Goal: Task Accomplishment & Management: Manage account settings

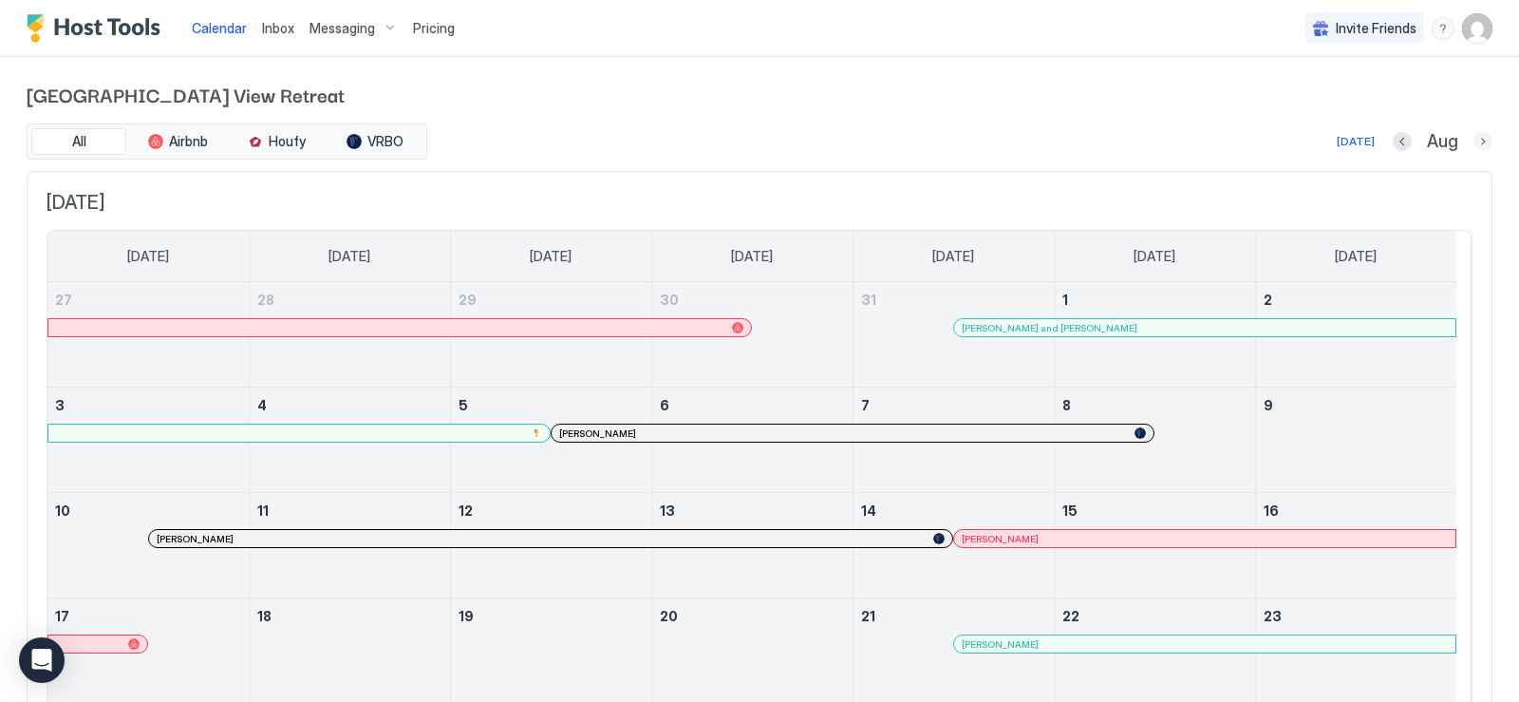
click at [1474, 142] on button "Next month" at bounding box center [1483, 141] width 19 height 19
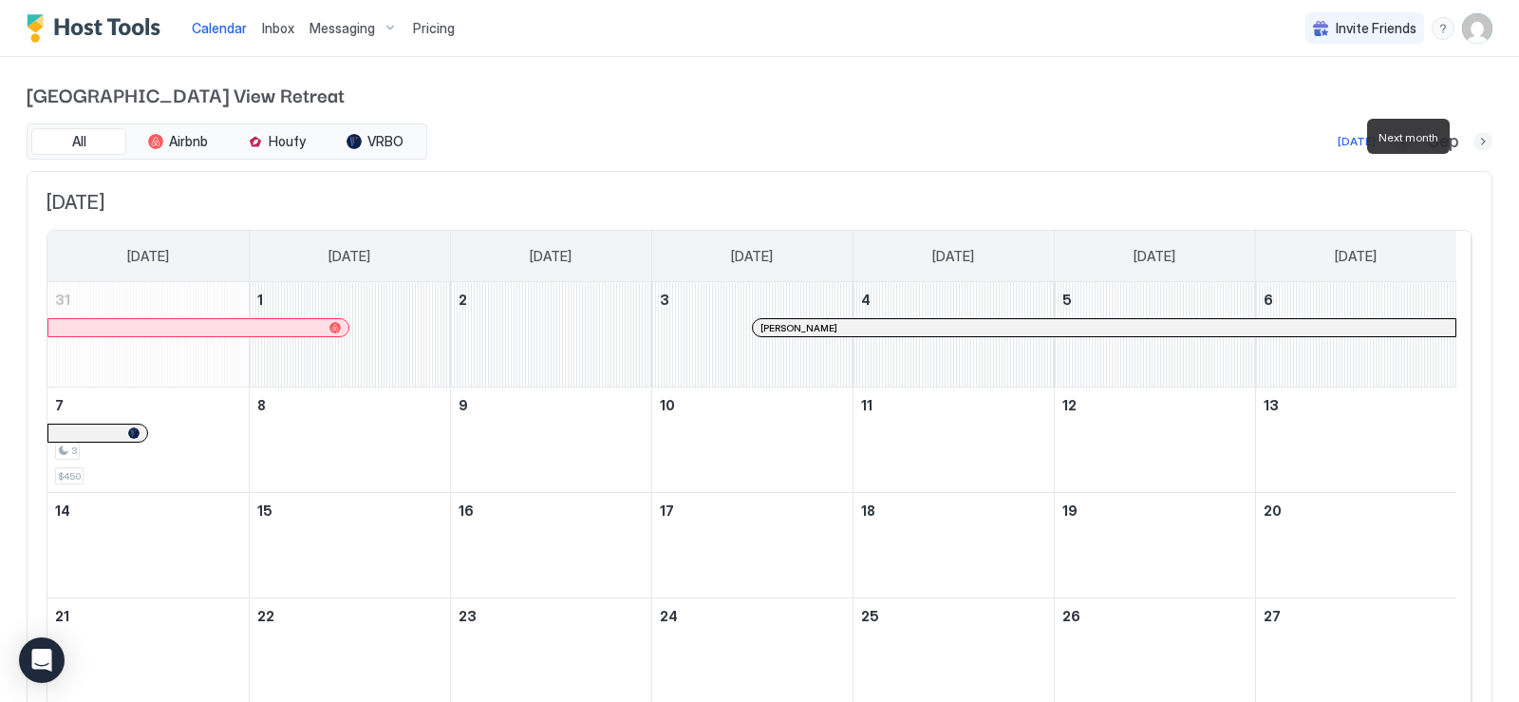
click at [1474, 142] on button "Next month" at bounding box center [1483, 141] width 19 height 19
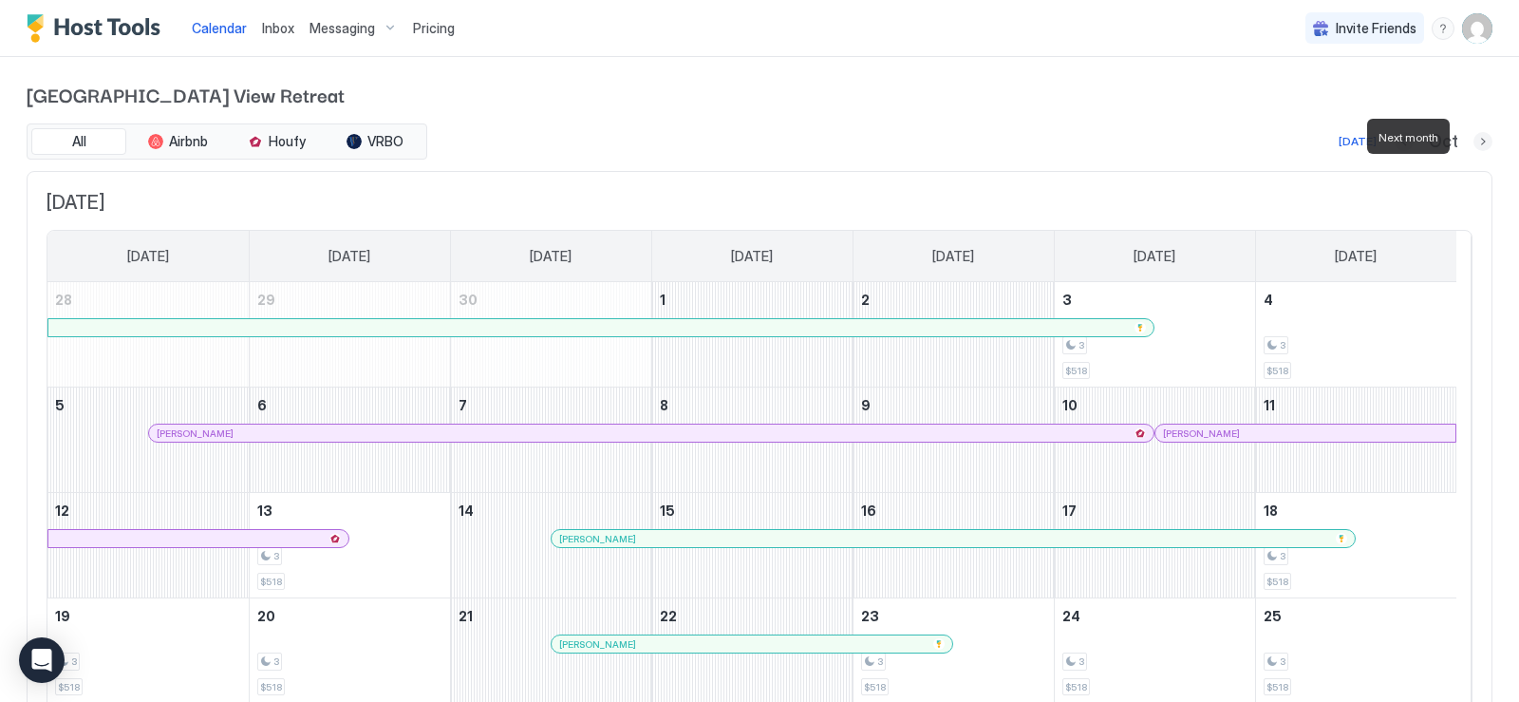
click at [1474, 142] on button "Next month" at bounding box center [1483, 141] width 19 height 19
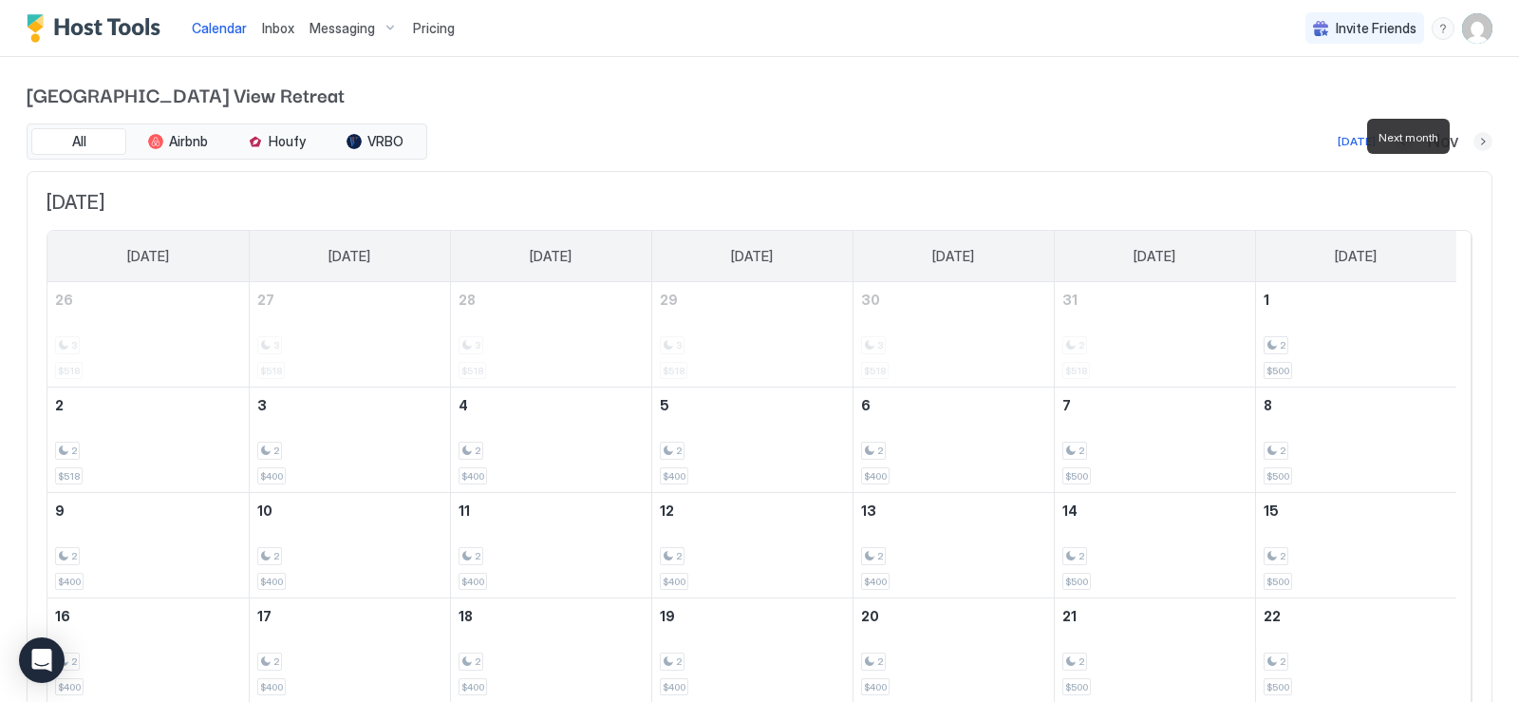
click at [1474, 142] on button "Next month" at bounding box center [1483, 141] width 19 height 19
click at [1393, 144] on button "Previous month" at bounding box center [1402, 141] width 19 height 19
click at [1394, 141] on button "Previous month" at bounding box center [1403, 141] width 19 height 19
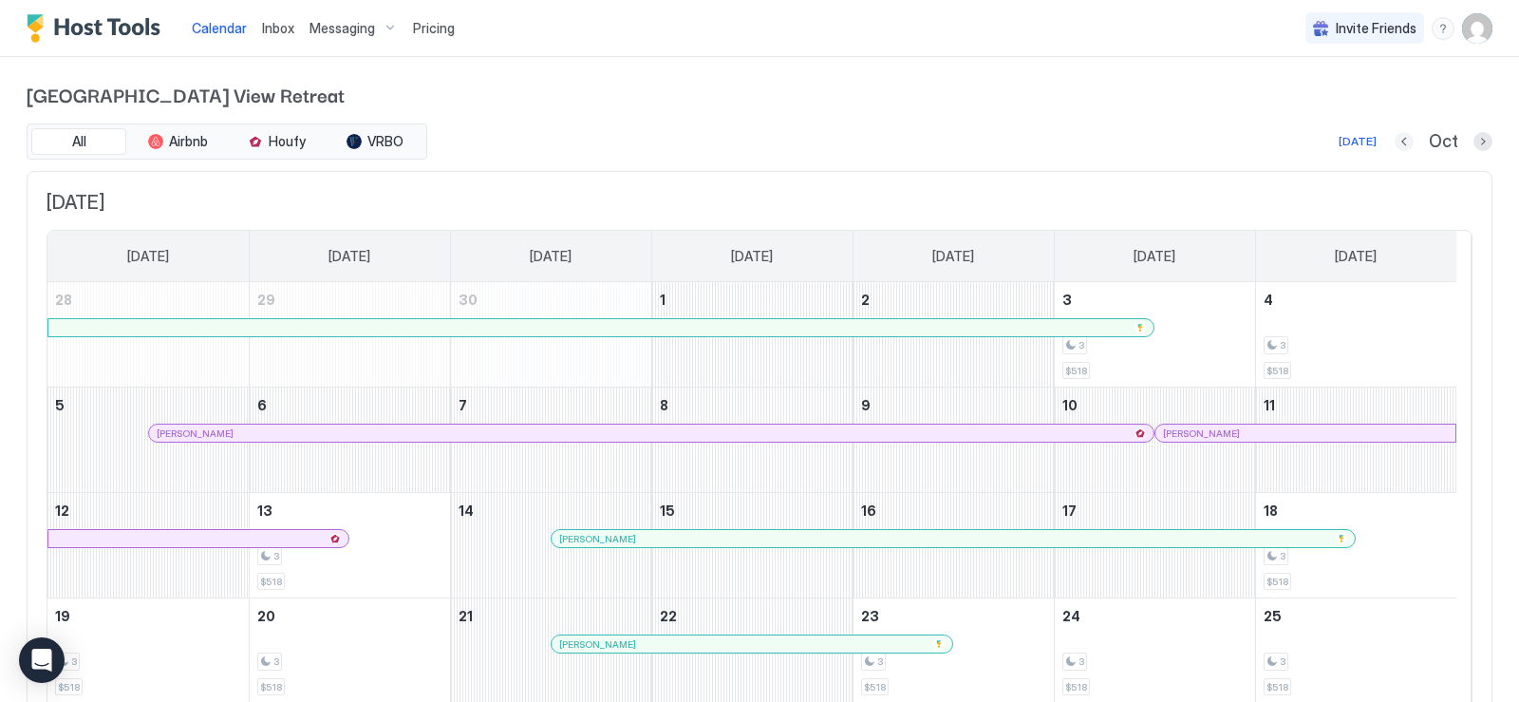
click at [1395, 143] on button "Previous month" at bounding box center [1404, 141] width 19 height 19
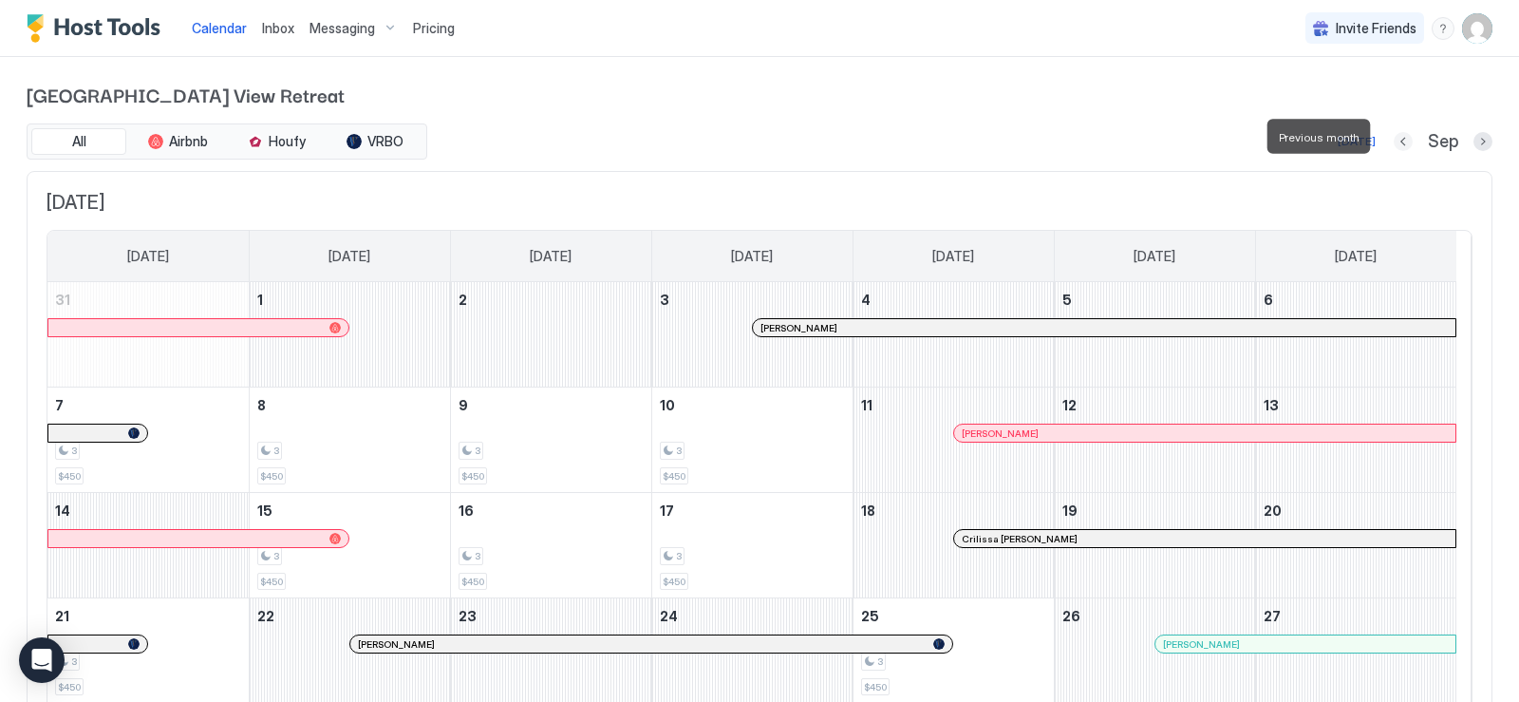
click at [1394, 143] on button "Previous month" at bounding box center [1403, 141] width 19 height 19
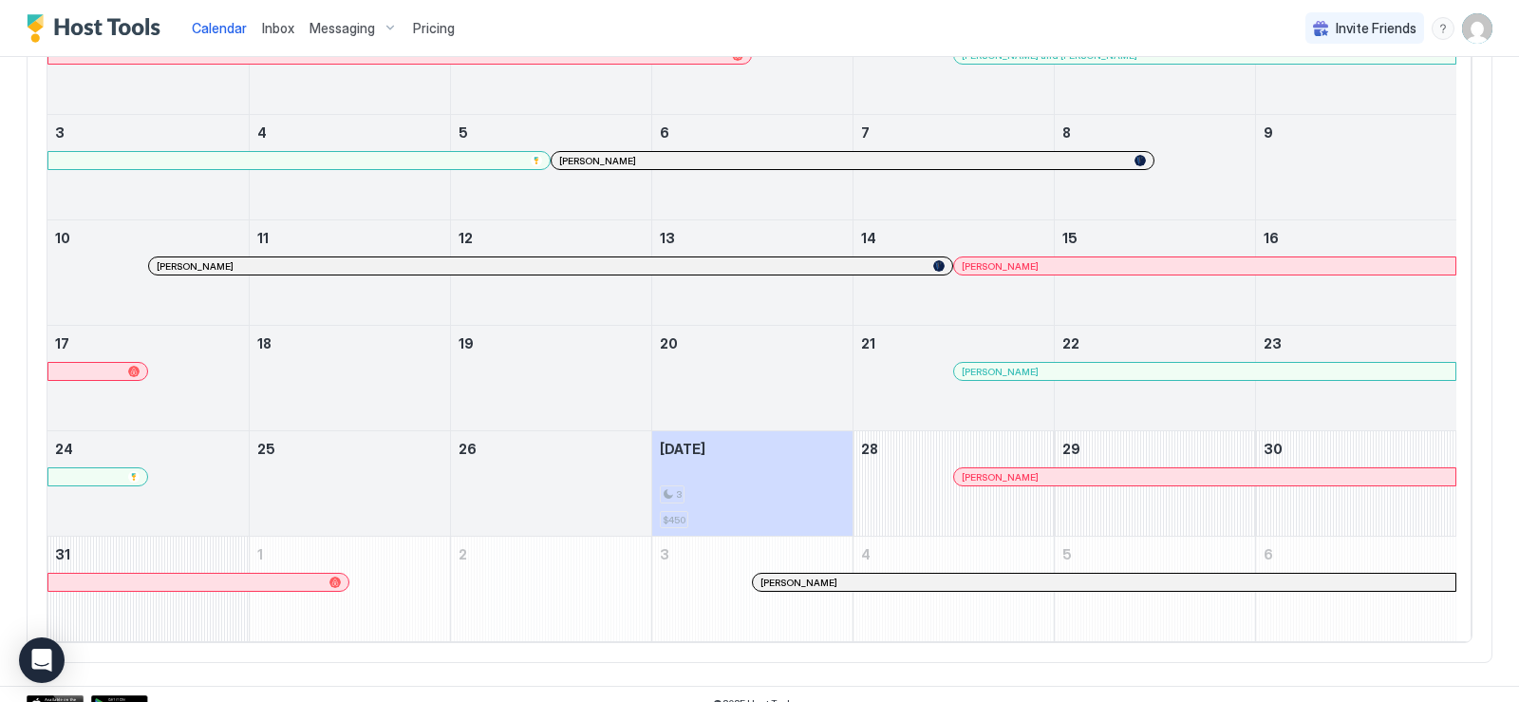
scroll to position [380, 0]
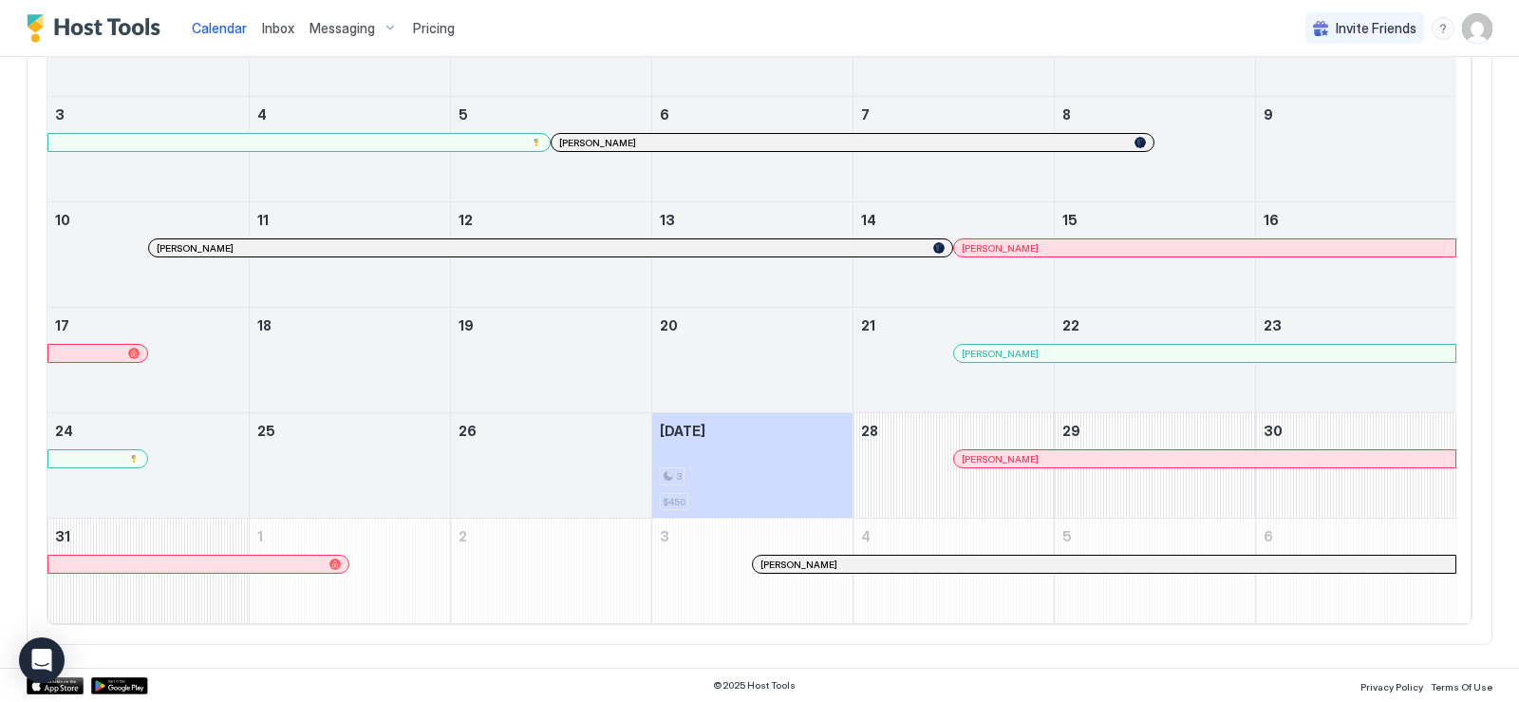
click at [1462, 23] on img "User profile" at bounding box center [1477, 28] width 30 height 30
click at [1286, 112] on span "Settings" at bounding box center [1292, 106] width 51 height 17
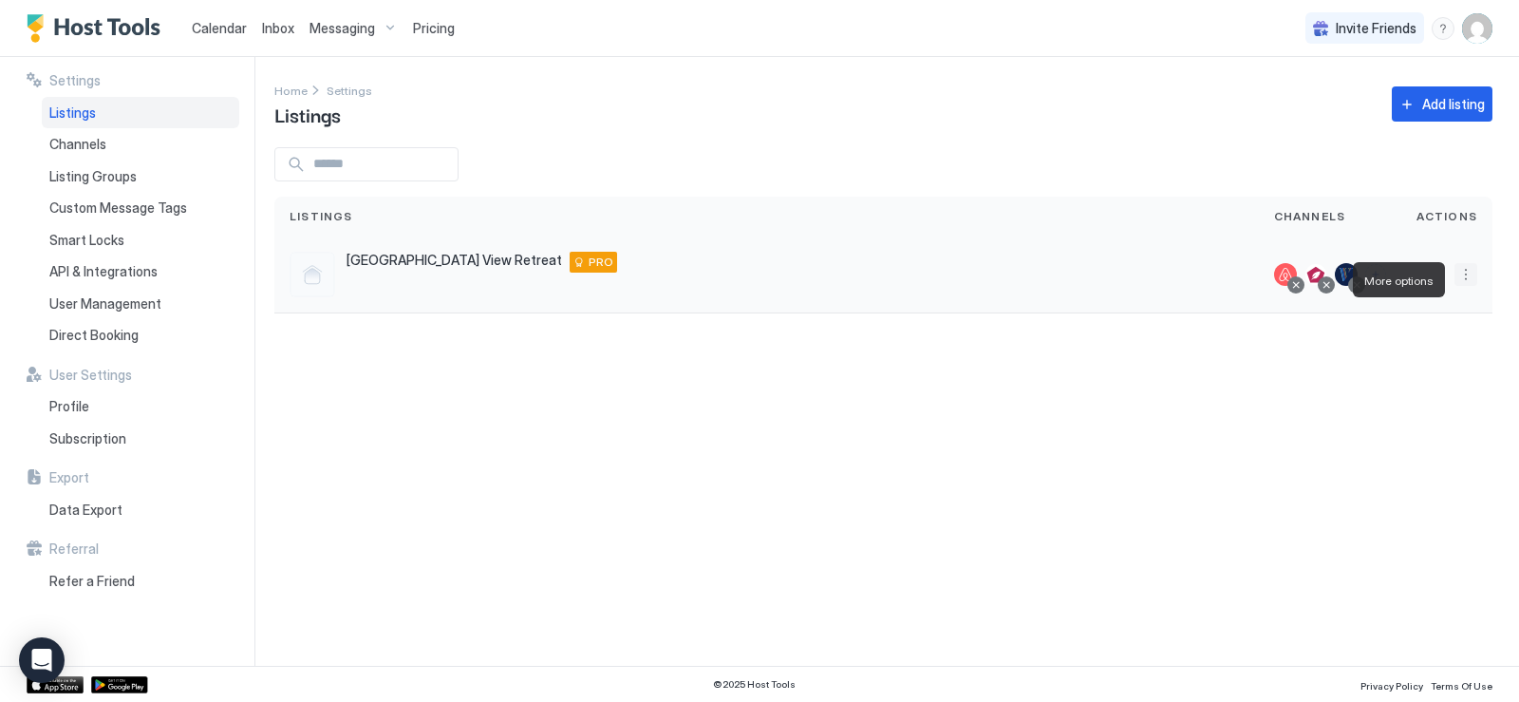
click at [1467, 285] on button "More options" at bounding box center [1466, 274] width 23 height 23
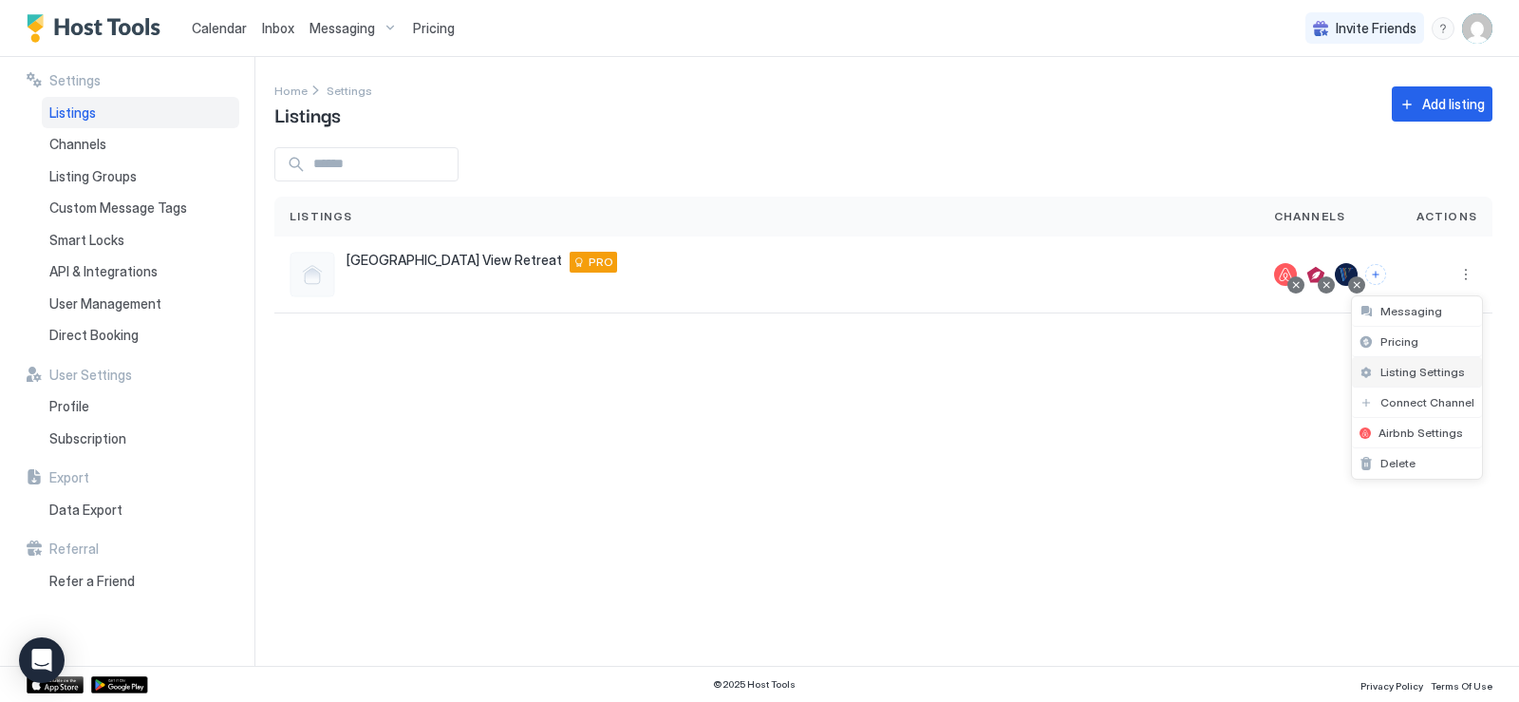
click at [1397, 372] on span "Listing Settings" at bounding box center [1423, 372] width 85 height 14
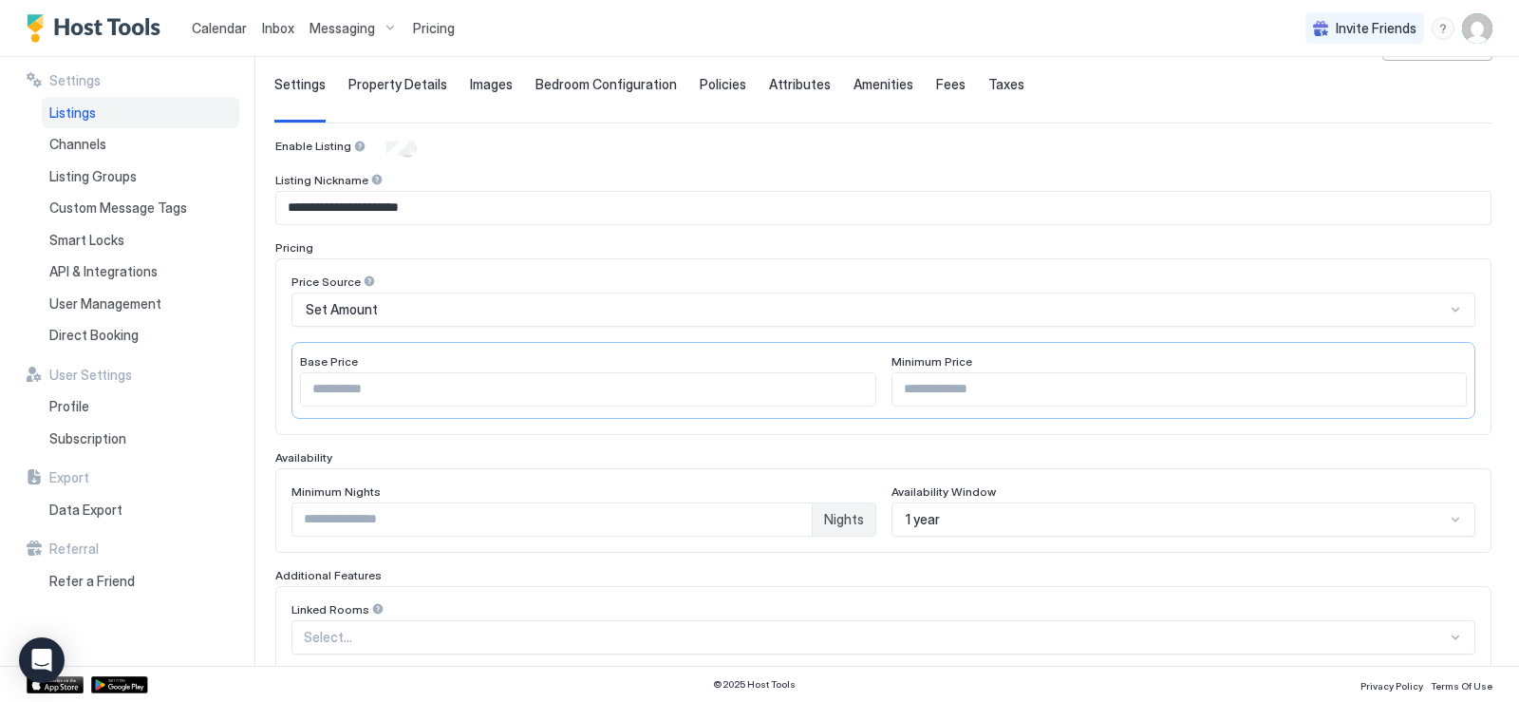
scroll to position [116, 0]
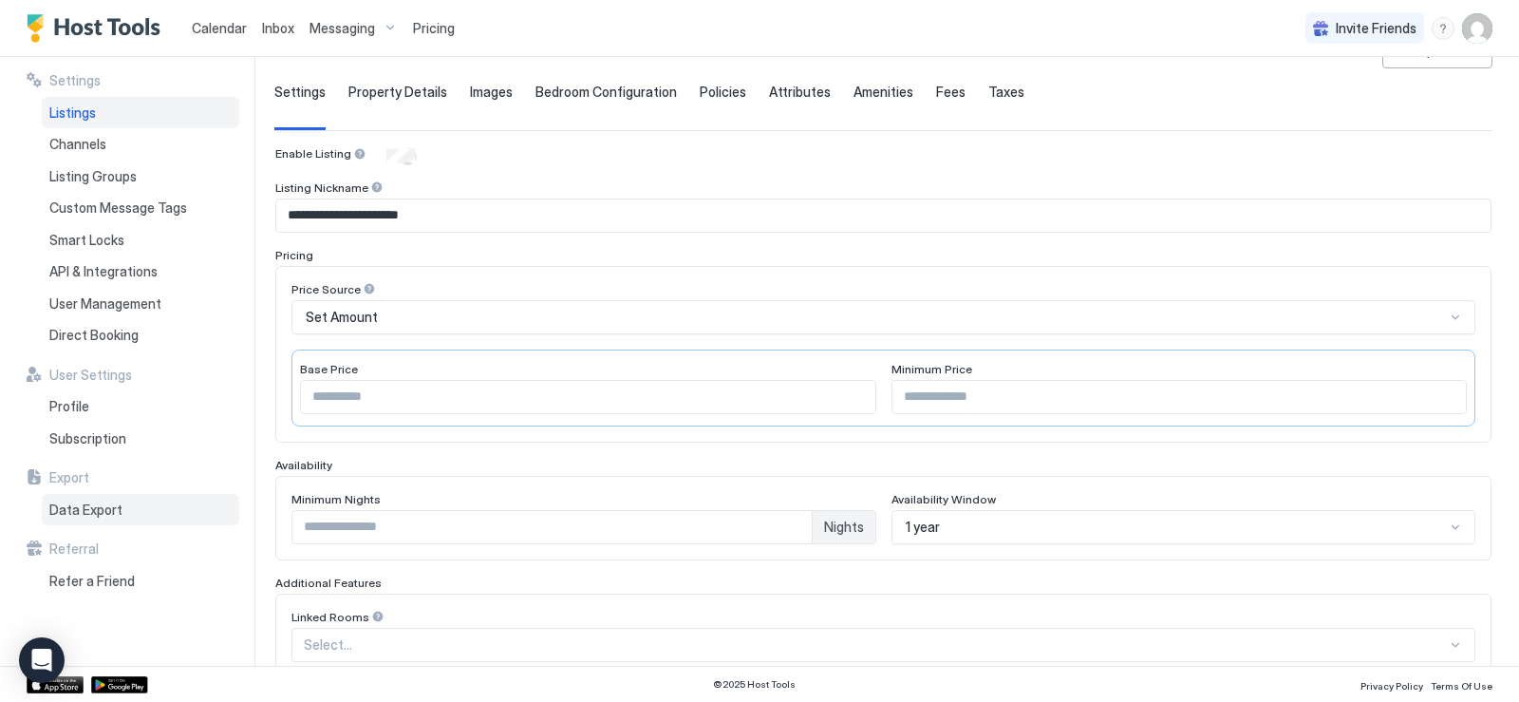
click at [66, 512] on span "Data Export" at bounding box center [85, 509] width 73 height 17
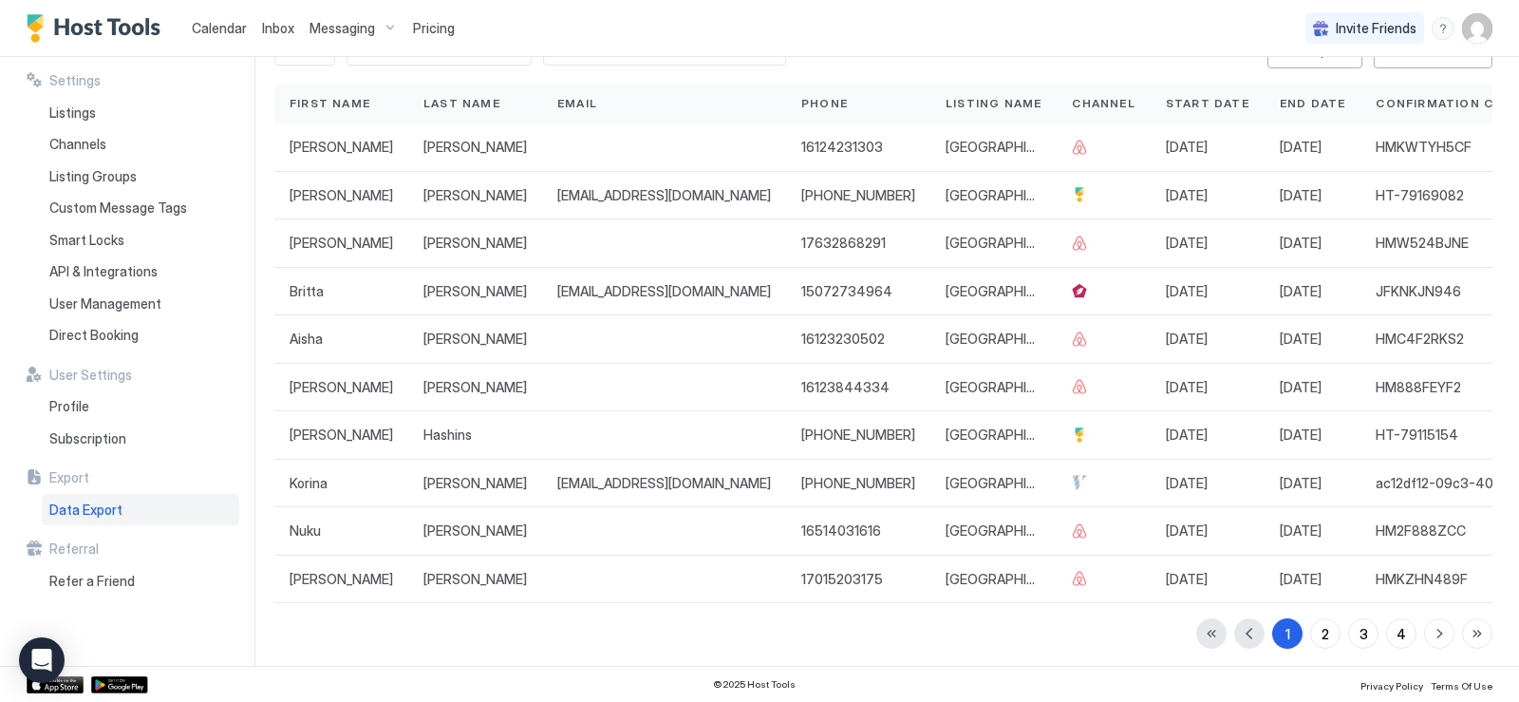
scroll to position [116, 0]
click at [77, 116] on span "Listings" at bounding box center [72, 112] width 47 height 17
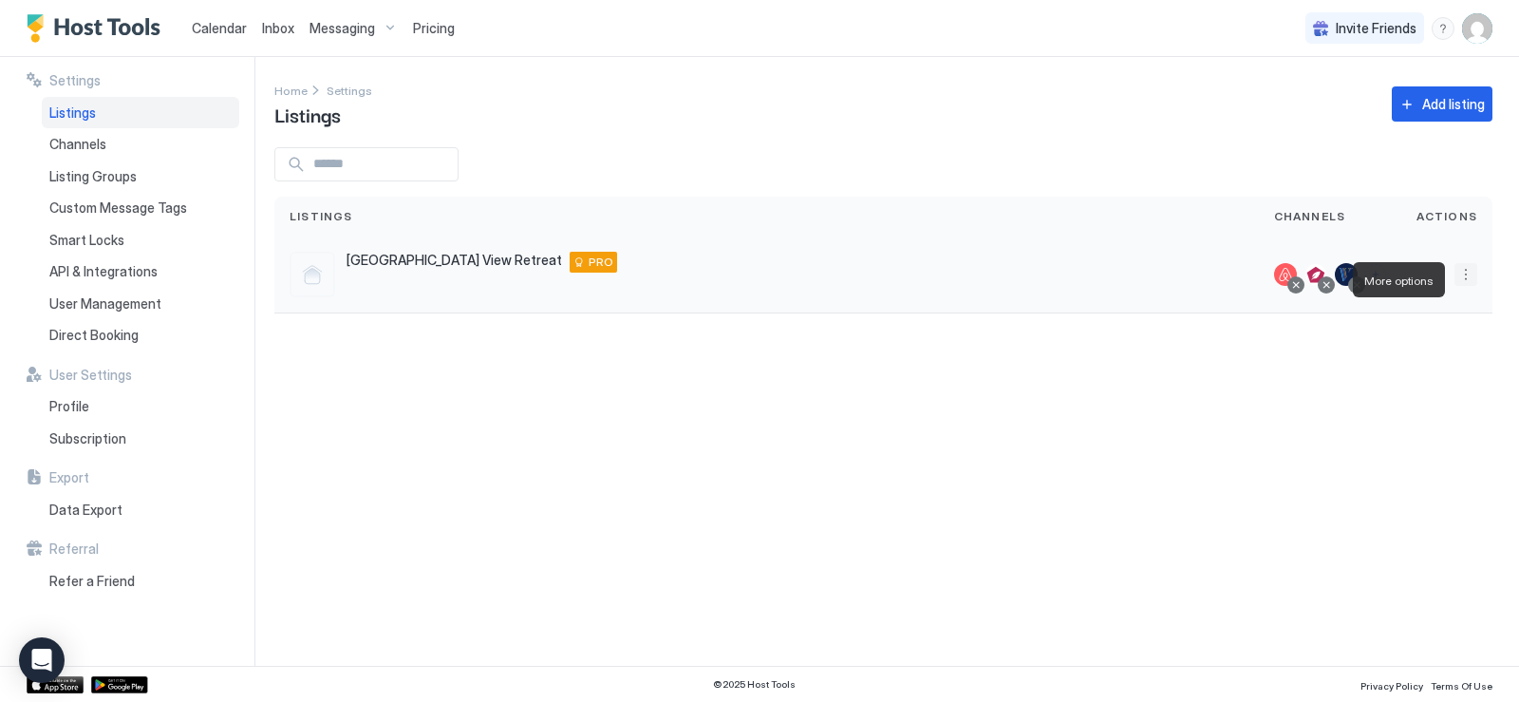
click at [1463, 286] on button "More options" at bounding box center [1466, 274] width 23 height 23
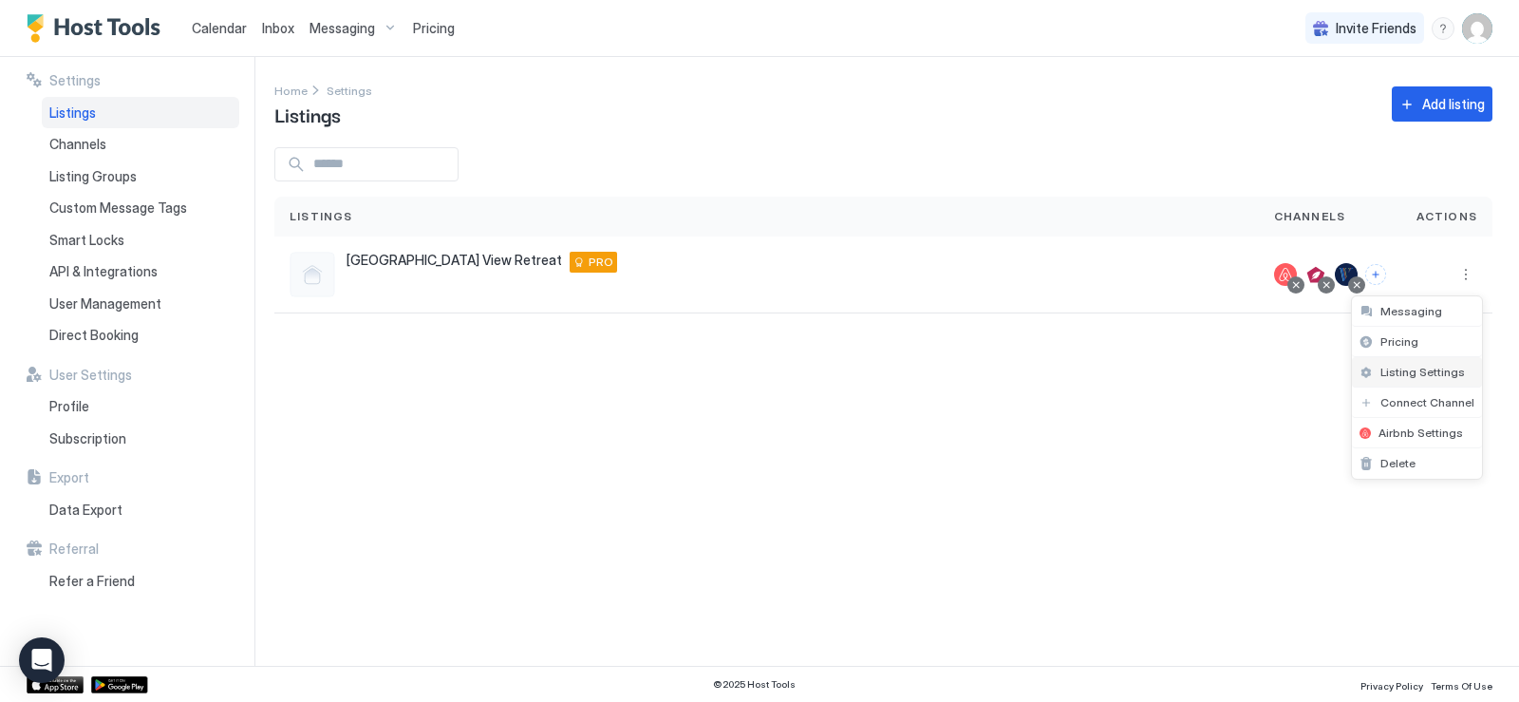
click at [1418, 372] on span "Listing Settings" at bounding box center [1423, 372] width 85 height 14
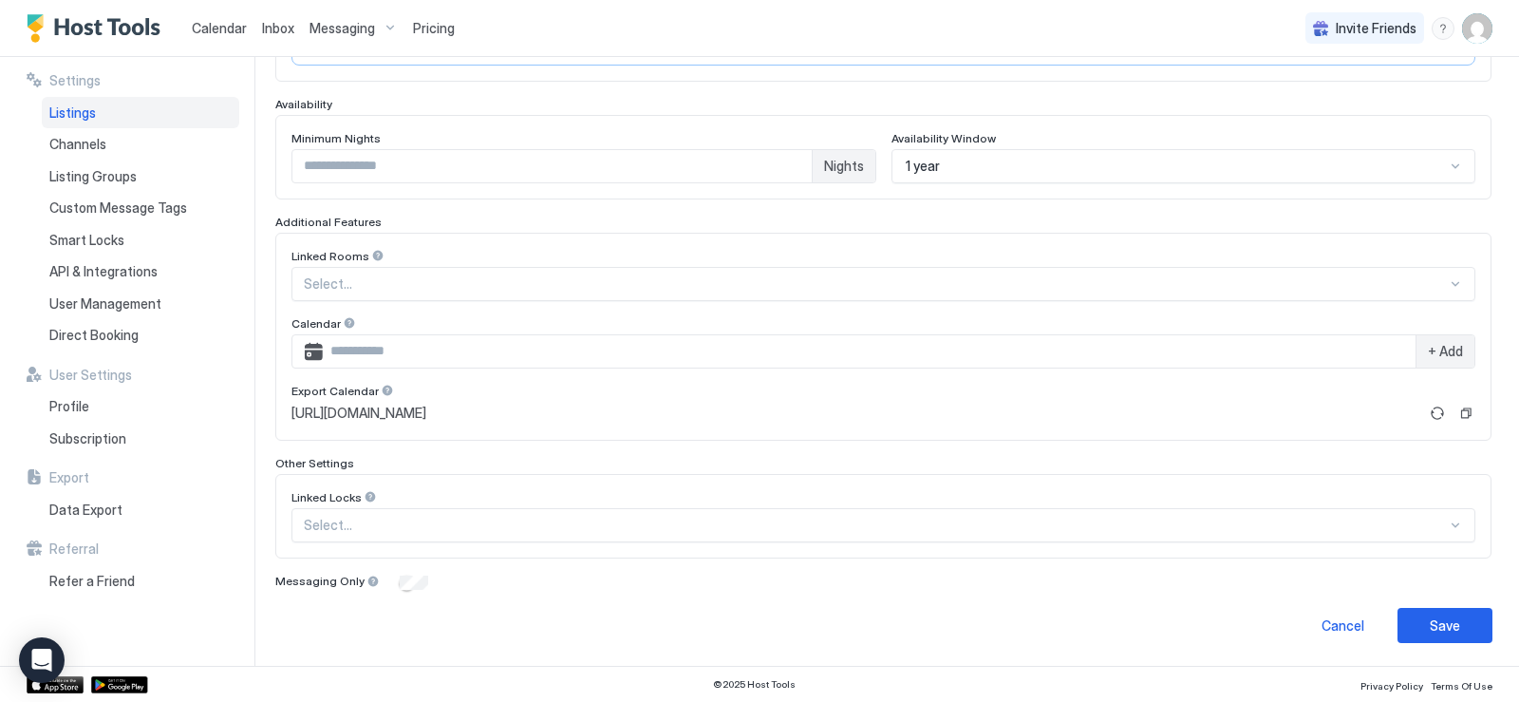
scroll to position [496, 0]
click at [1479, 33] on img "User profile" at bounding box center [1477, 28] width 30 height 30
click at [1212, 22] on div at bounding box center [759, 351] width 1519 height 702
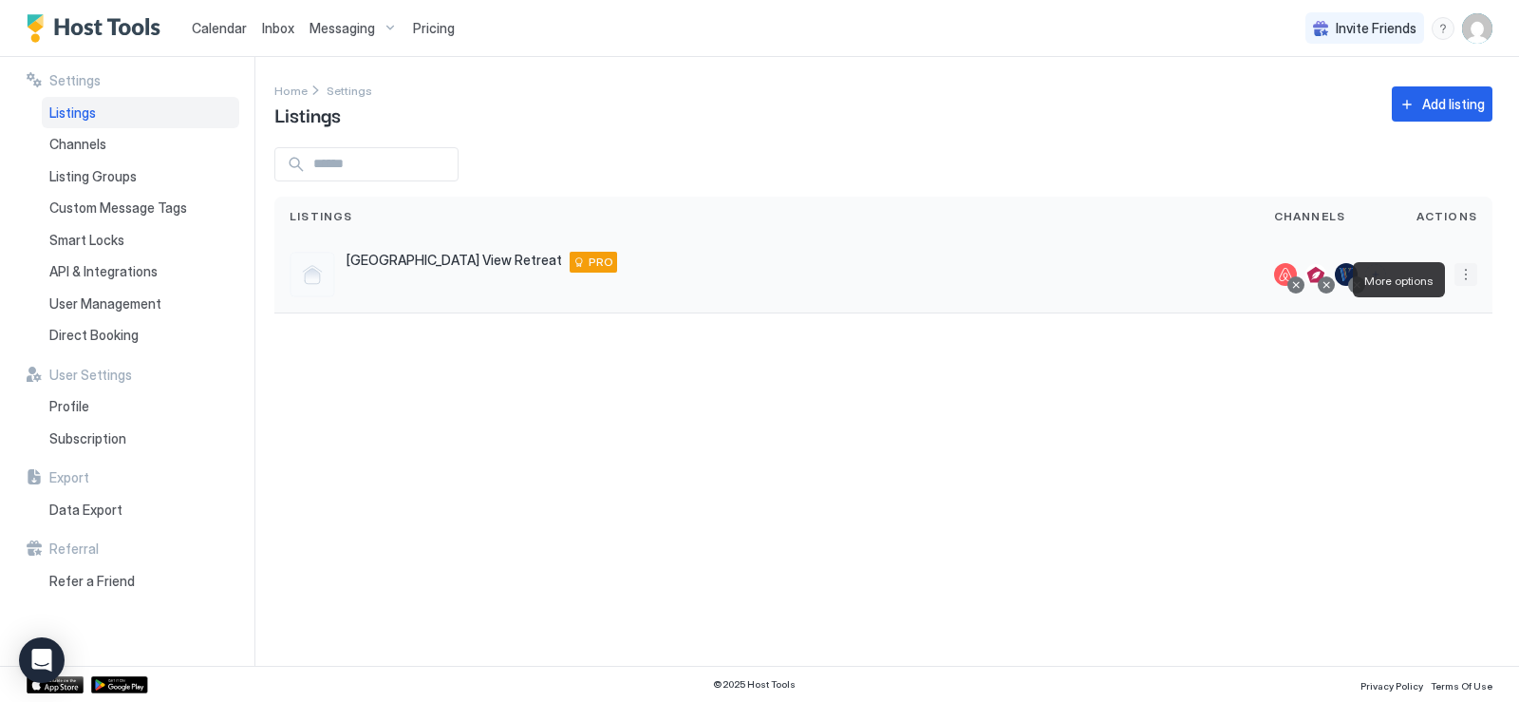
click at [1465, 286] on button "More options" at bounding box center [1466, 274] width 23 height 23
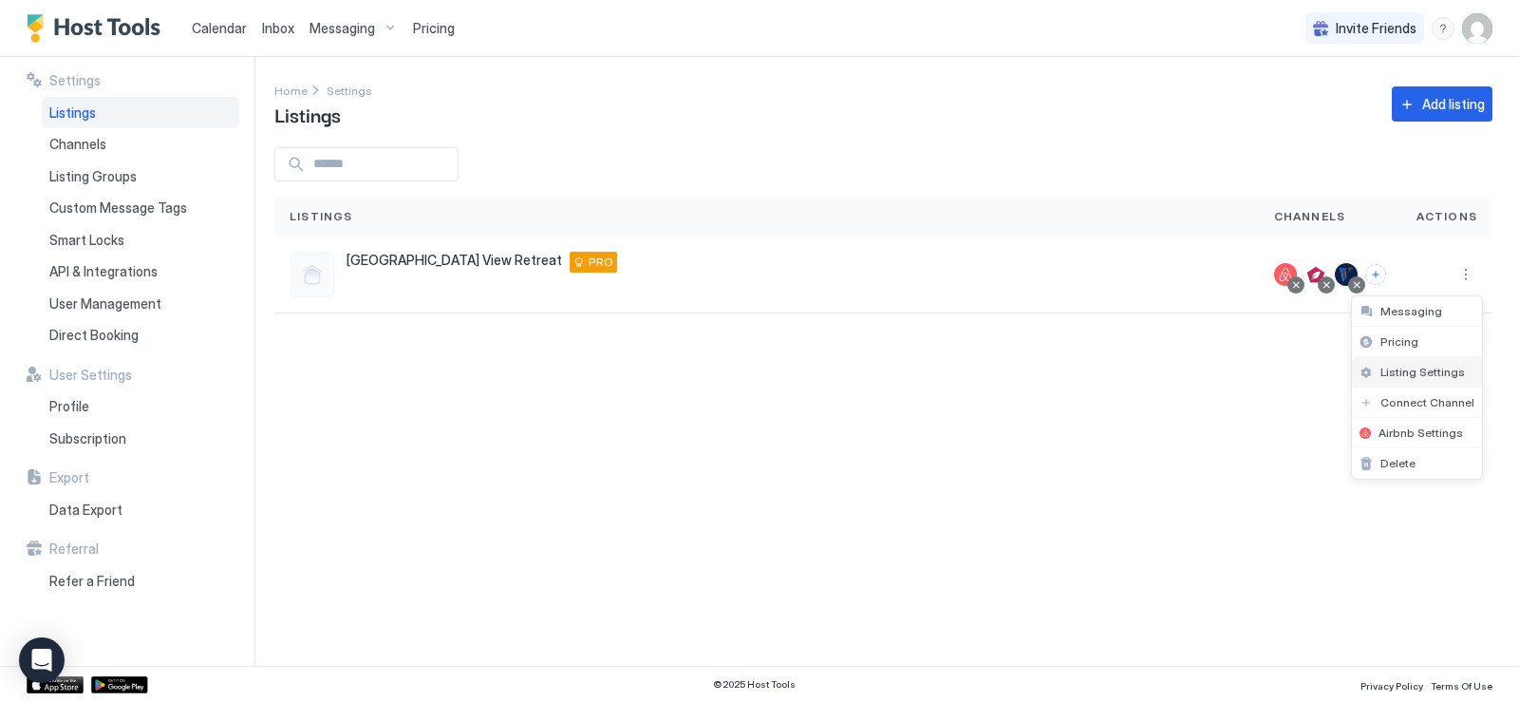
click at [1401, 372] on span "Listing Settings" at bounding box center [1423, 372] width 85 height 14
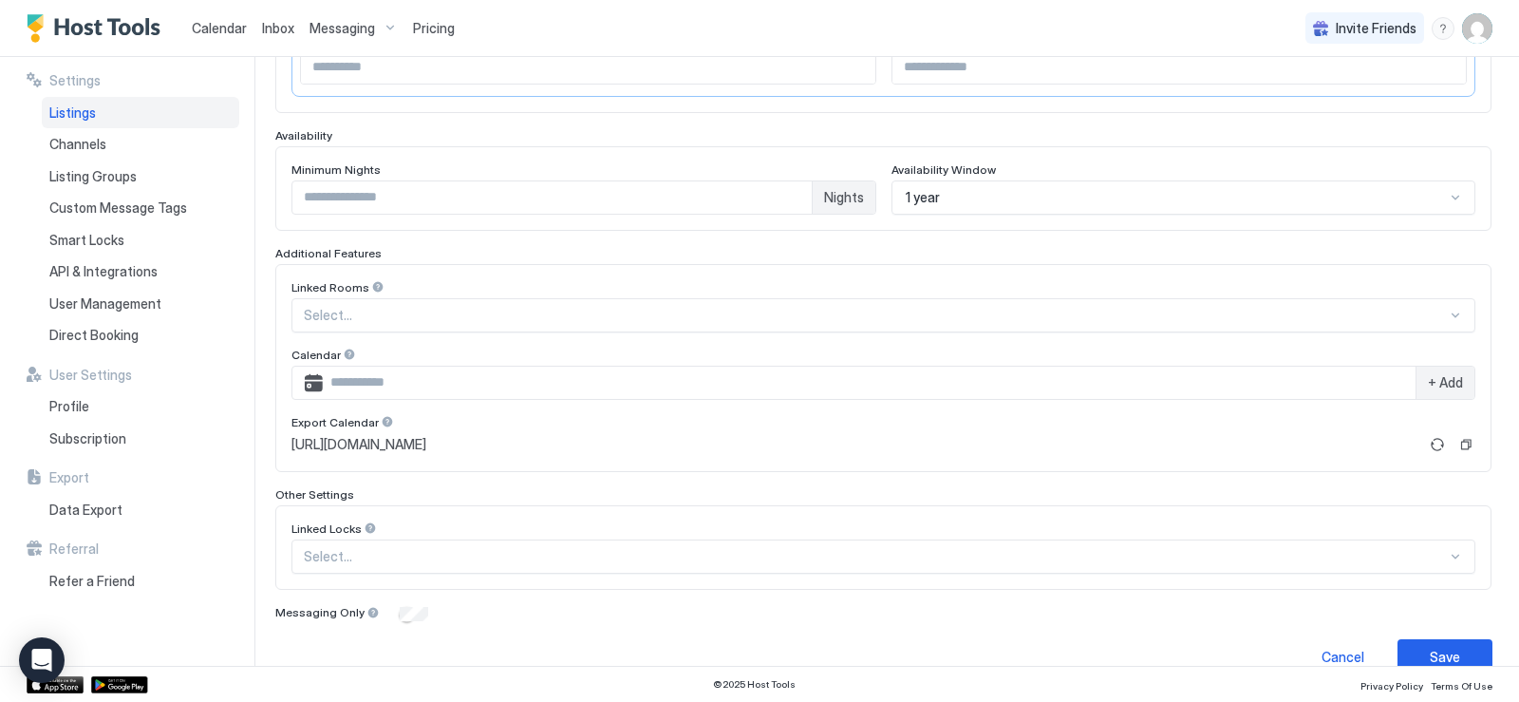
scroll to position [401, 0]
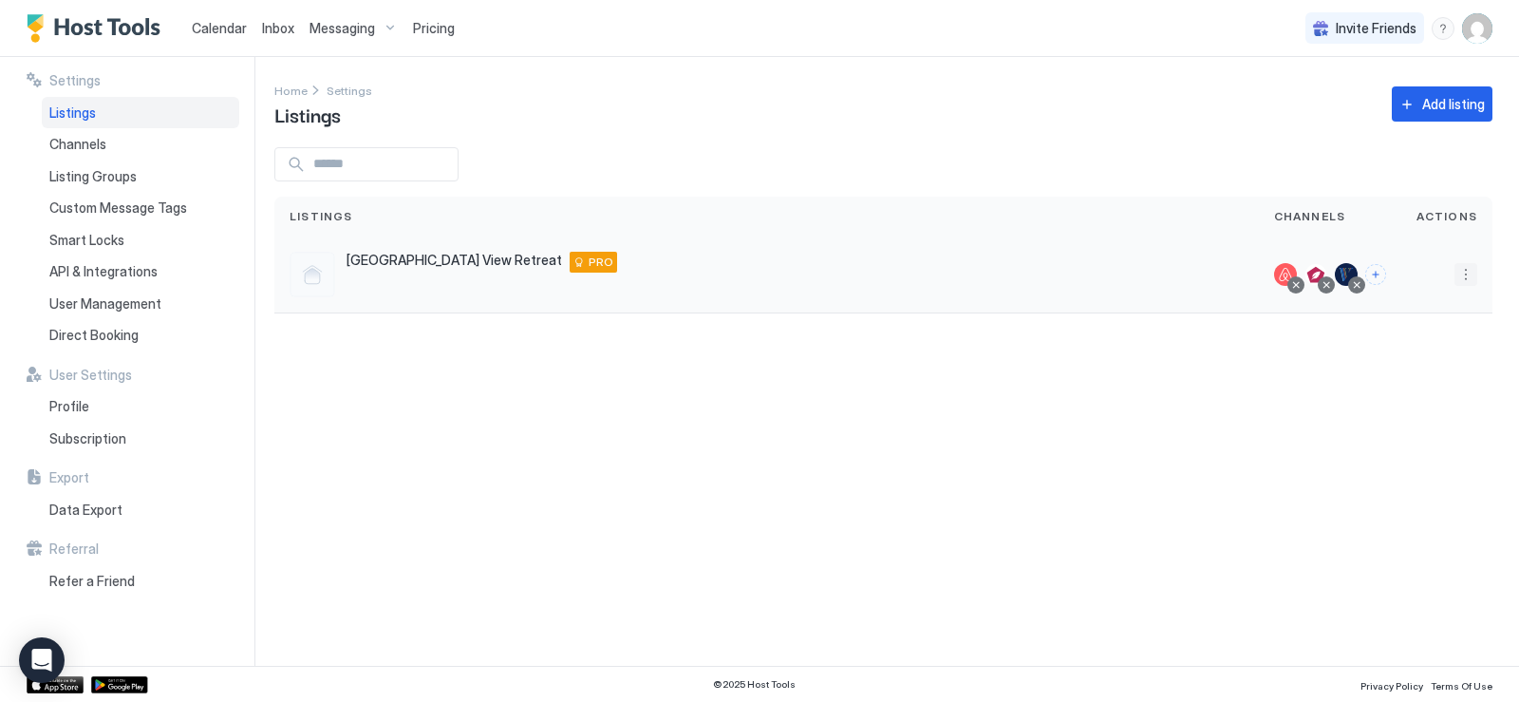
click at [1473, 286] on button "More options" at bounding box center [1466, 274] width 23 height 23
click at [1416, 367] on span "Listing Settings" at bounding box center [1423, 372] width 85 height 14
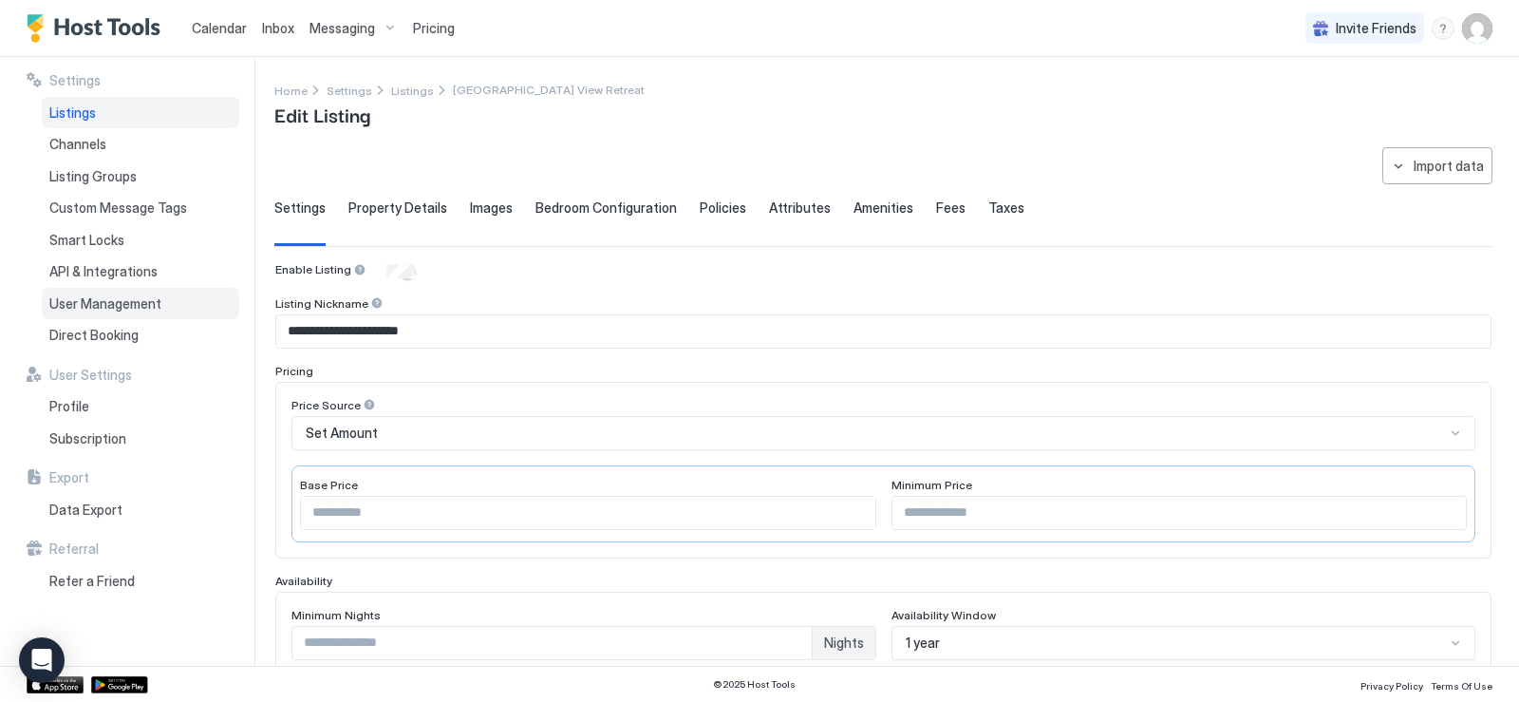
click at [138, 306] on span "User Management" at bounding box center [105, 303] width 112 height 17
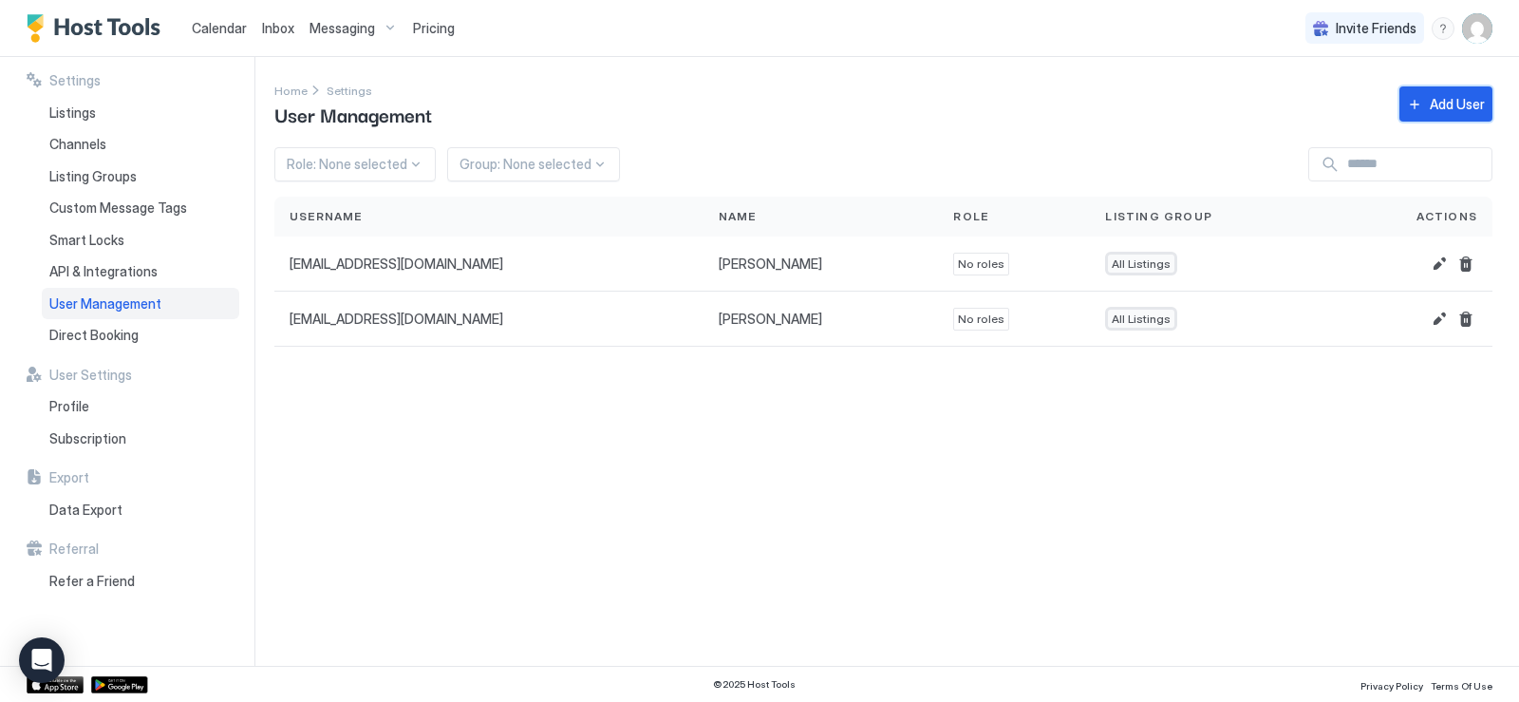
click at [1459, 106] on div "Add User" at bounding box center [1457, 104] width 55 height 20
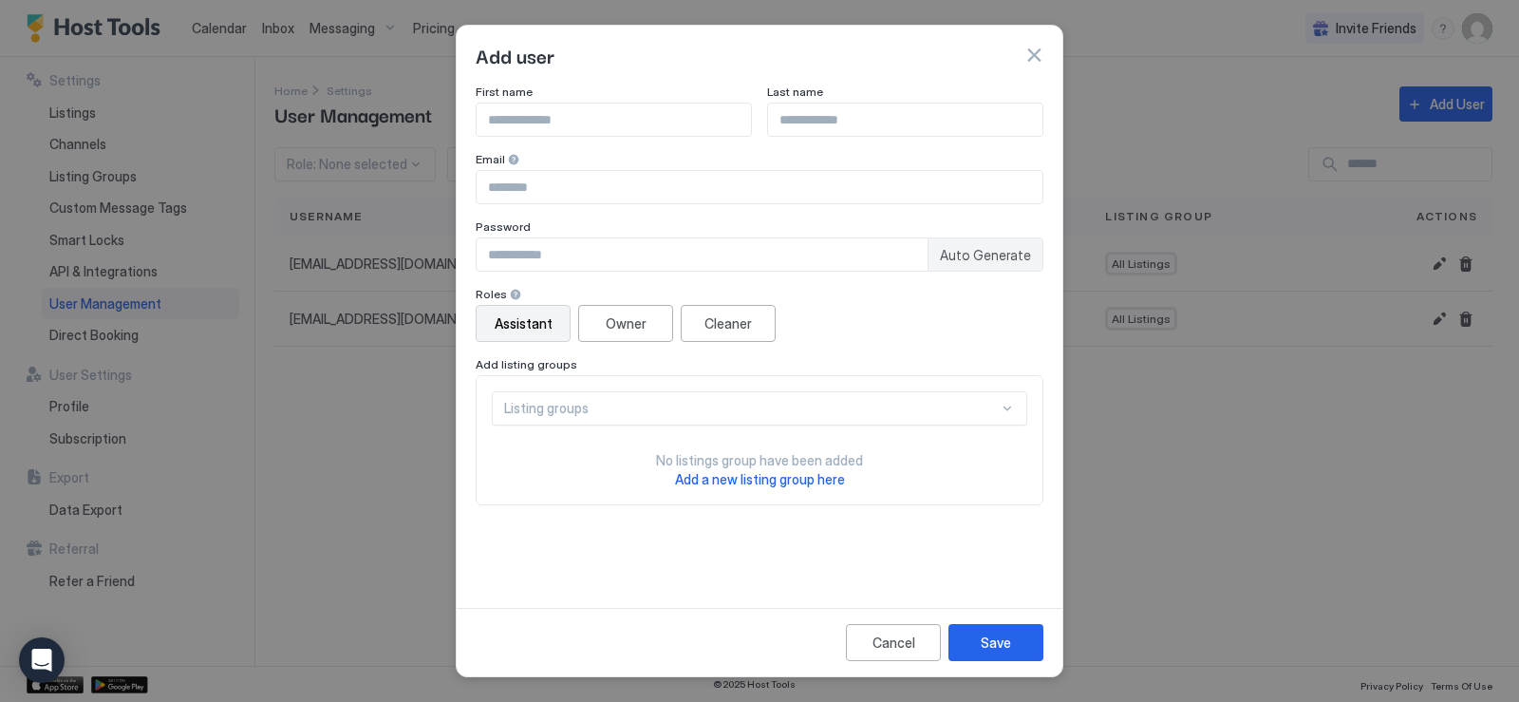
click at [518, 116] on input "Input Field" at bounding box center [614, 120] width 274 height 32
type input "*"
type input "**********"
click at [513, 187] on input "Input Field" at bounding box center [760, 187] width 566 height 32
type input "**********"
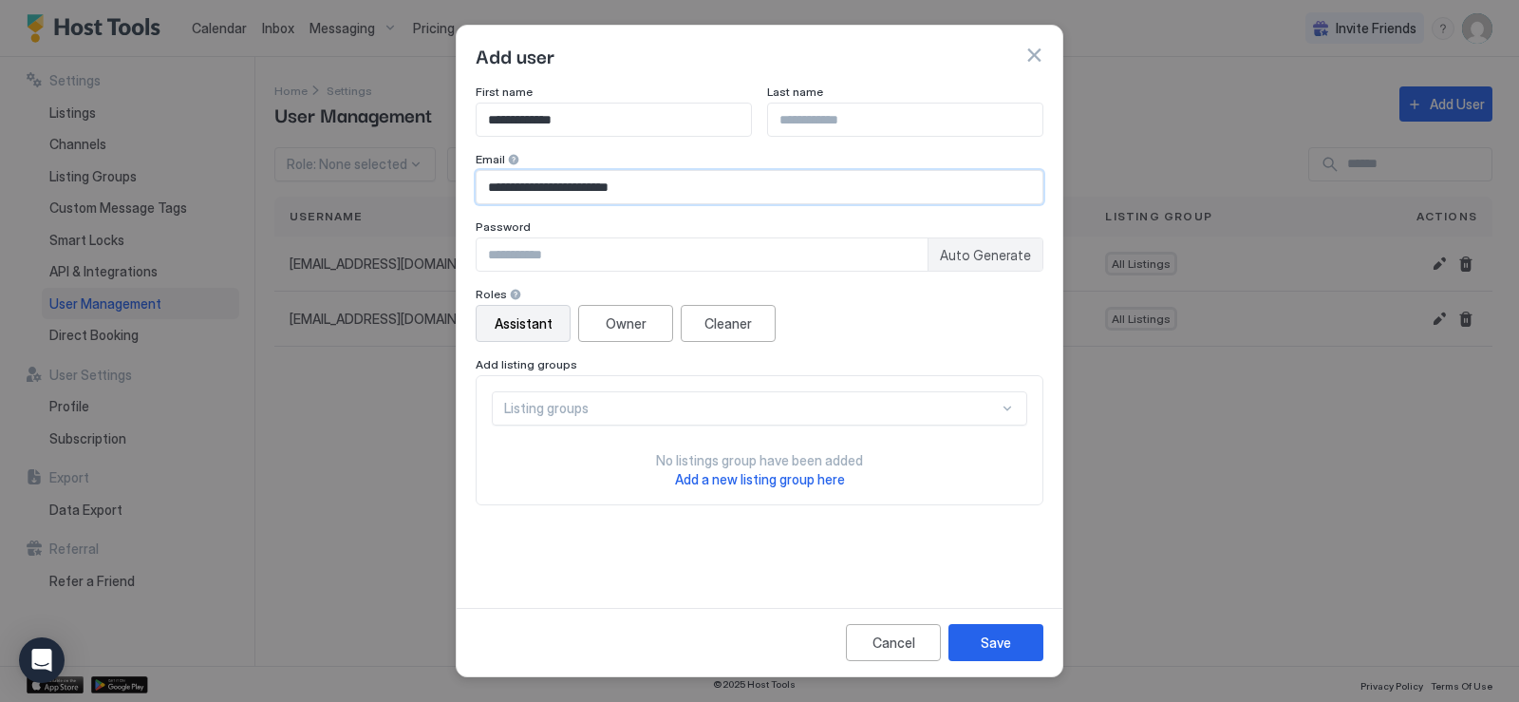
click at [503, 245] on input "Input Field" at bounding box center [702, 254] width 451 height 32
type input "**********"
click at [723, 325] on div "Cleaner" at bounding box center [728, 323] width 47 height 20
click at [1008, 657] on button "Save" at bounding box center [996, 642] width 95 height 37
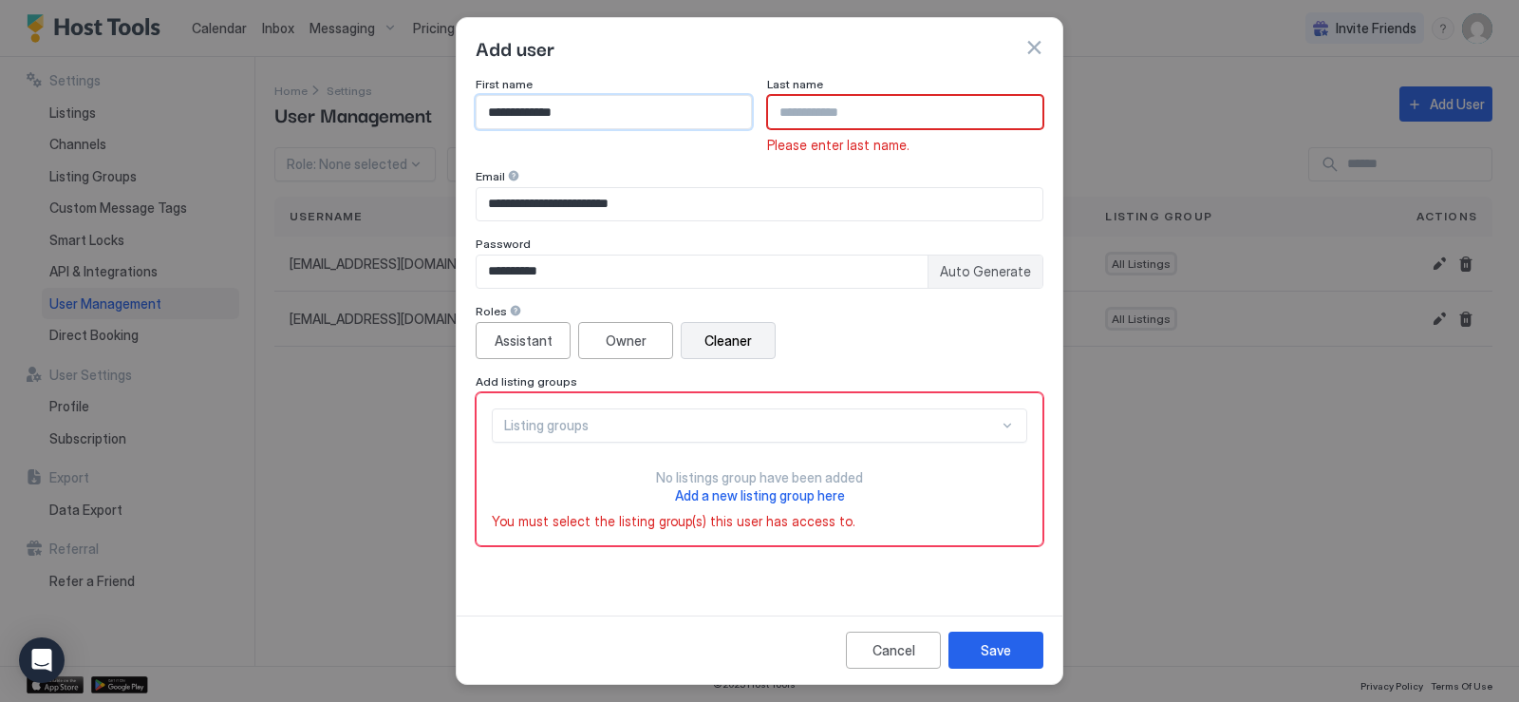
drag, startPoint x: 542, startPoint y: 110, endPoint x: 672, endPoint y: 137, distance: 132.8
click at [637, 110] on input "**********" at bounding box center [614, 112] width 274 height 32
type input "*******"
click at [781, 108] on input "Input Field" at bounding box center [905, 112] width 274 height 32
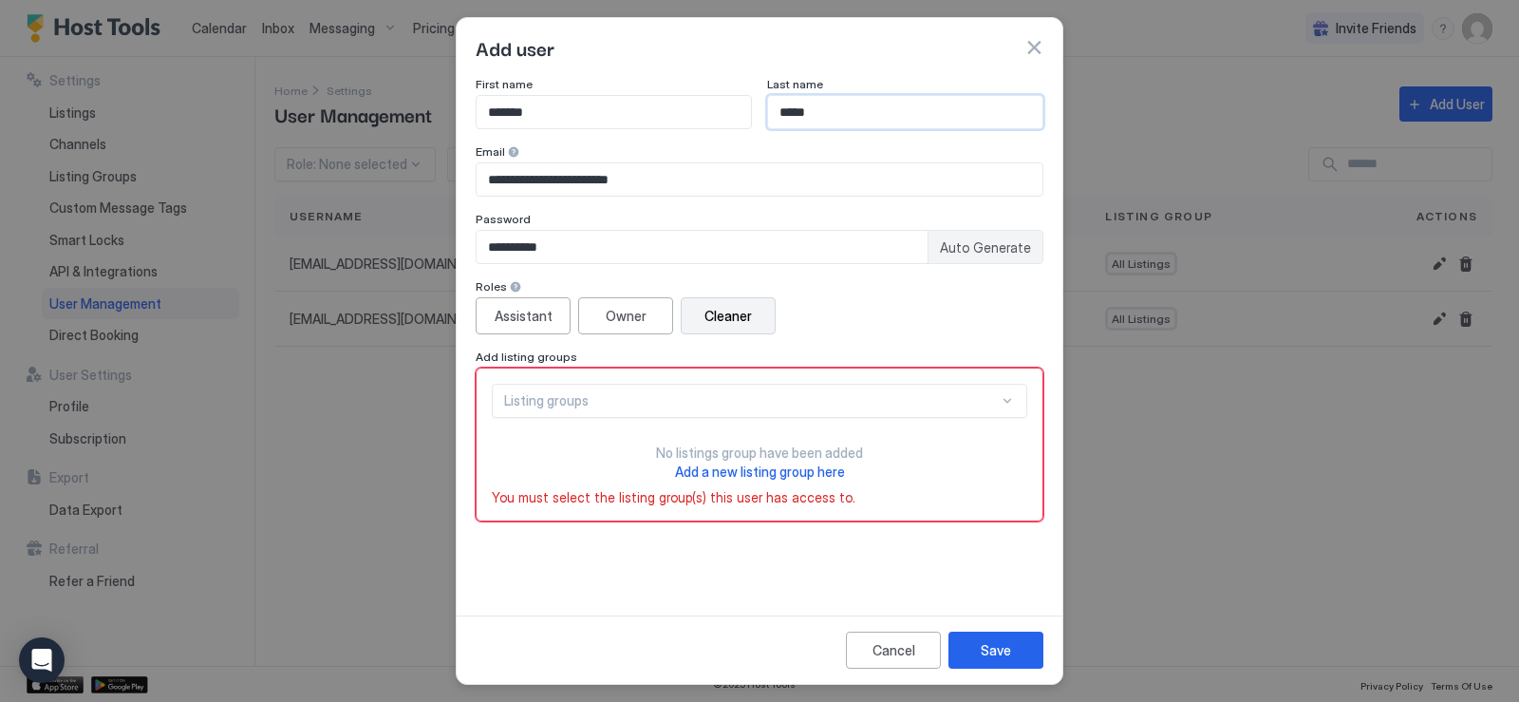
type input "*****"
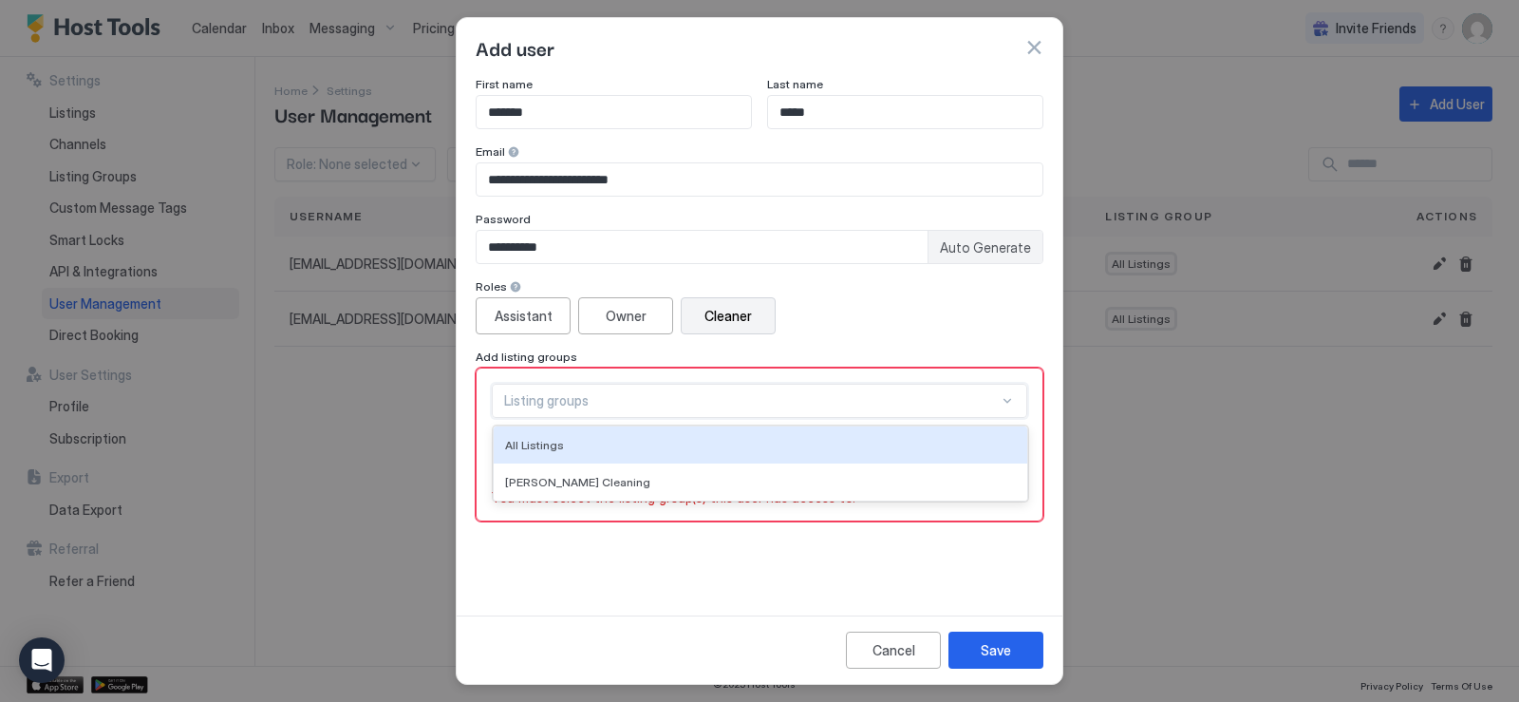
click at [1000, 397] on div at bounding box center [1007, 400] width 15 height 15
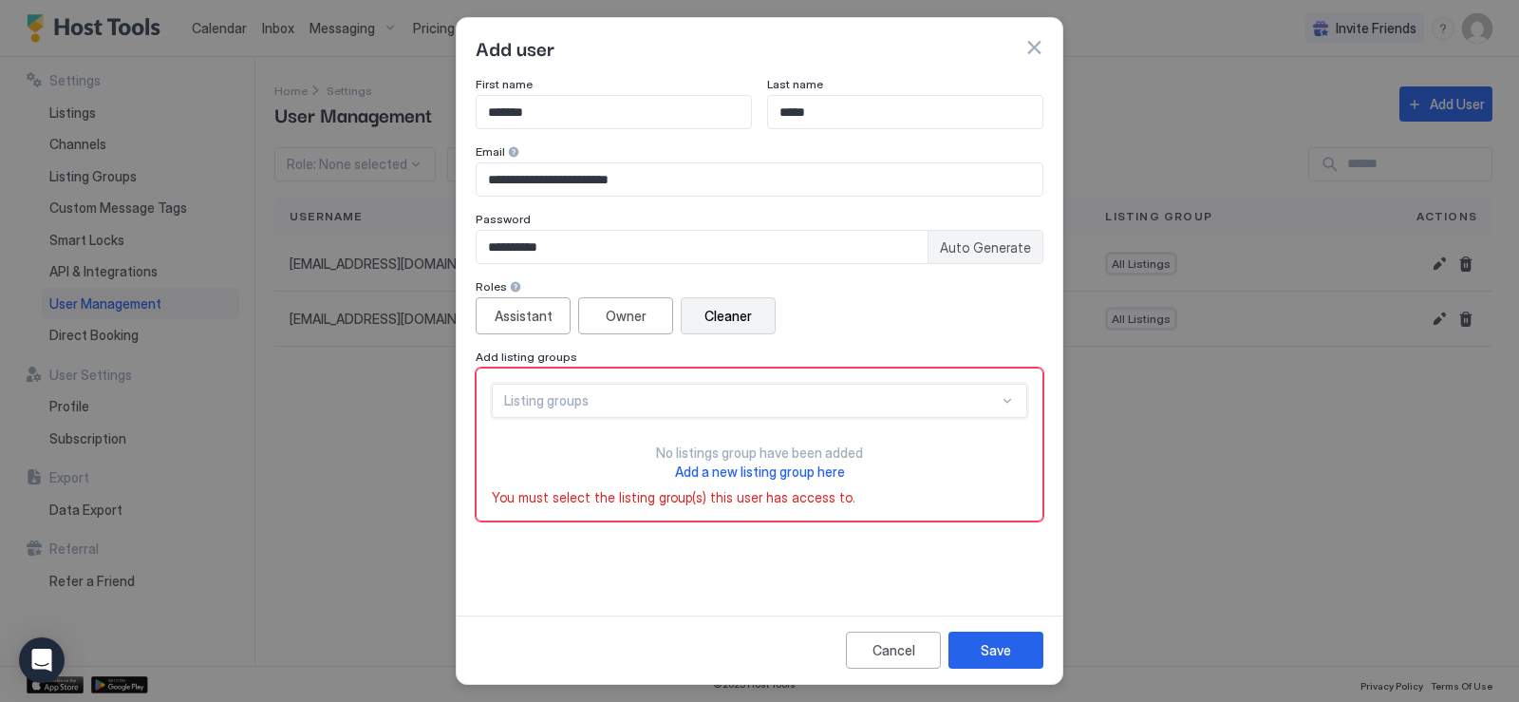
click at [1000, 399] on div at bounding box center [1007, 400] width 15 height 15
click at [1000, 398] on div at bounding box center [1007, 400] width 15 height 15
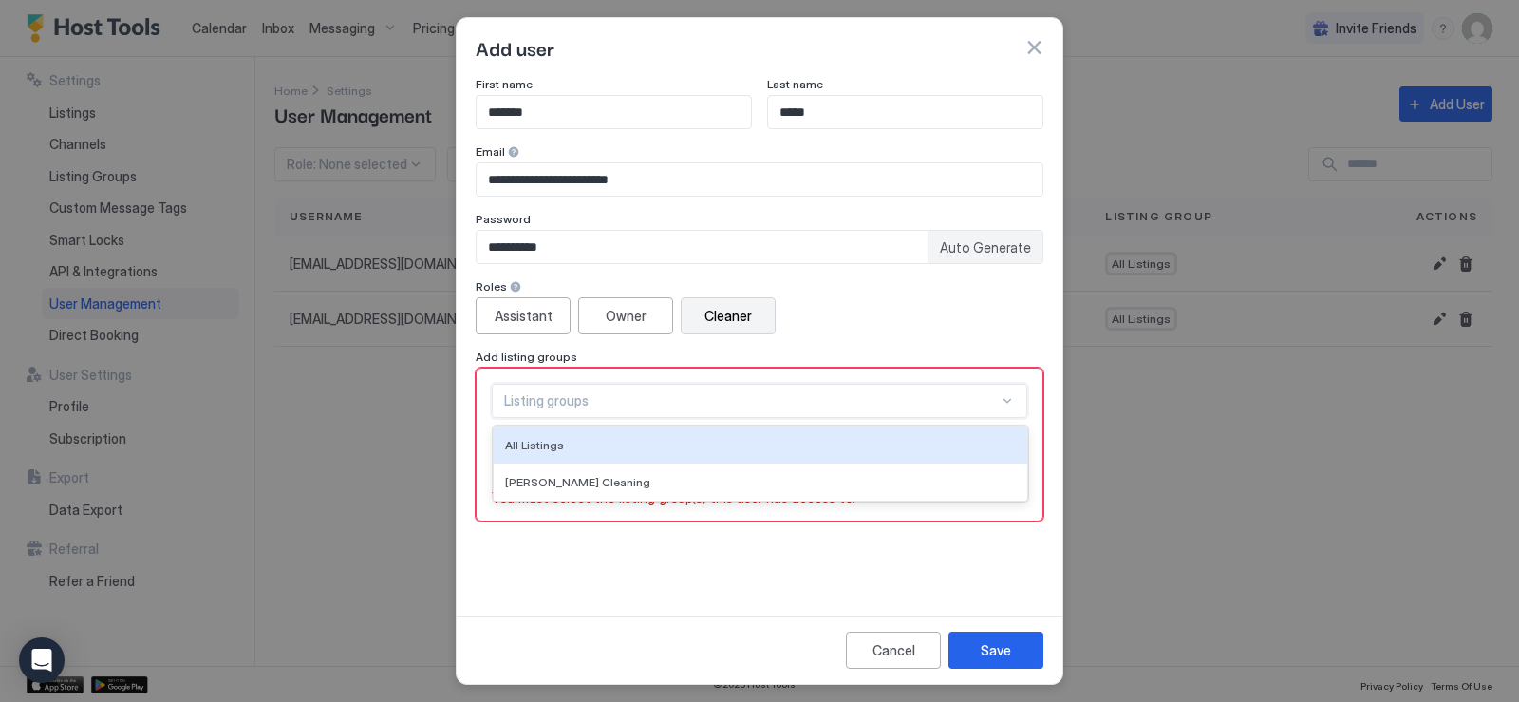
click at [1000, 399] on div at bounding box center [1007, 400] width 15 height 15
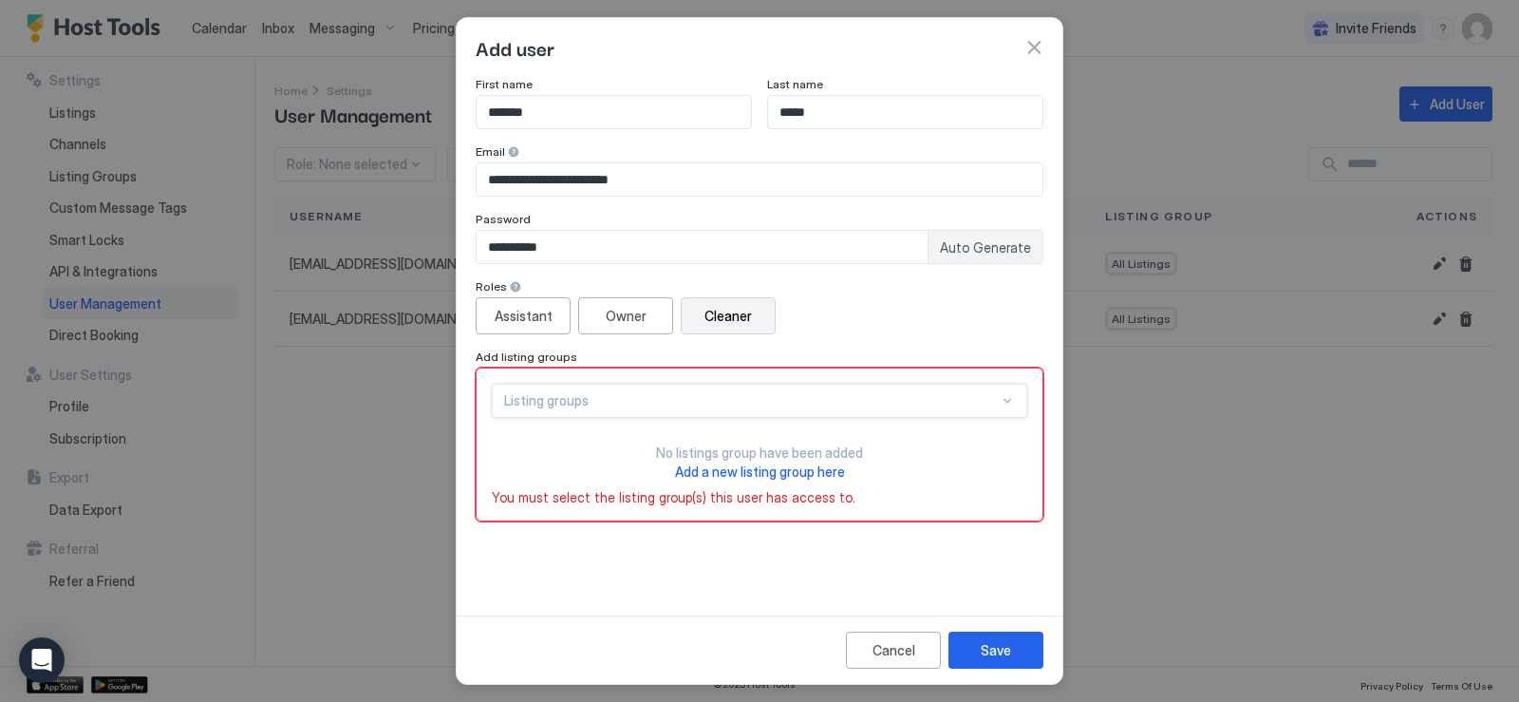
click at [520, 405] on div "Listing groups" at bounding box center [751, 400] width 495 height 17
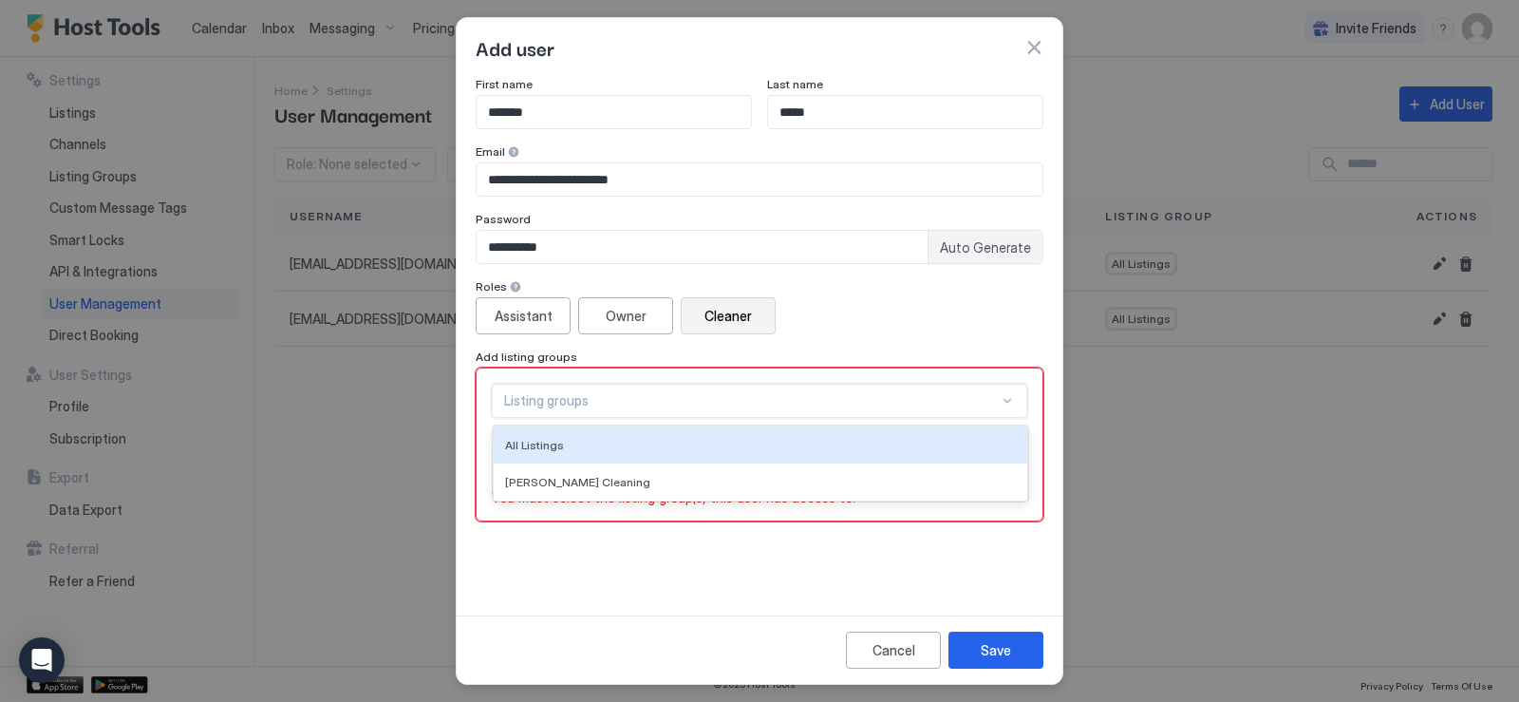
click at [518, 401] on div "Listing groups" at bounding box center [751, 400] width 495 height 17
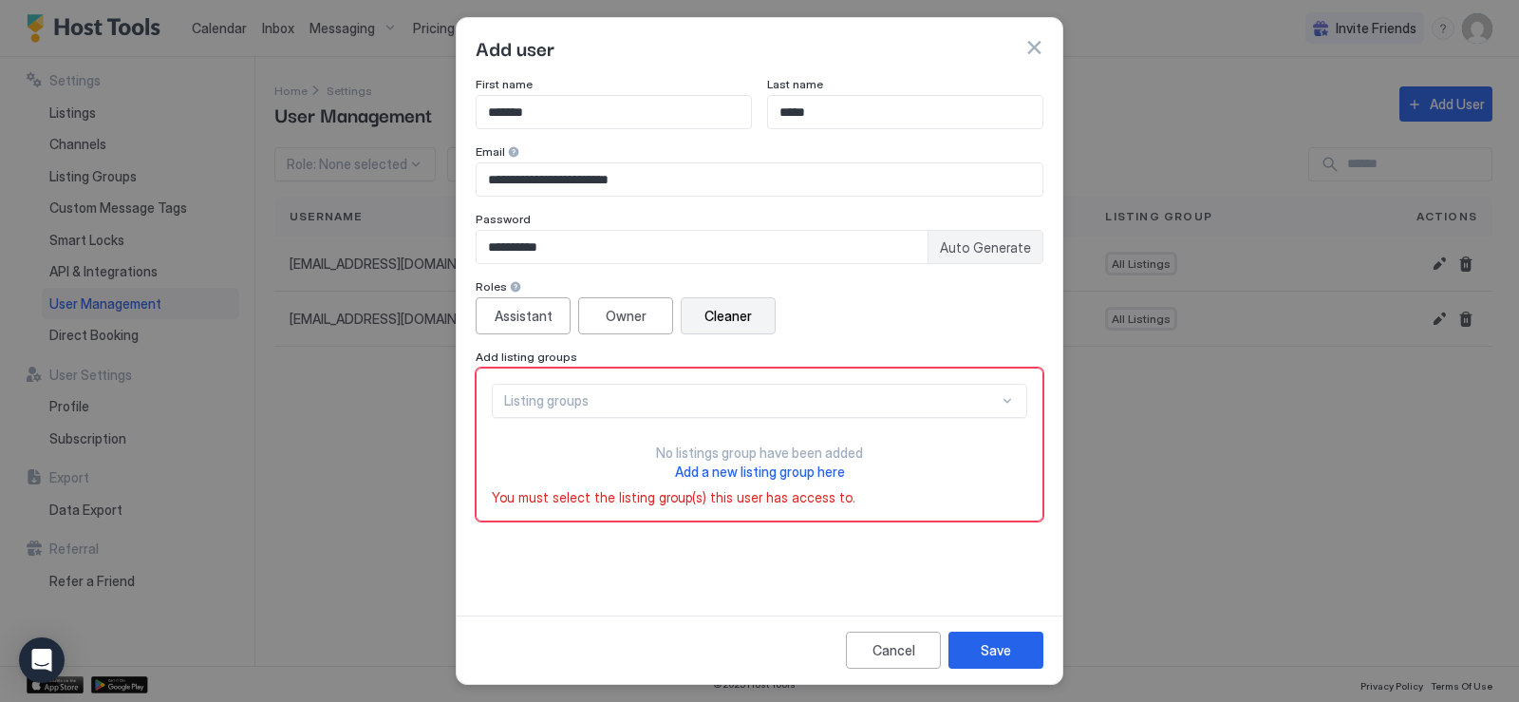
click at [527, 382] on div "Listing groups No listings group have been added Add a new listing group here Y…" at bounding box center [760, 444] width 568 height 154
click at [525, 404] on div "Listing groups" at bounding box center [751, 400] width 495 height 17
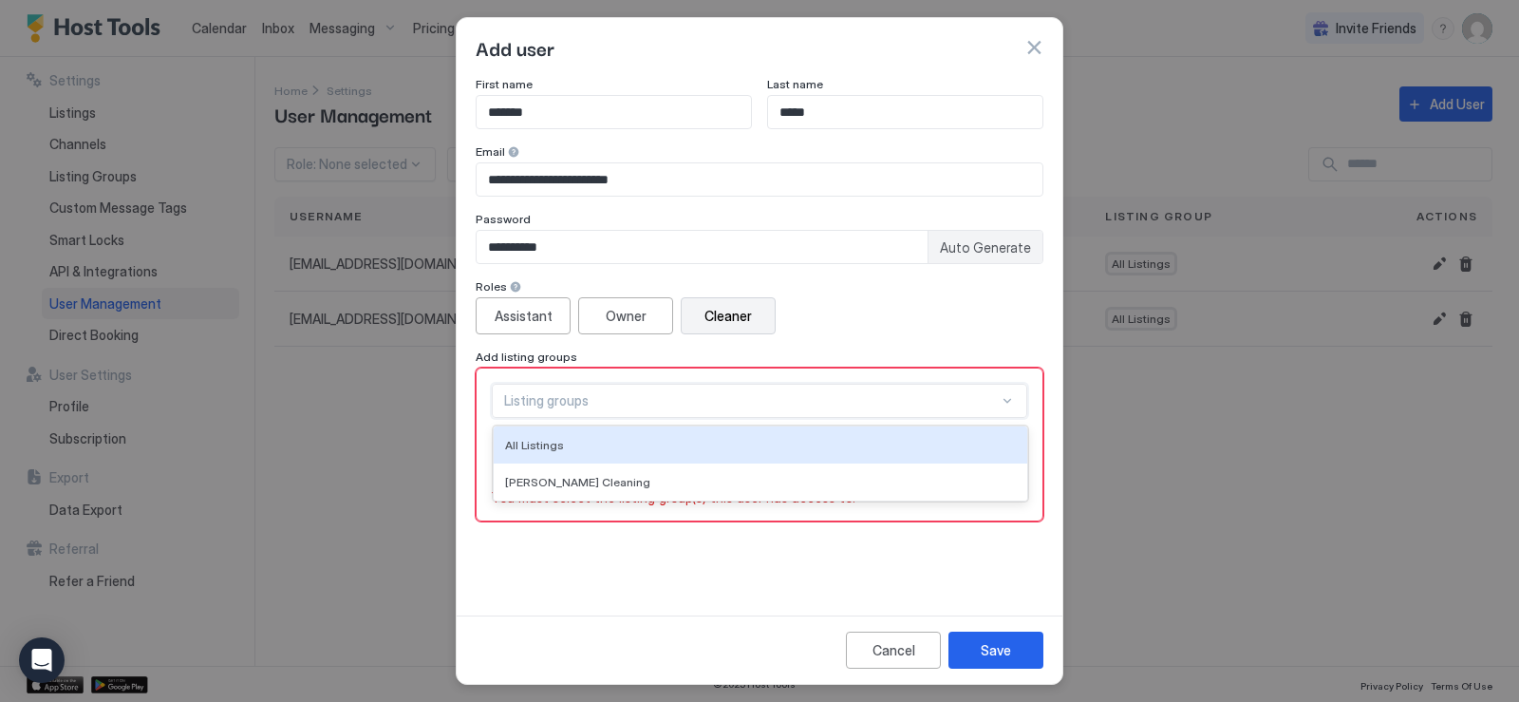
click at [83, 174] on div at bounding box center [759, 351] width 1519 height 702
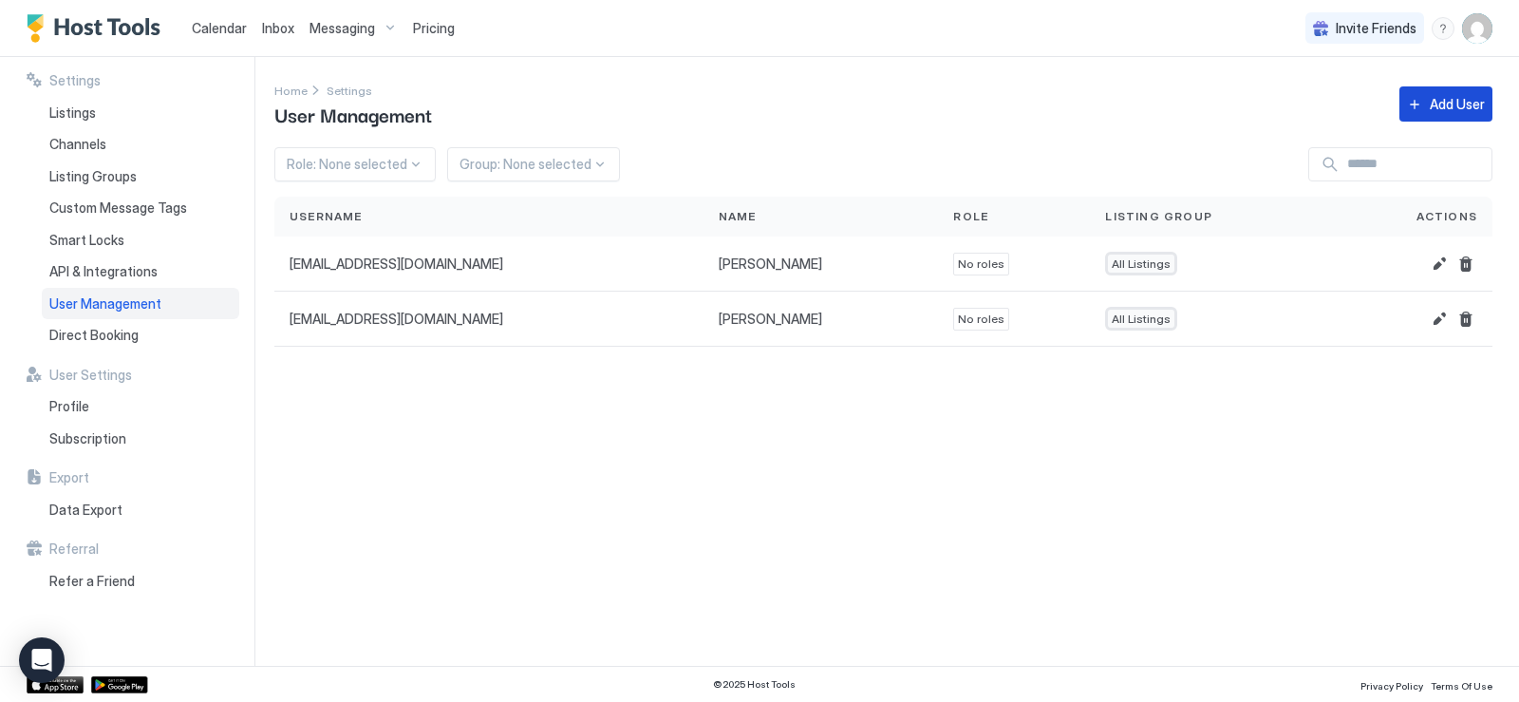
click at [1467, 106] on div "Add User" at bounding box center [1457, 104] width 55 height 20
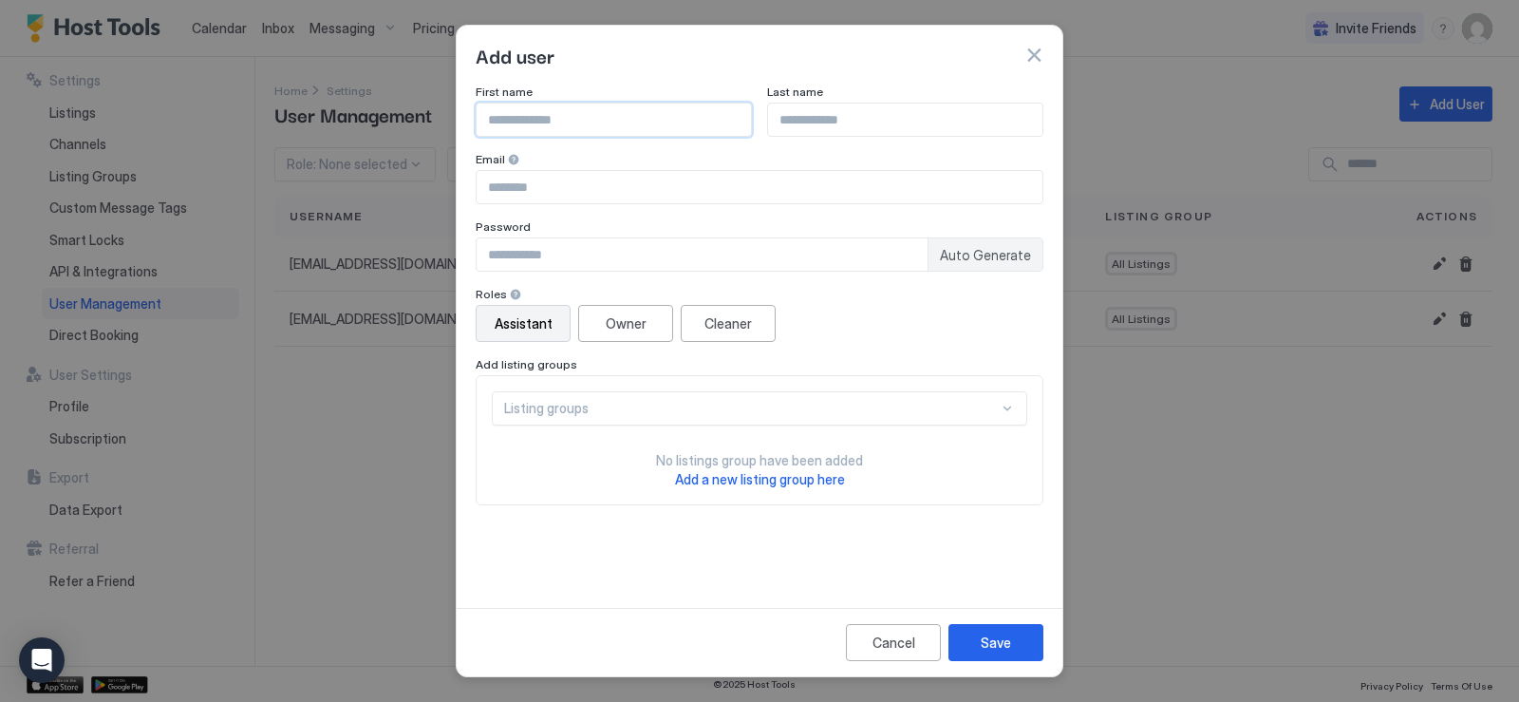
click at [507, 112] on input "Input Field" at bounding box center [614, 120] width 274 height 32
type input "*******"
click at [787, 111] on input "Input Field" at bounding box center [905, 120] width 274 height 32
type input "*****"
click at [536, 188] on input "Input Field" at bounding box center [760, 187] width 566 height 32
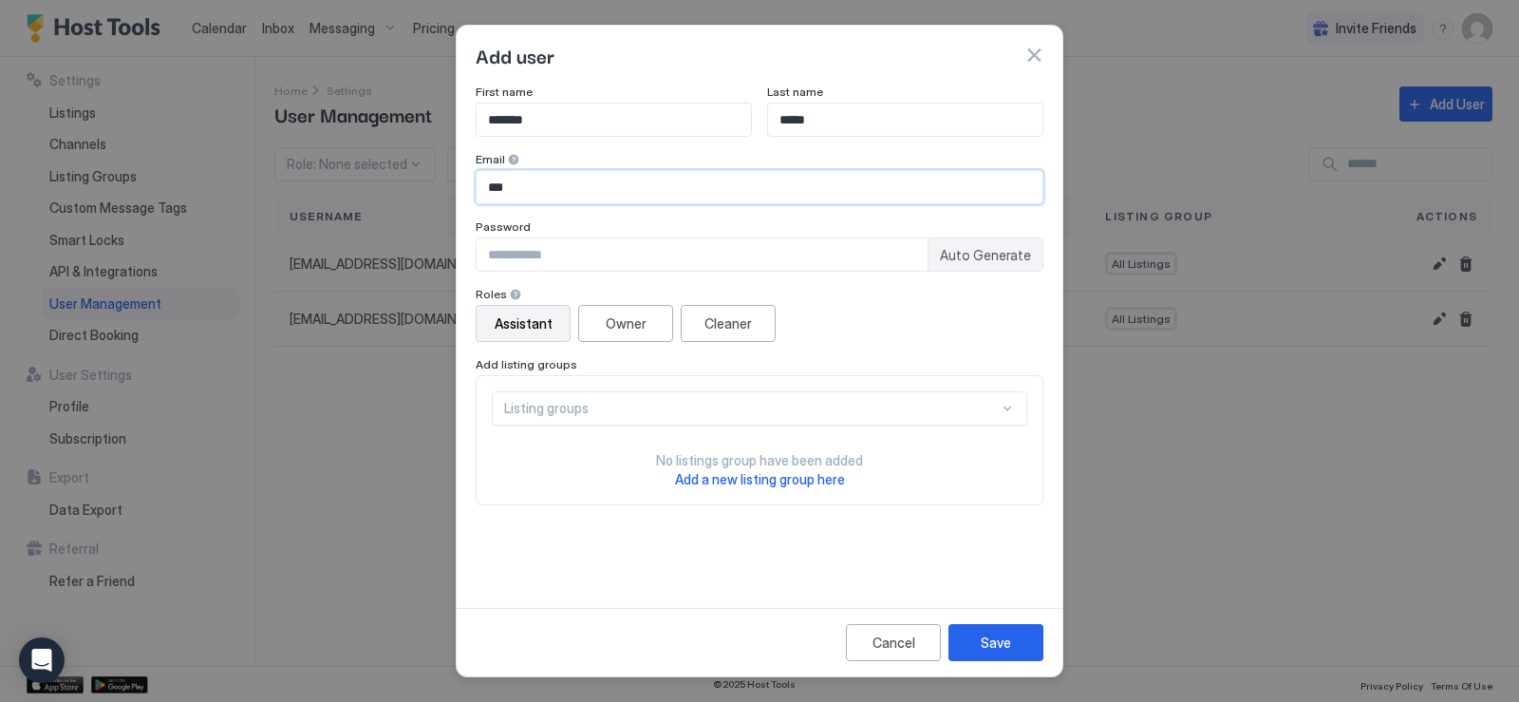
type input "**********"
click at [732, 320] on div "Cleaner" at bounding box center [728, 323] width 47 height 20
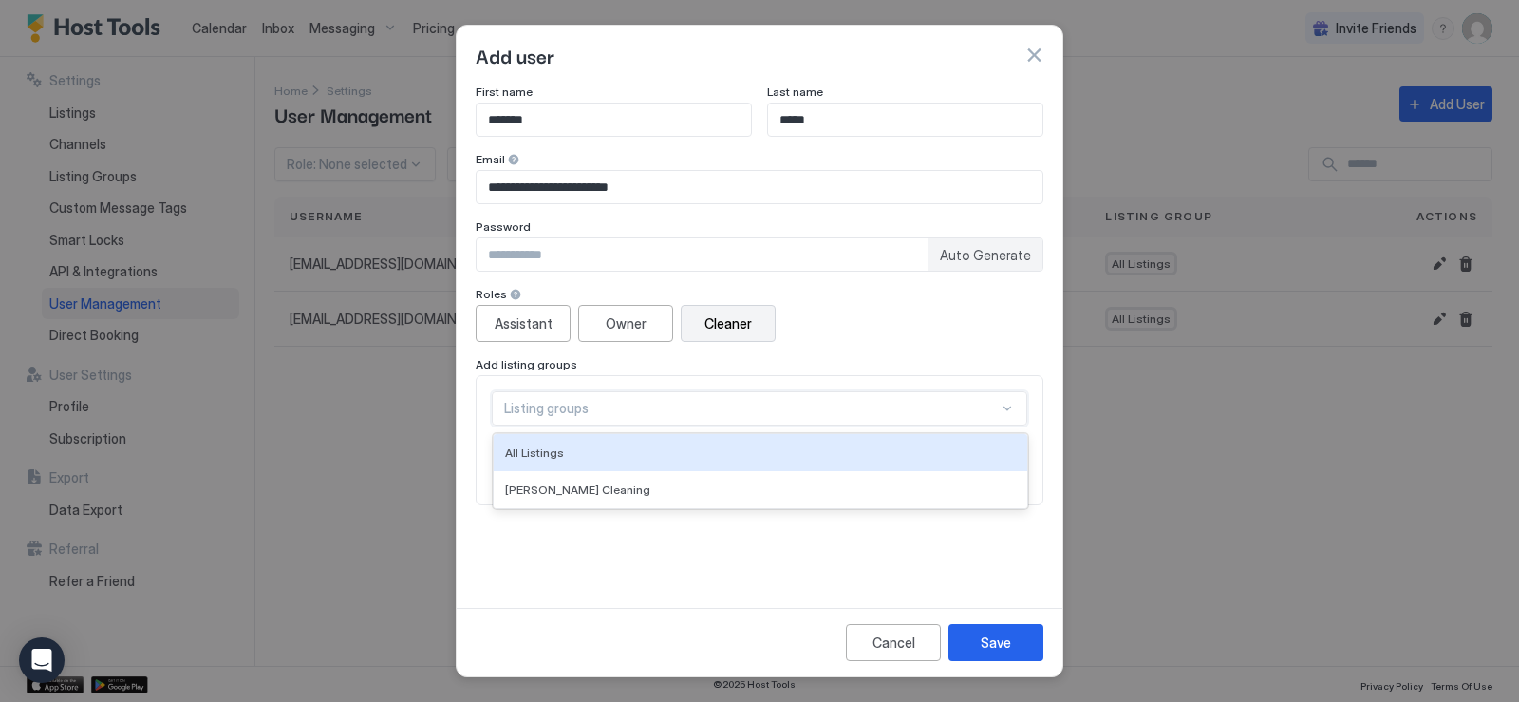
click at [1009, 405] on div at bounding box center [1007, 408] width 15 height 15
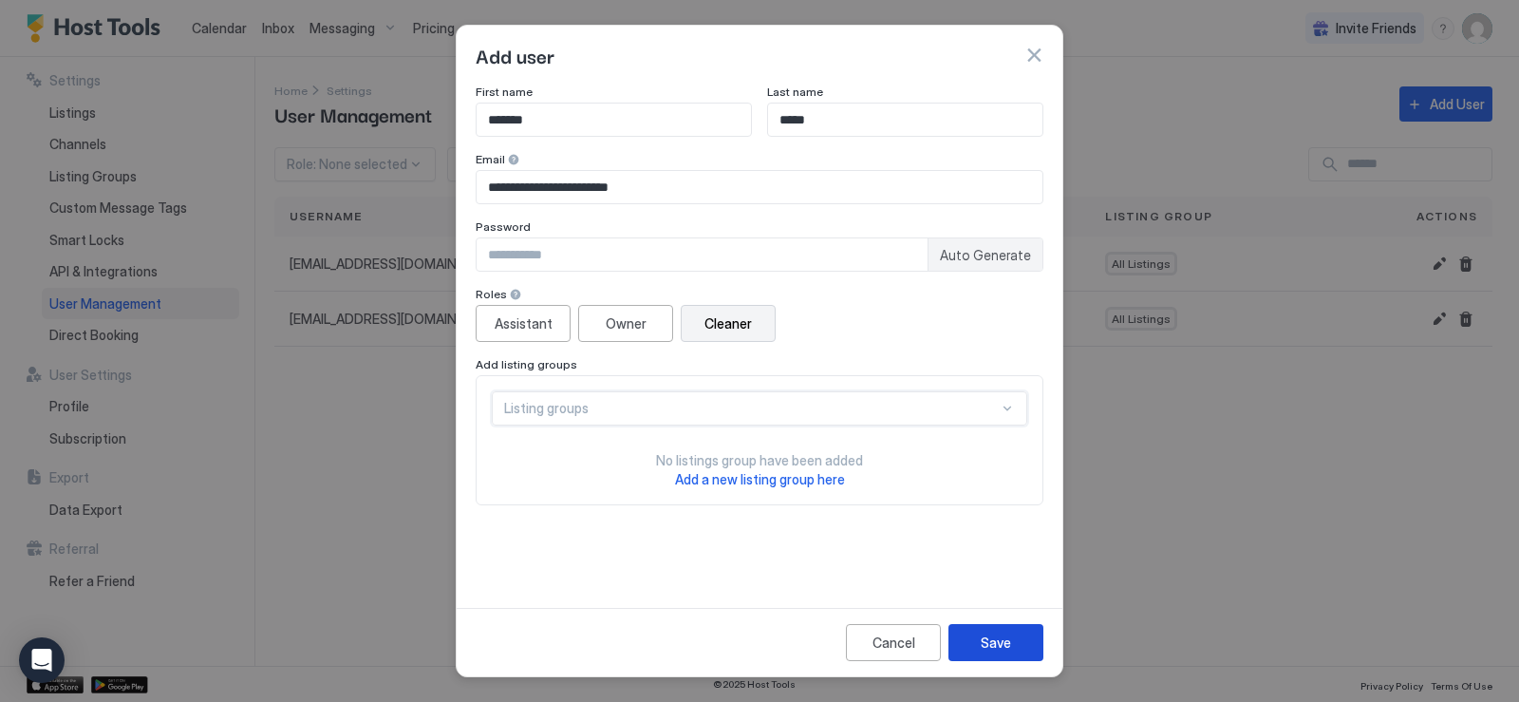
click at [990, 643] on div "Save" at bounding box center [996, 642] width 30 height 20
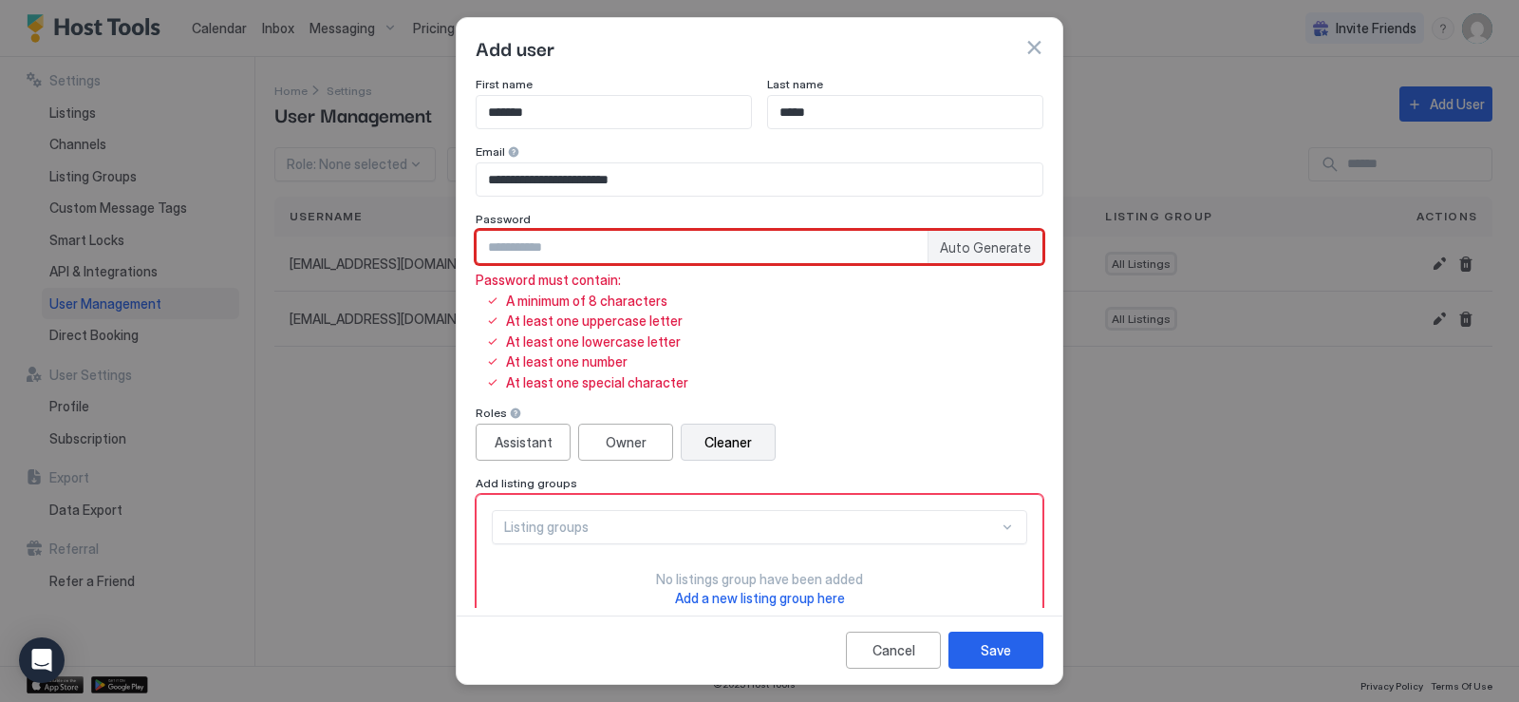
scroll to position [105, 0]
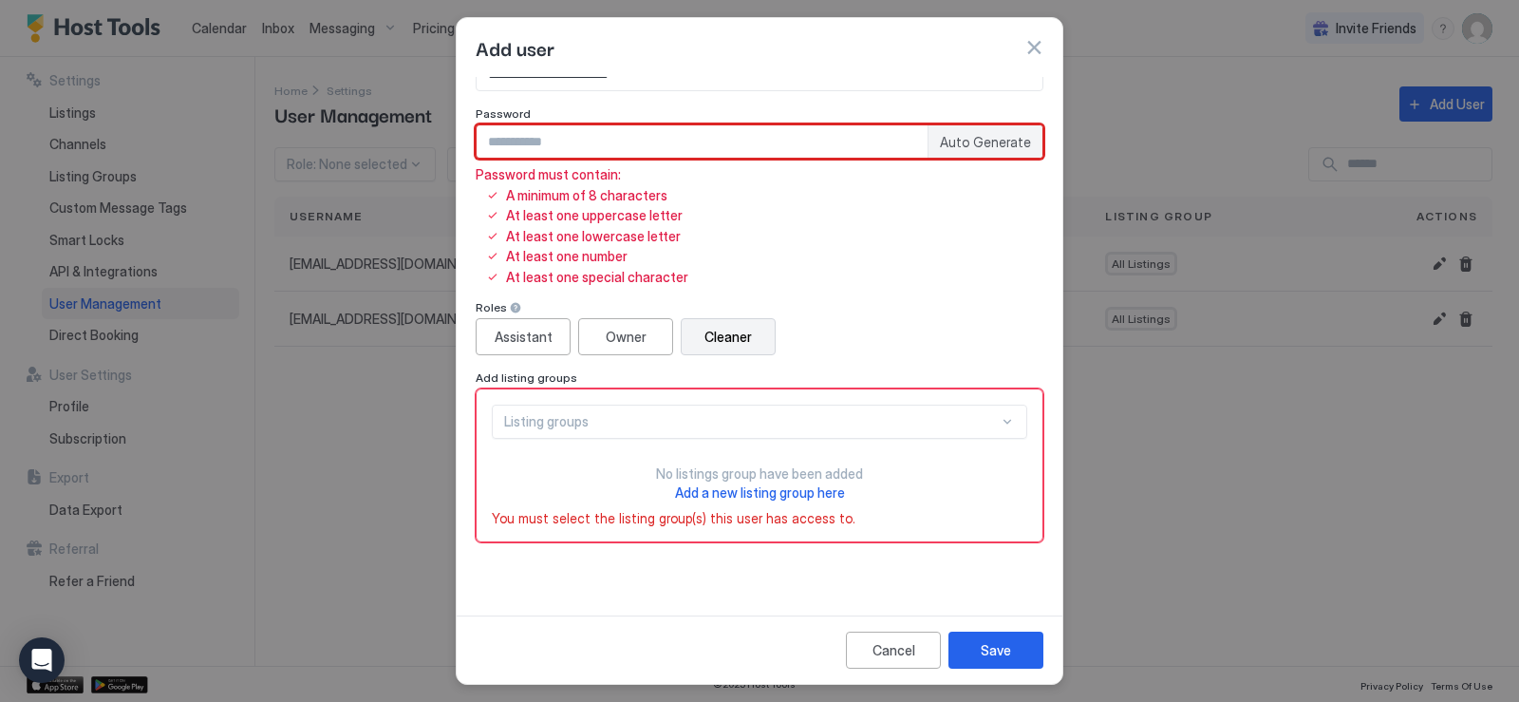
click at [540, 439] on div "Listing groups" at bounding box center [760, 422] width 536 height 34
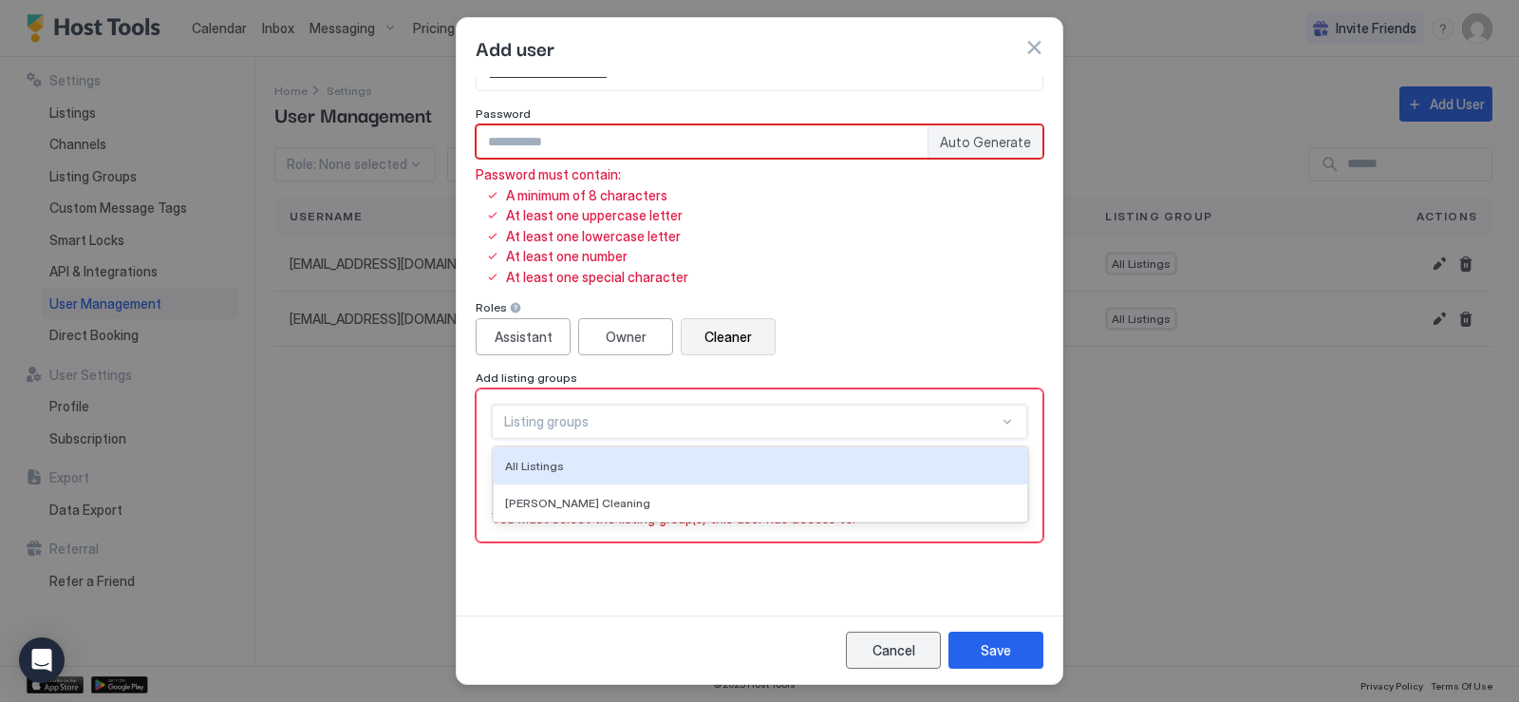
click at [918, 655] on button "Cancel" at bounding box center [893, 649] width 95 height 37
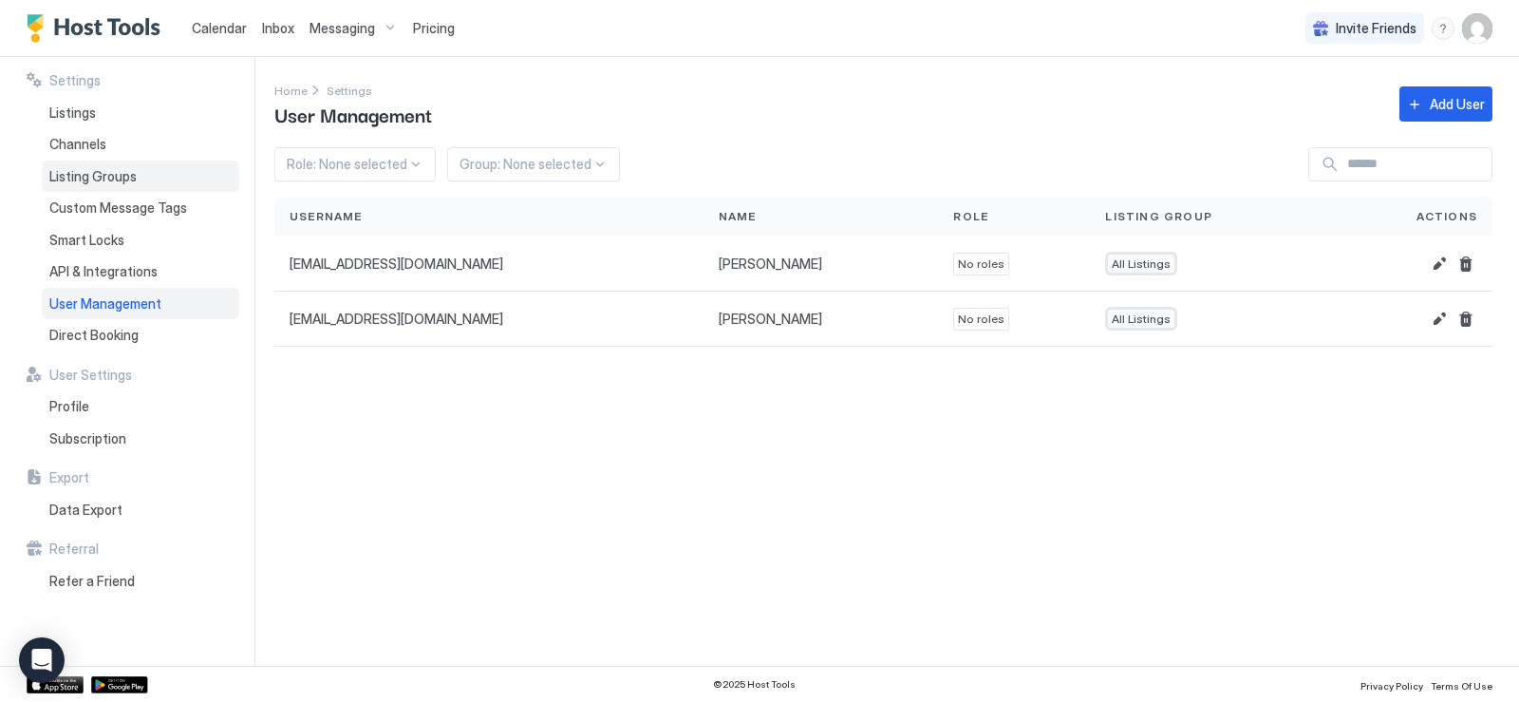
click at [111, 176] on span "Listing Groups" at bounding box center [92, 176] width 87 height 17
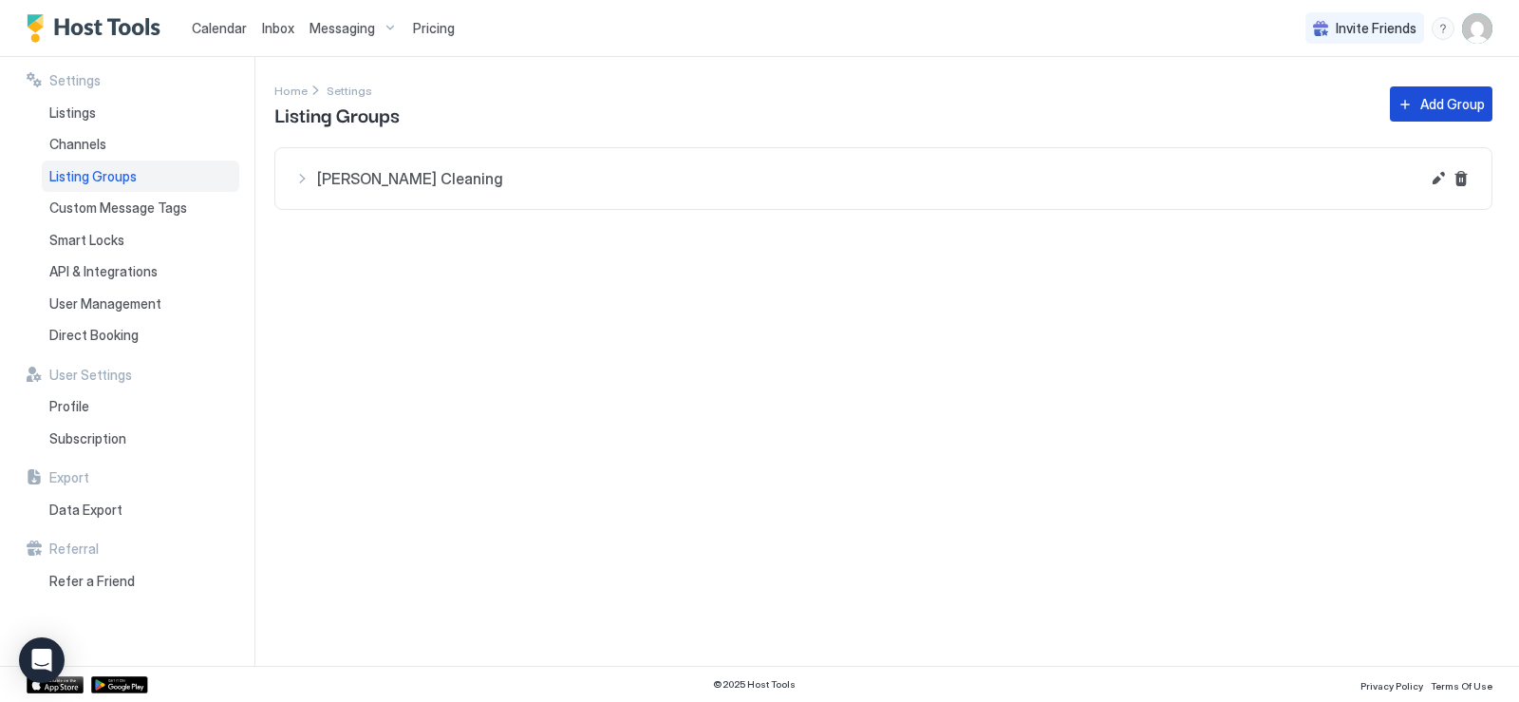
click at [1421, 101] on div "Add Group" at bounding box center [1453, 104] width 65 height 20
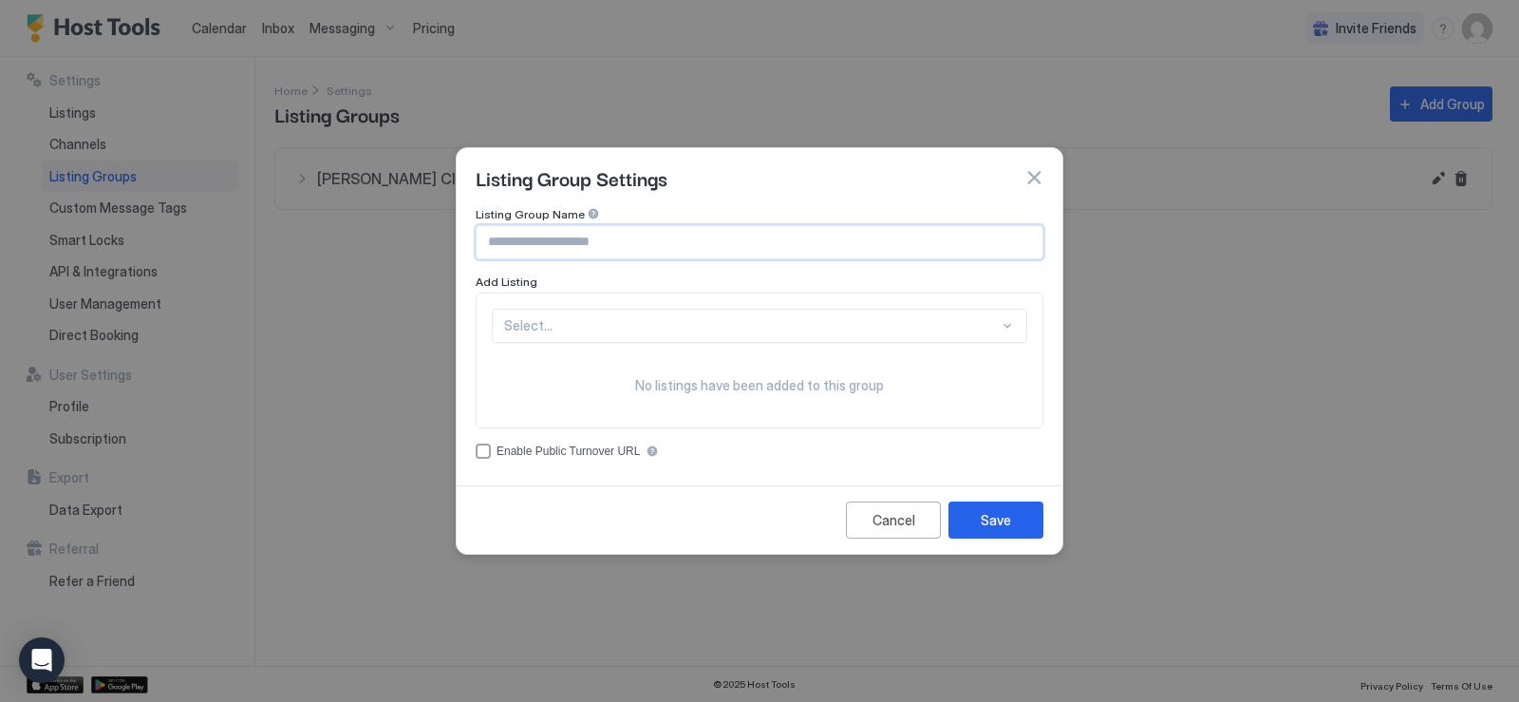
click at [502, 235] on input "Input Field" at bounding box center [760, 242] width 566 height 32
type input "**********"
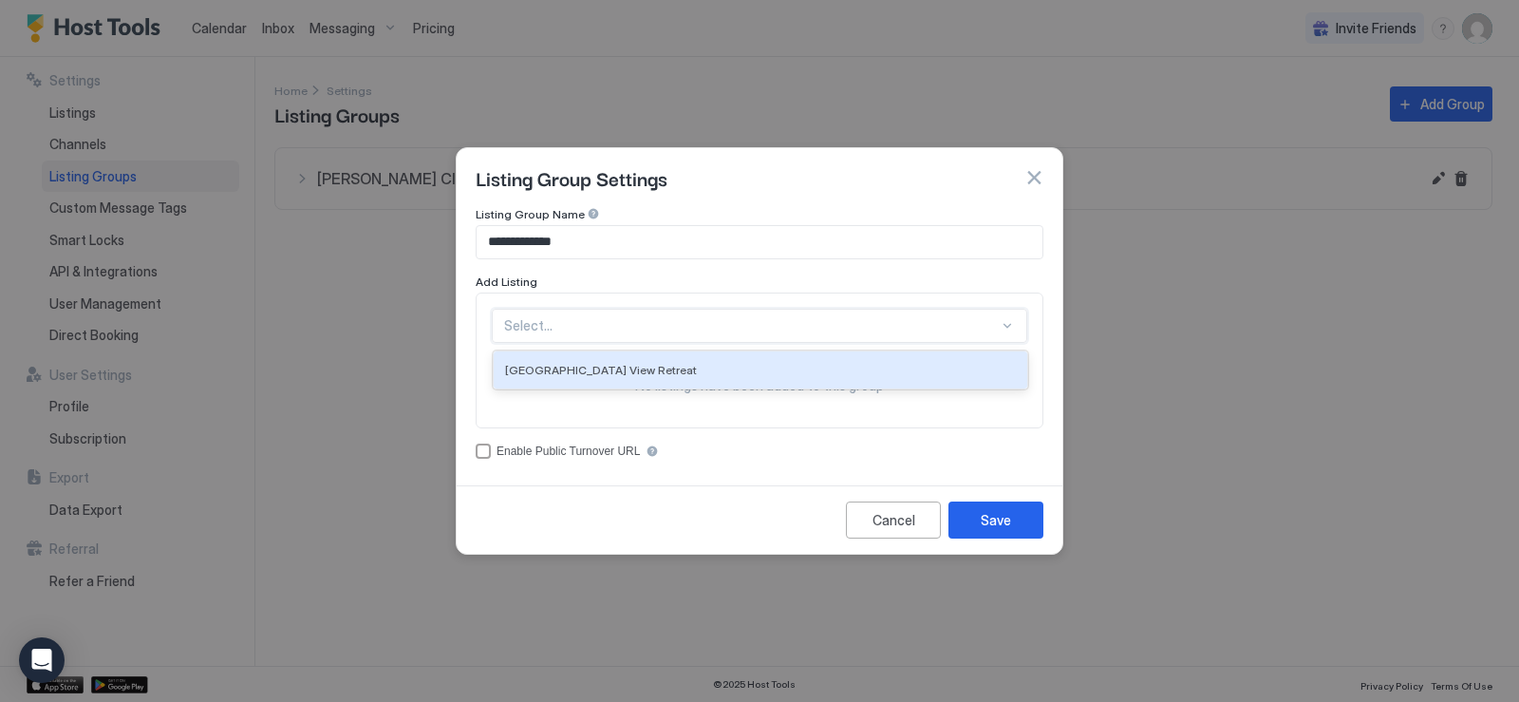
click at [1008, 327] on div at bounding box center [1007, 325] width 15 height 15
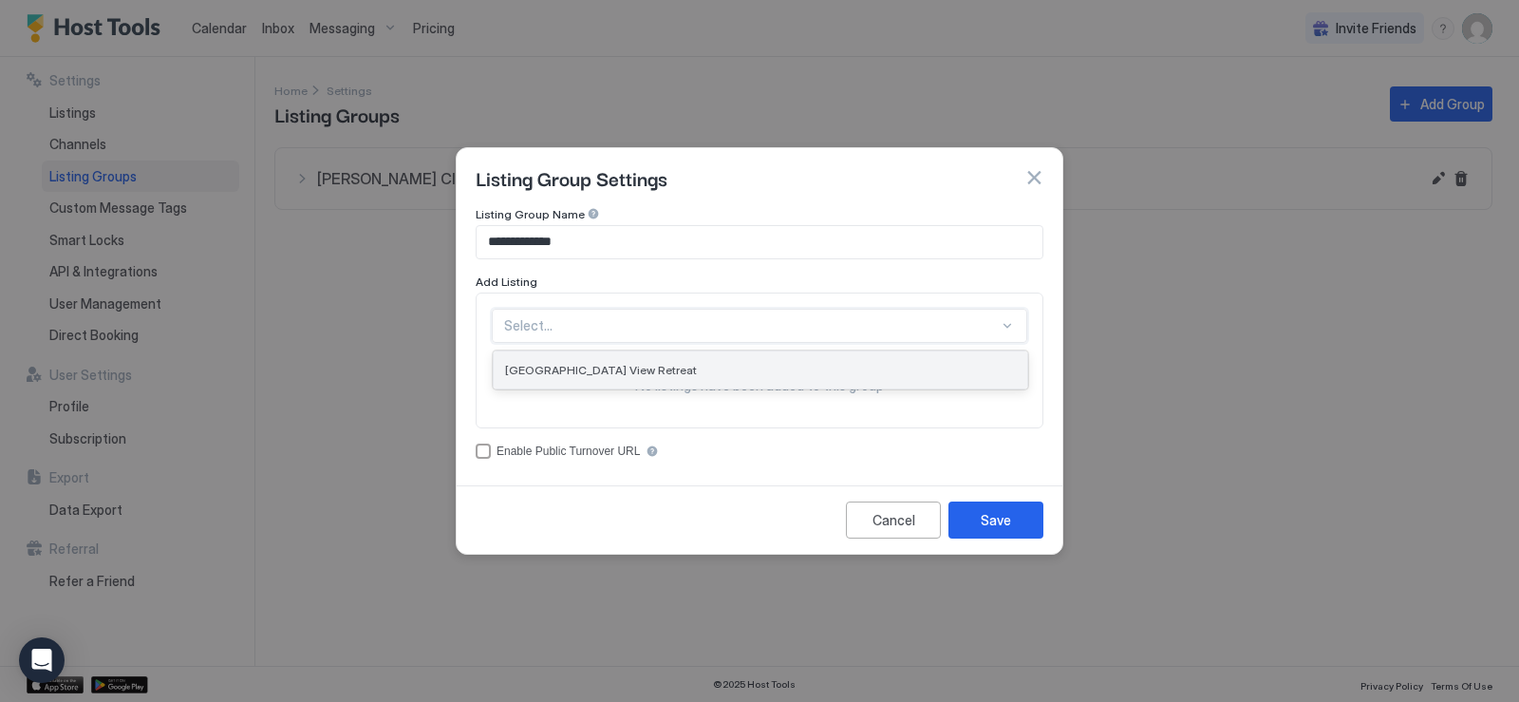
click at [653, 376] on div "[GEOGRAPHIC_DATA] View Retreat" at bounding box center [761, 369] width 534 height 37
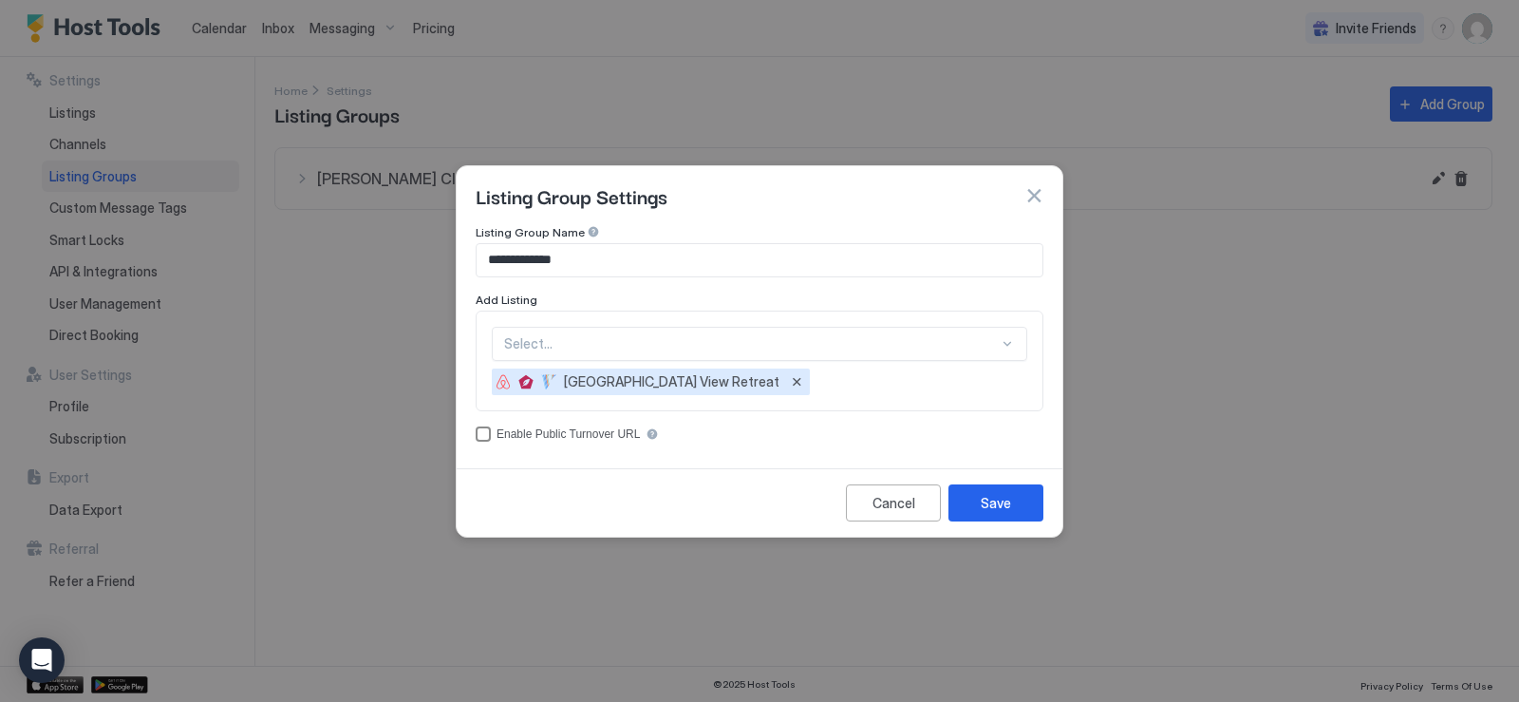
click at [486, 435] on div "accessCode" at bounding box center [483, 433] width 15 height 15
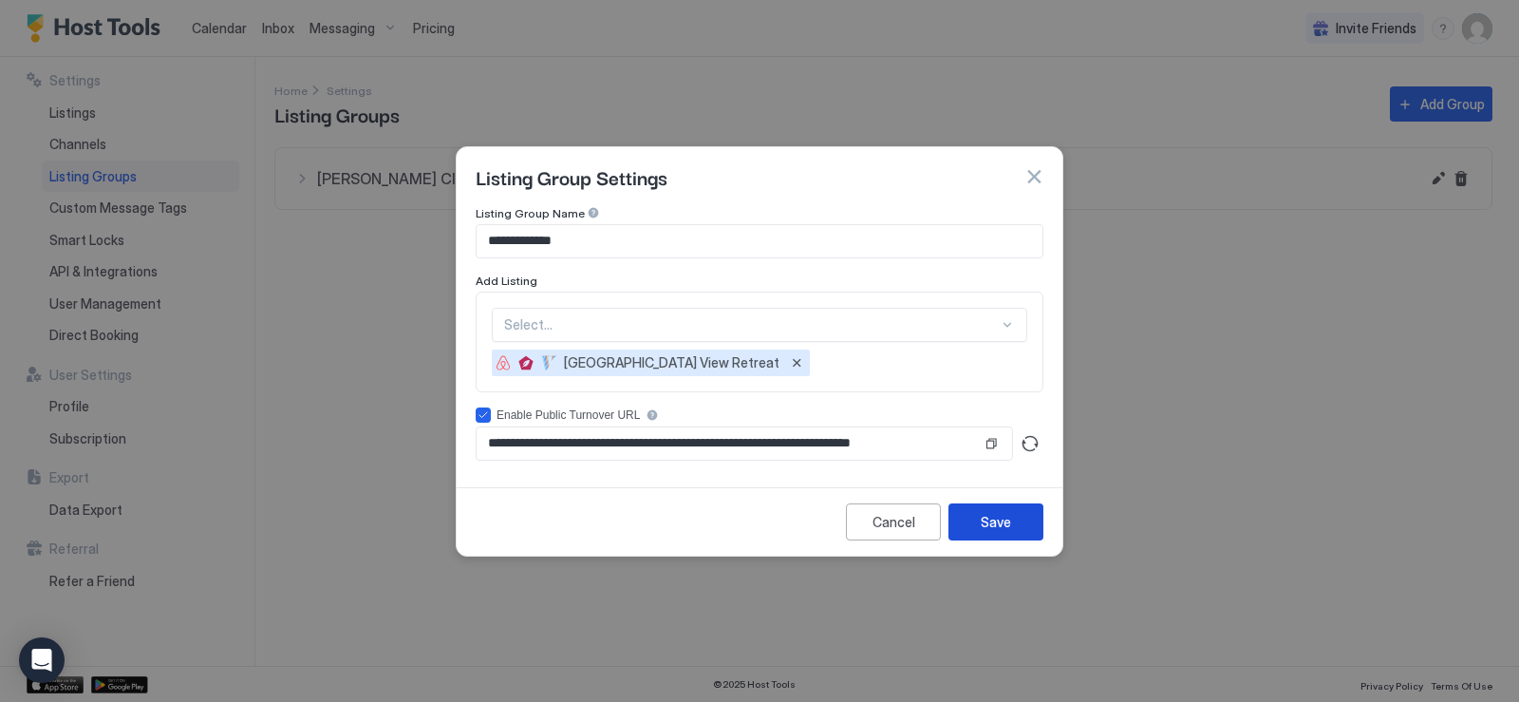
click at [1003, 527] on div "Save" at bounding box center [996, 522] width 30 height 20
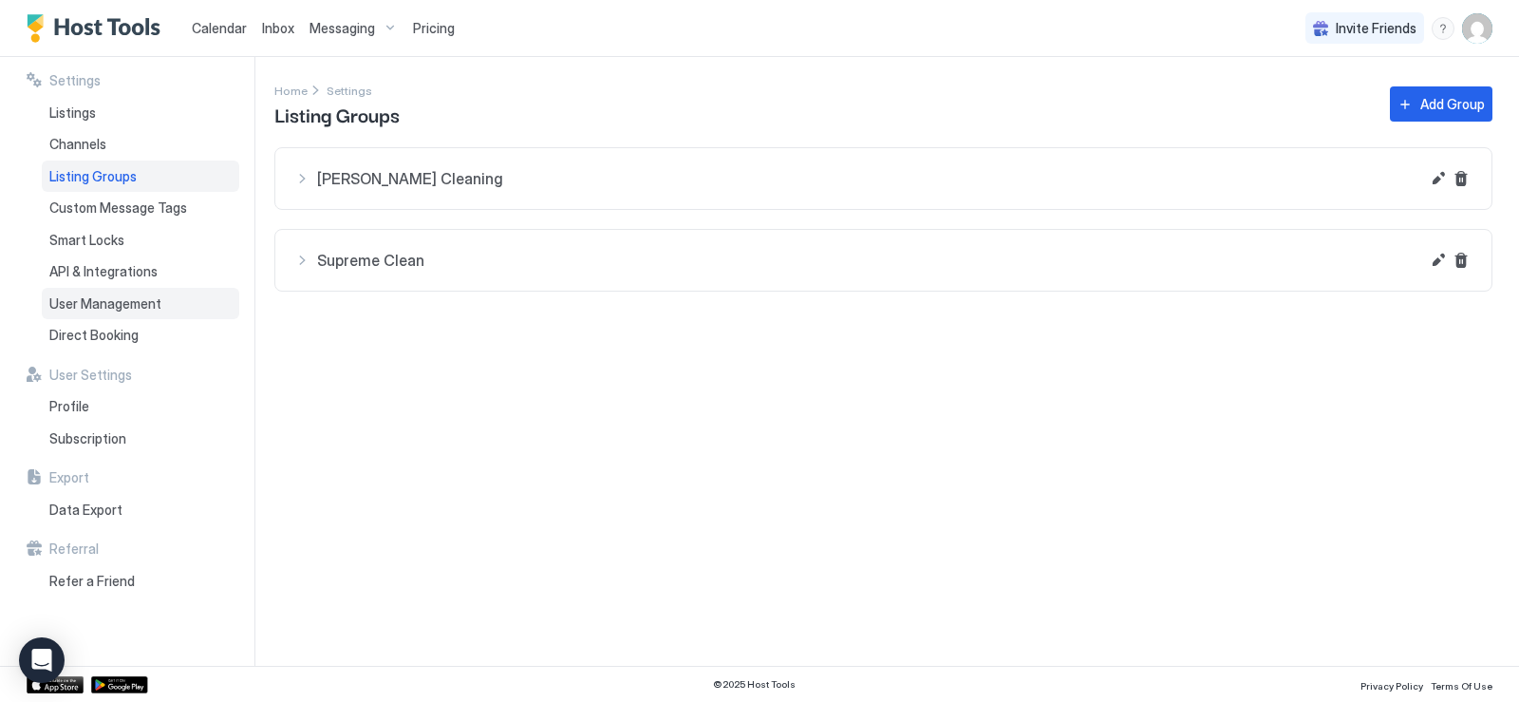
click at [76, 304] on span "User Management" at bounding box center [105, 303] width 112 height 17
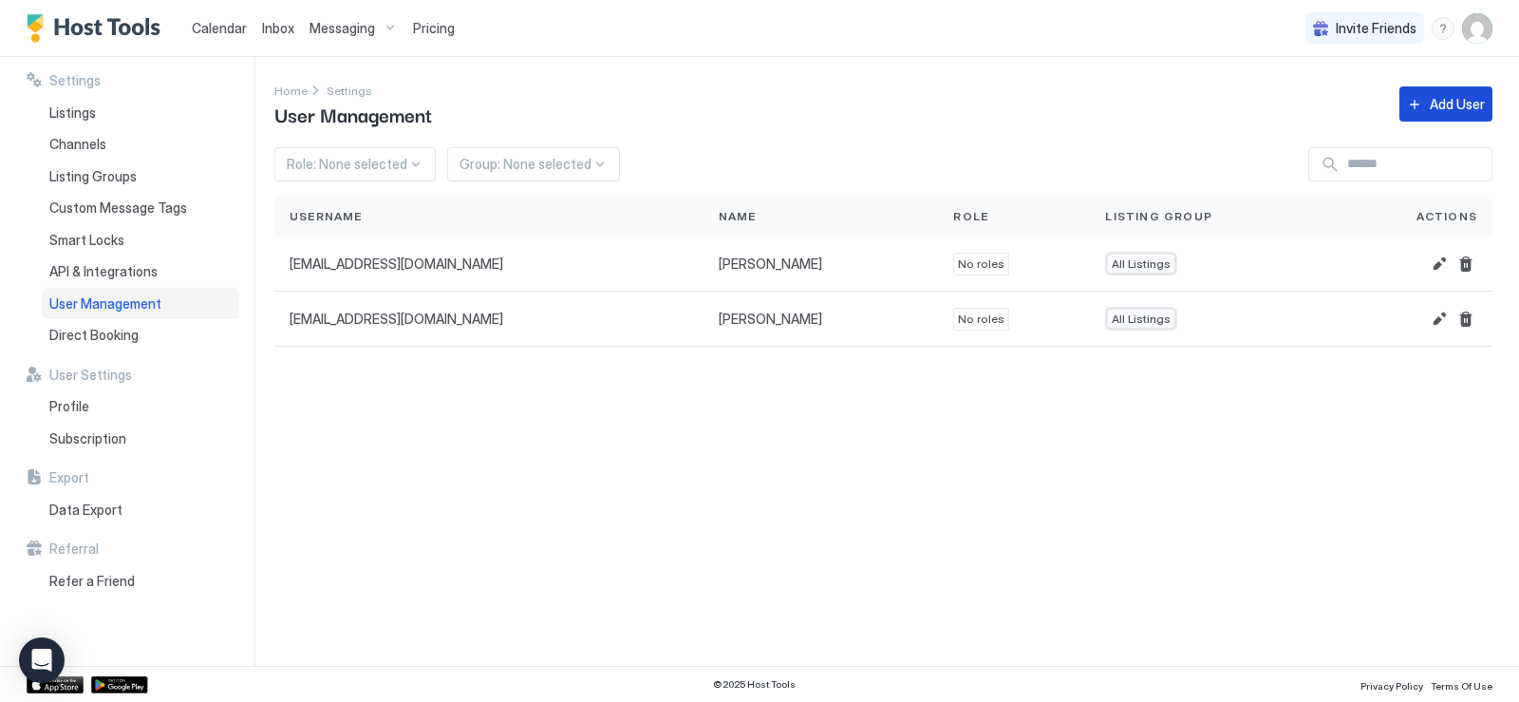
click at [1467, 110] on div "Add User" at bounding box center [1457, 104] width 55 height 20
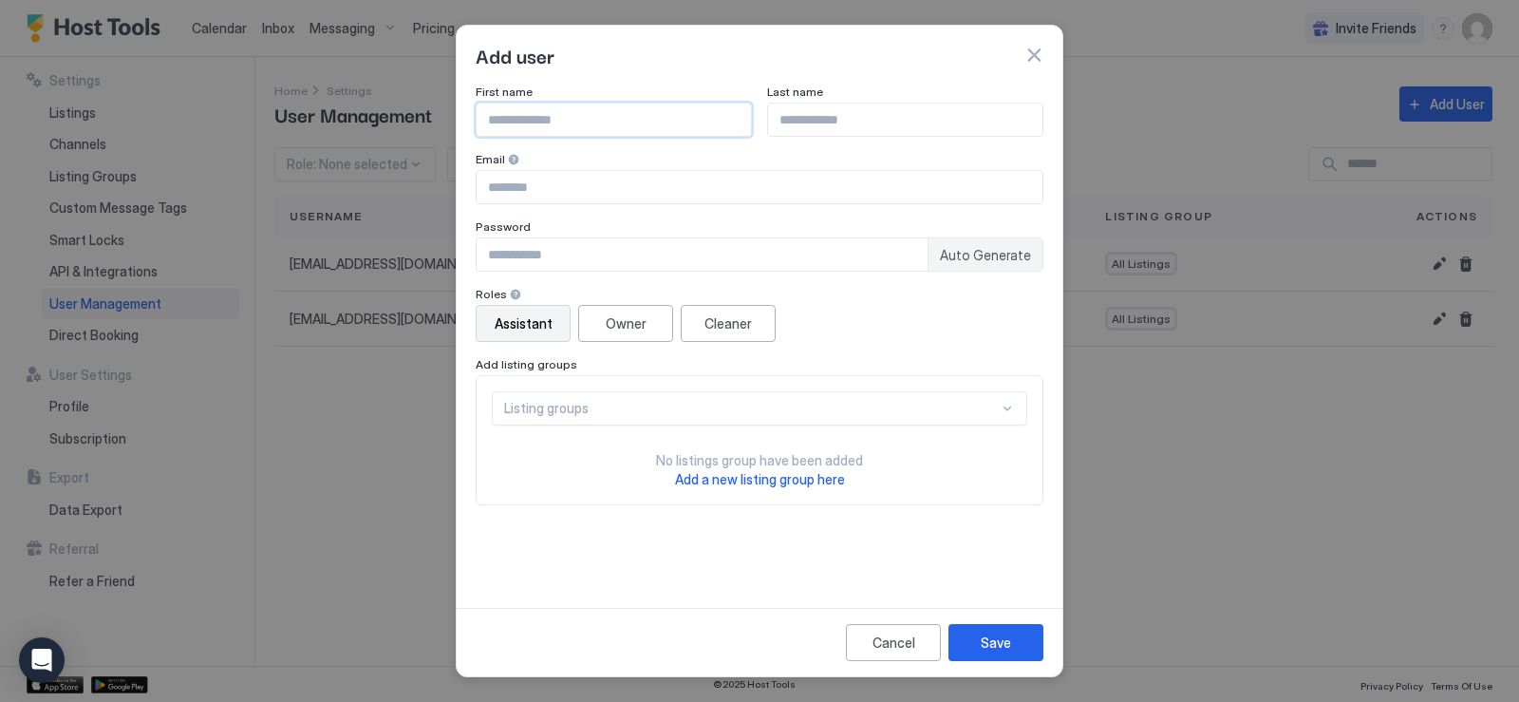
click at [588, 118] on input "Input Field" at bounding box center [614, 120] width 274 height 32
type input "*******"
click at [795, 112] on input "Input Field" at bounding box center [905, 120] width 274 height 32
type input "*****"
click at [593, 189] on input "Input Field" at bounding box center [760, 187] width 566 height 32
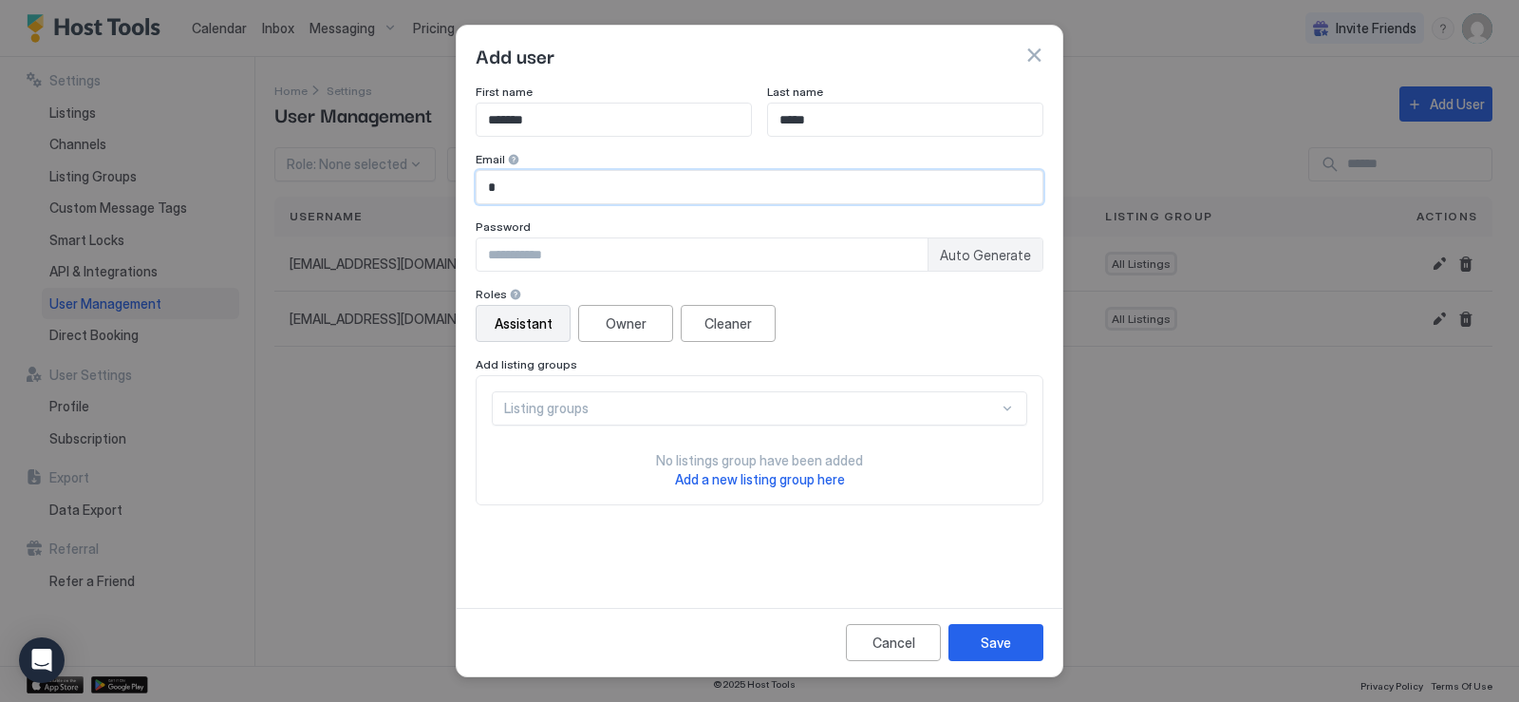
type input "**********"
click at [575, 247] on input "Input Field" at bounding box center [702, 254] width 451 height 32
type input "**********"
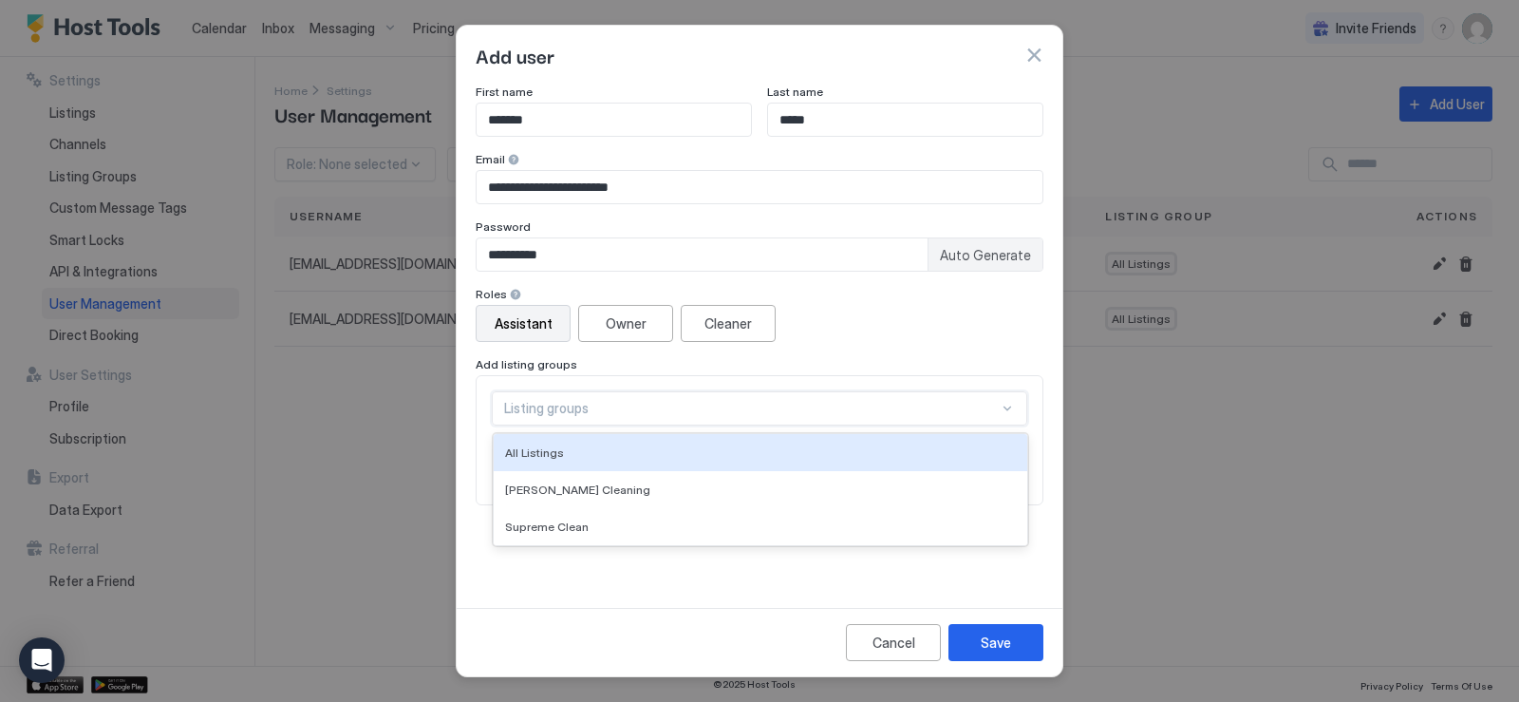
click at [1011, 407] on div at bounding box center [1007, 408] width 15 height 15
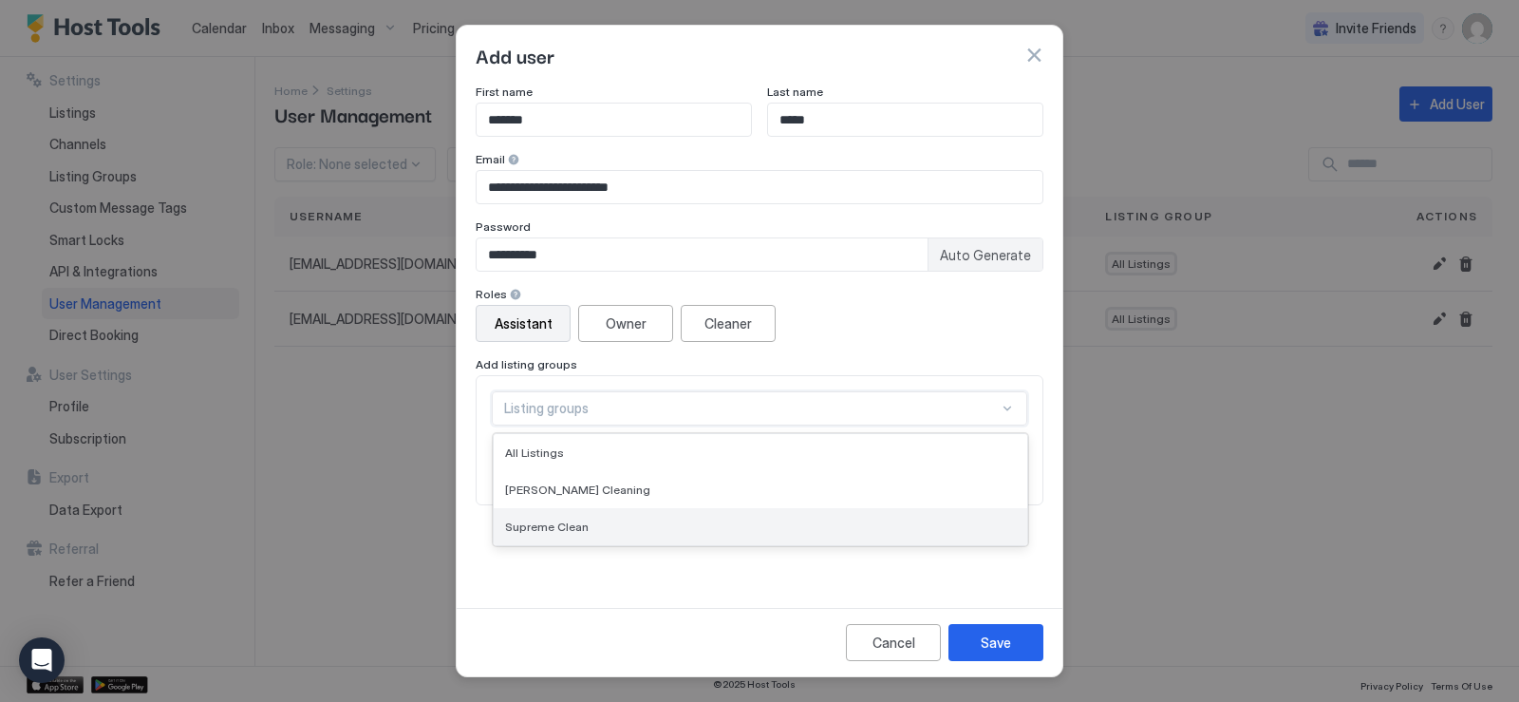
click at [521, 519] on span "Supreme Clean" at bounding box center [547, 526] width 84 height 14
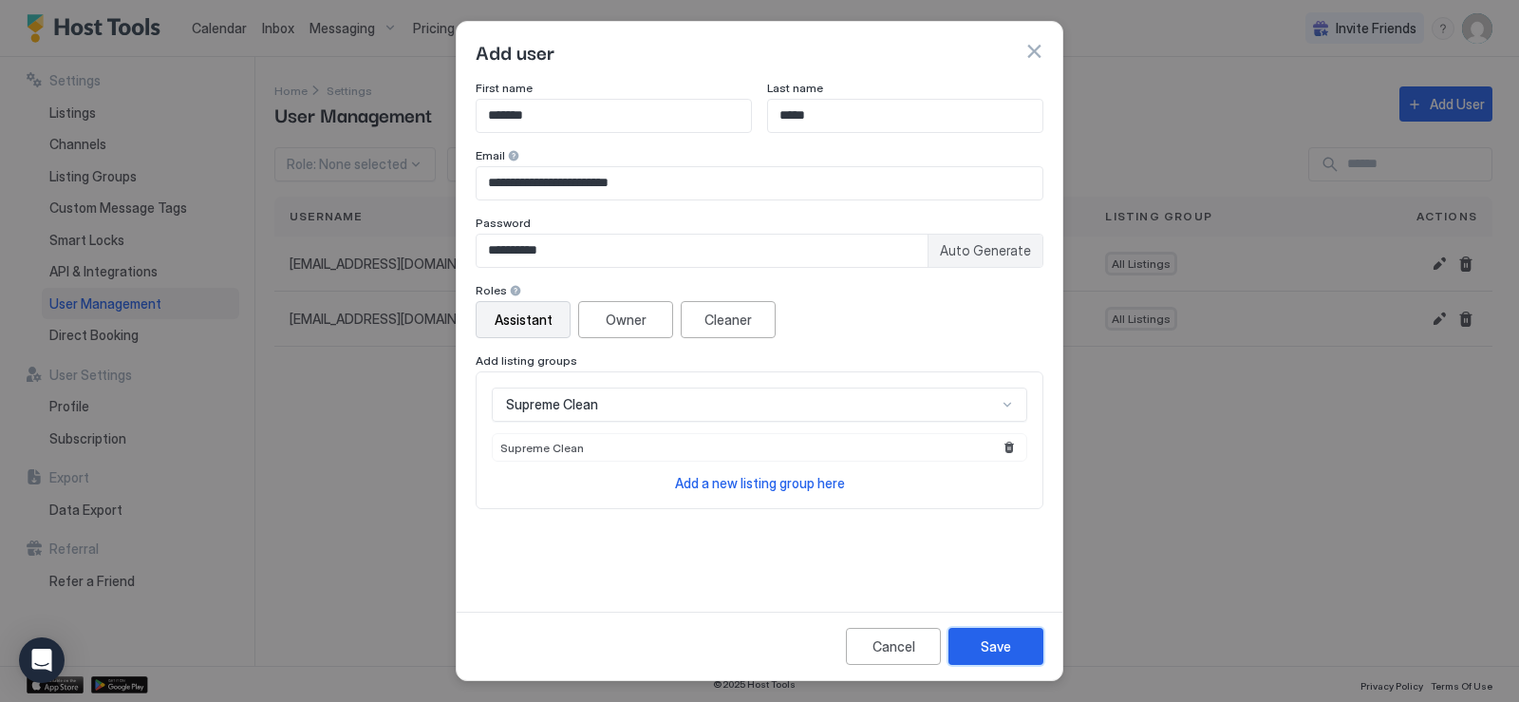
click at [1000, 652] on div "Save" at bounding box center [996, 646] width 30 height 20
drag, startPoint x: 670, startPoint y: 178, endPoint x: 468, endPoint y: 184, distance: 202.4
click at [468, 184] on div "**********" at bounding box center [760, 342] width 606 height 523
click at [588, 179] on input "**********" at bounding box center [760, 183] width 566 height 32
drag, startPoint x: 588, startPoint y: 179, endPoint x: 479, endPoint y: 189, distance: 109.6
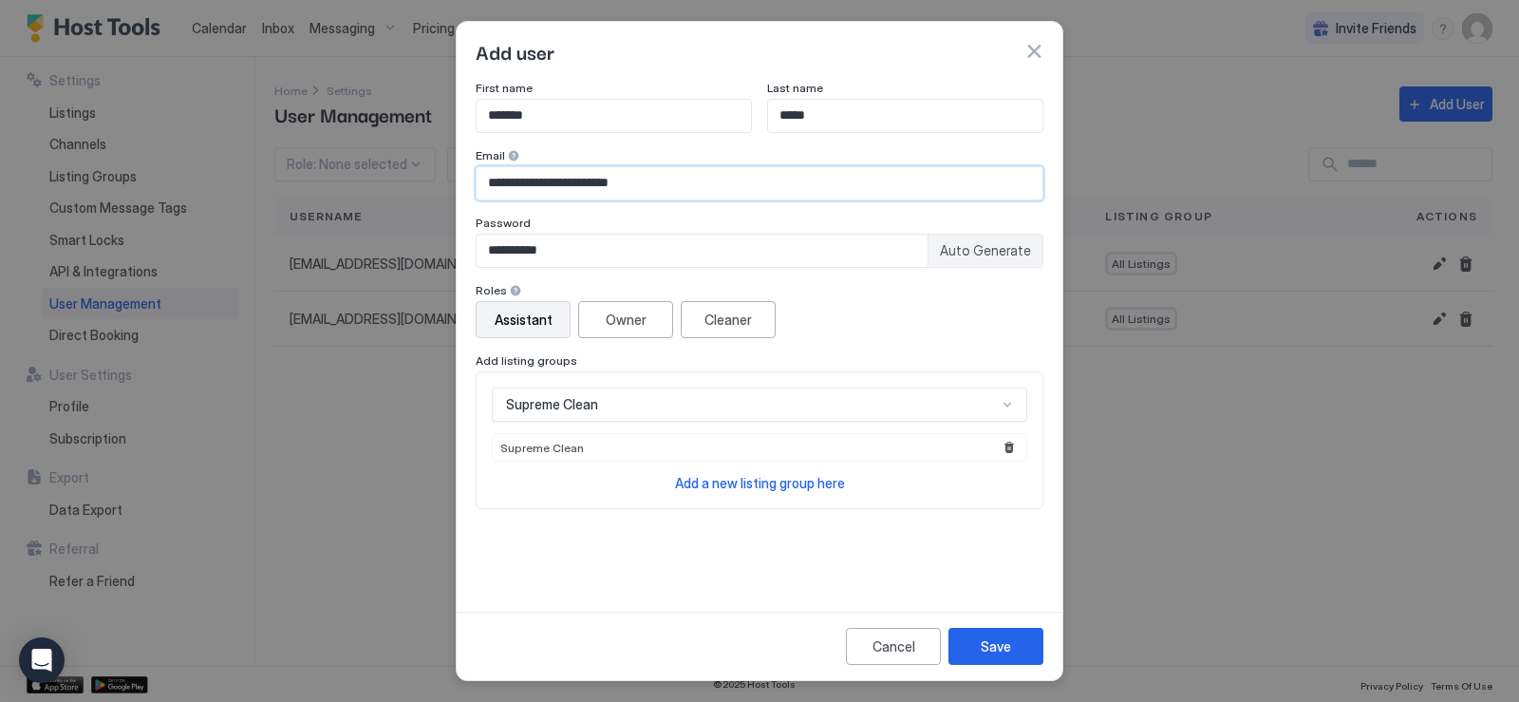
click at [479, 188] on input "**********" at bounding box center [760, 183] width 566 height 32
drag, startPoint x: 526, startPoint y: 177, endPoint x: 635, endPoint y: 191, distance: 110.1
click at [635, 191] on input "**********" at bounding box center [760, 183] width 566 height 32
type input "**********"
click at [1011, 647] on button "Save" at bounding box center [996, 646] width 95 height 37
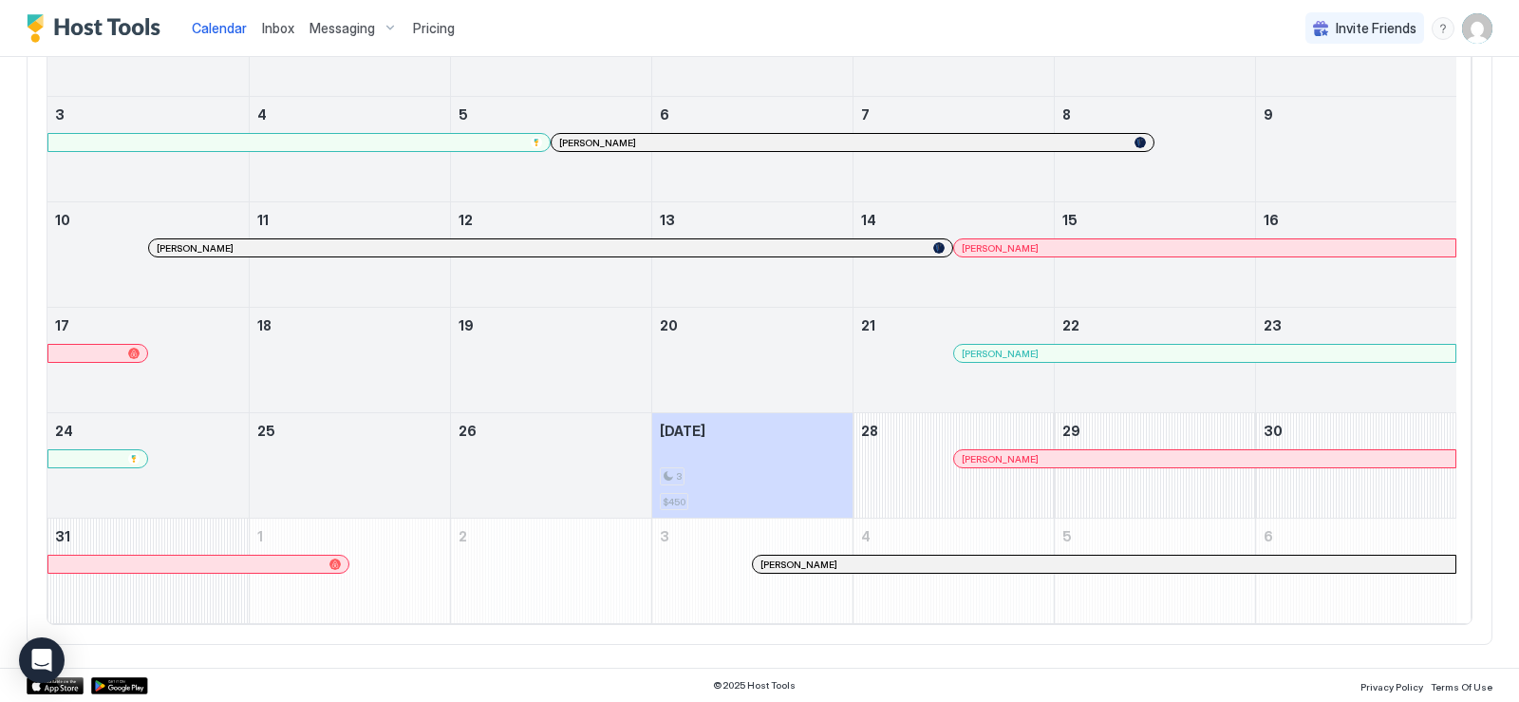
scroll to position [390, 0]
click at [1465, 31] on img "User profile" at bounding box center [1477, 28] width 30 height 30
click at [1346, 108] on div "Settings" at bounding box center [1356, 106] width 241 height 33
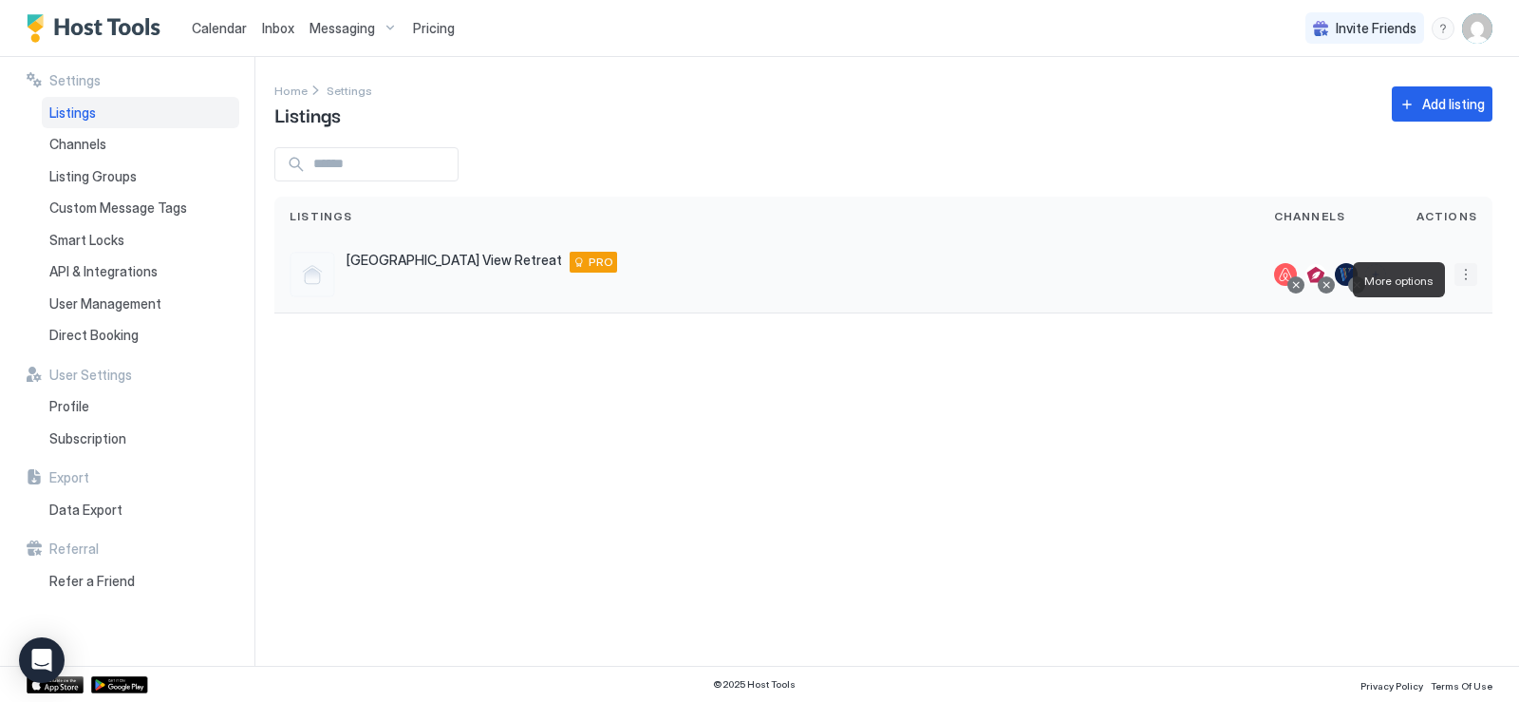
click at [1470, 286] on button "More options" at bounding box center [1466, 274] width 23 height 23
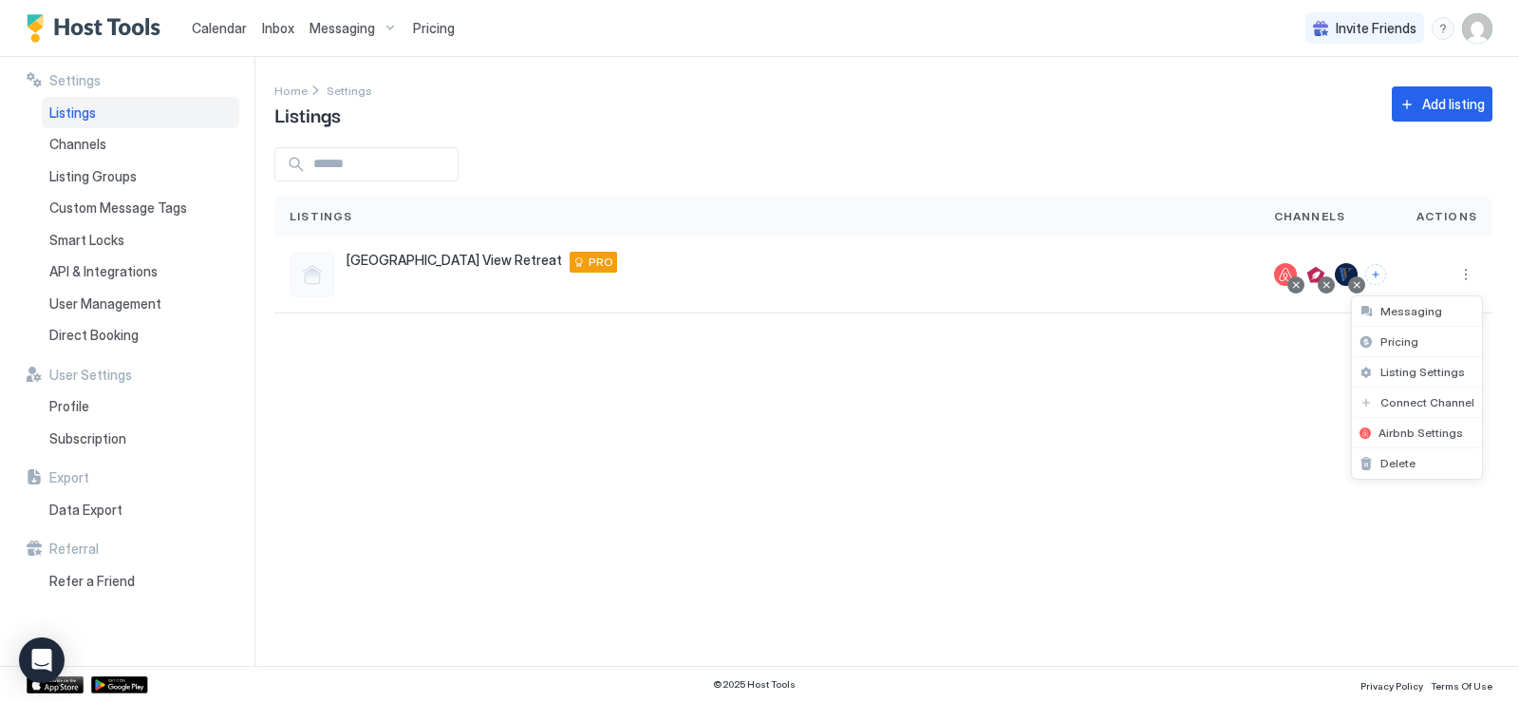
click at [66, 178] on div at bounding box center [759, 351] width 1519 height 702
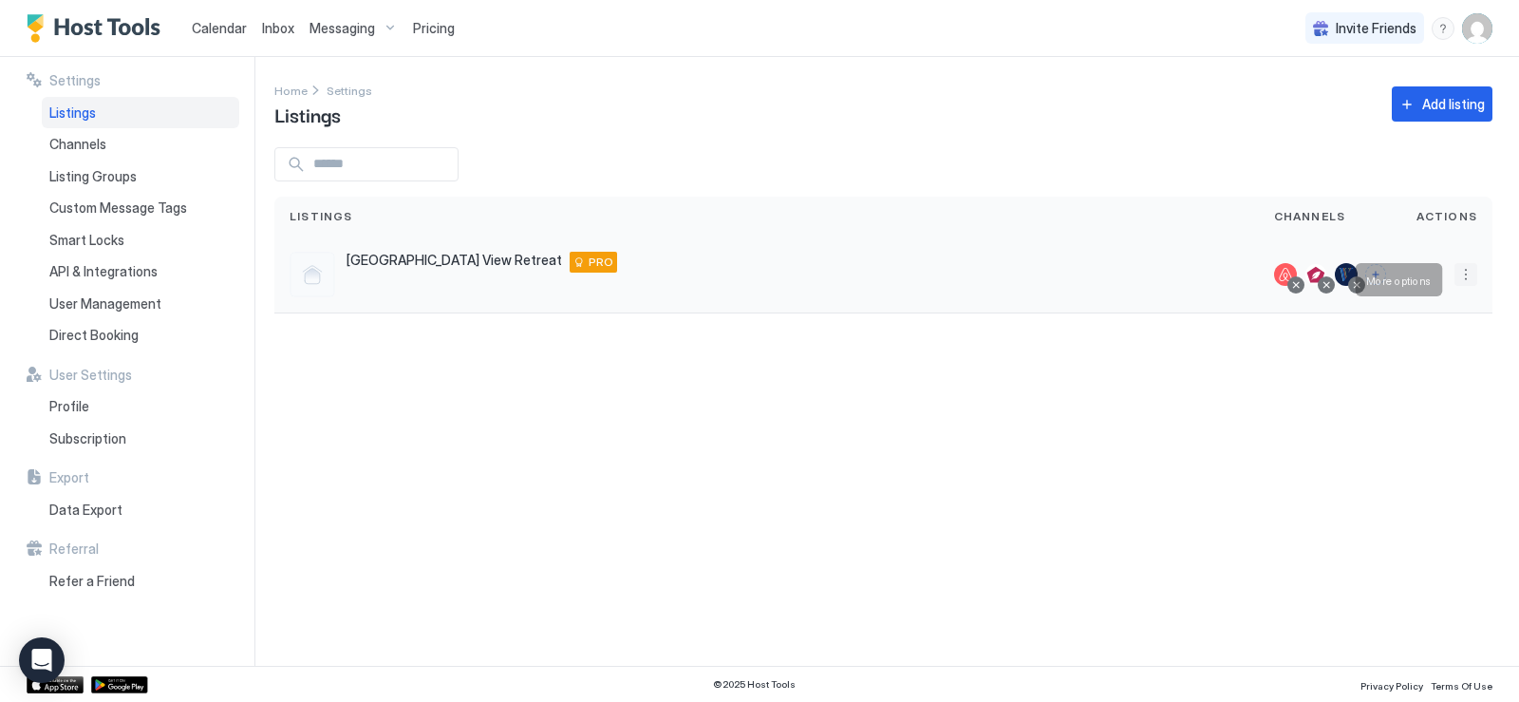
click at [1471, 286] on button "More options" at bounding box center [1466, 274] width 23 height 23
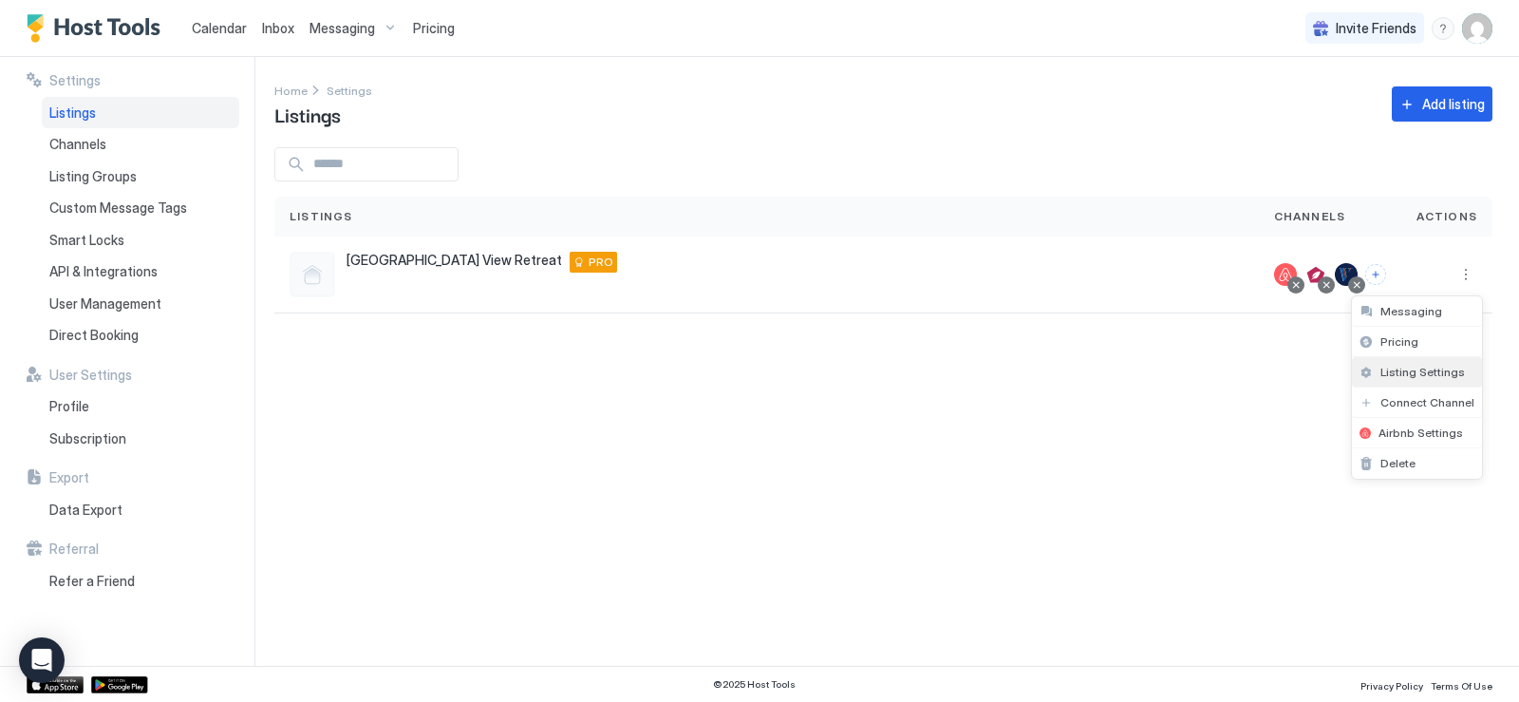
click at [1415, 373] on span "Listing Settings" at bounding box center [1423, 372] width 85 height 14
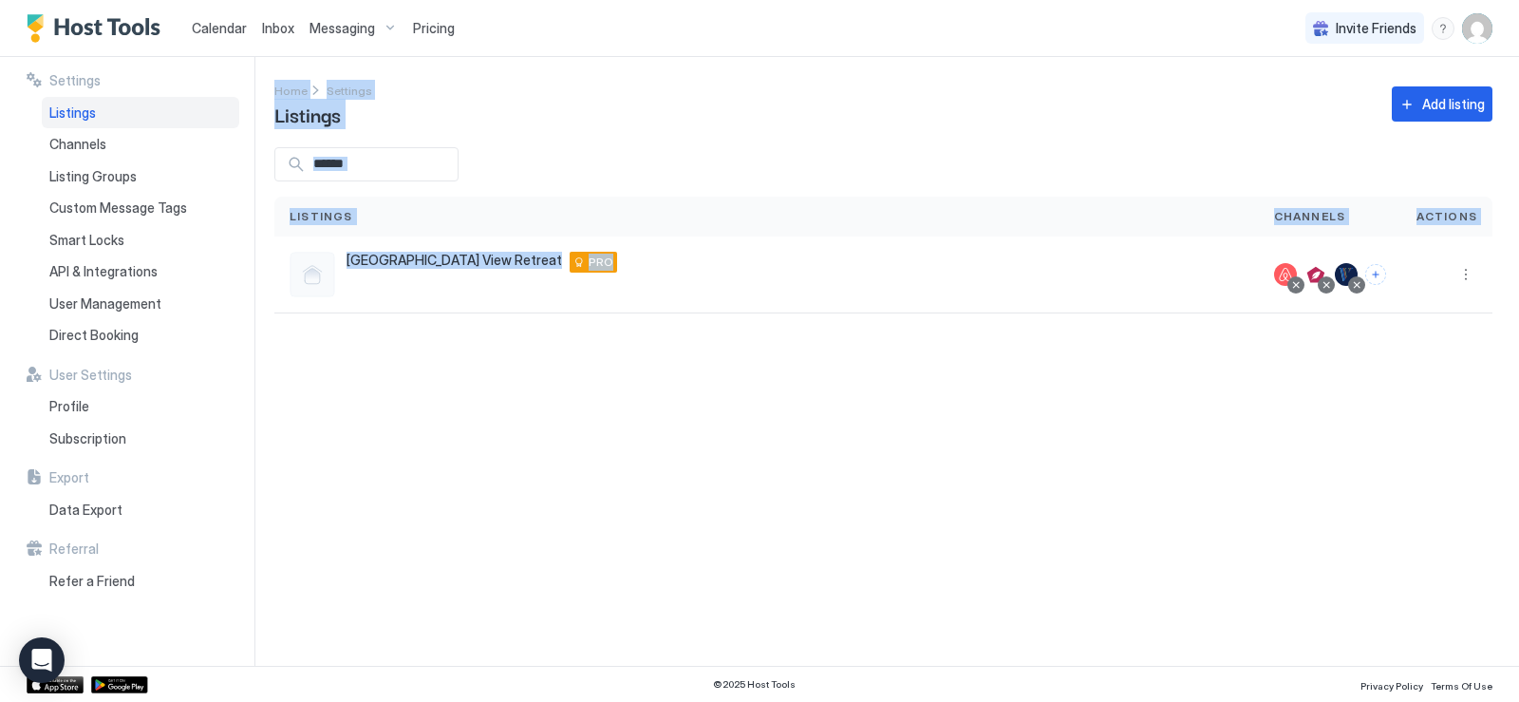
click at [692, 439] on div "Settings Home Settings Listings Add listing Listings Channels Actions Lax Lake …" at bounding box center [896, 361] width 1245 height 609
click at [136, 311] on div "User Management" at bounding box center [141, 304] width 198 height 32
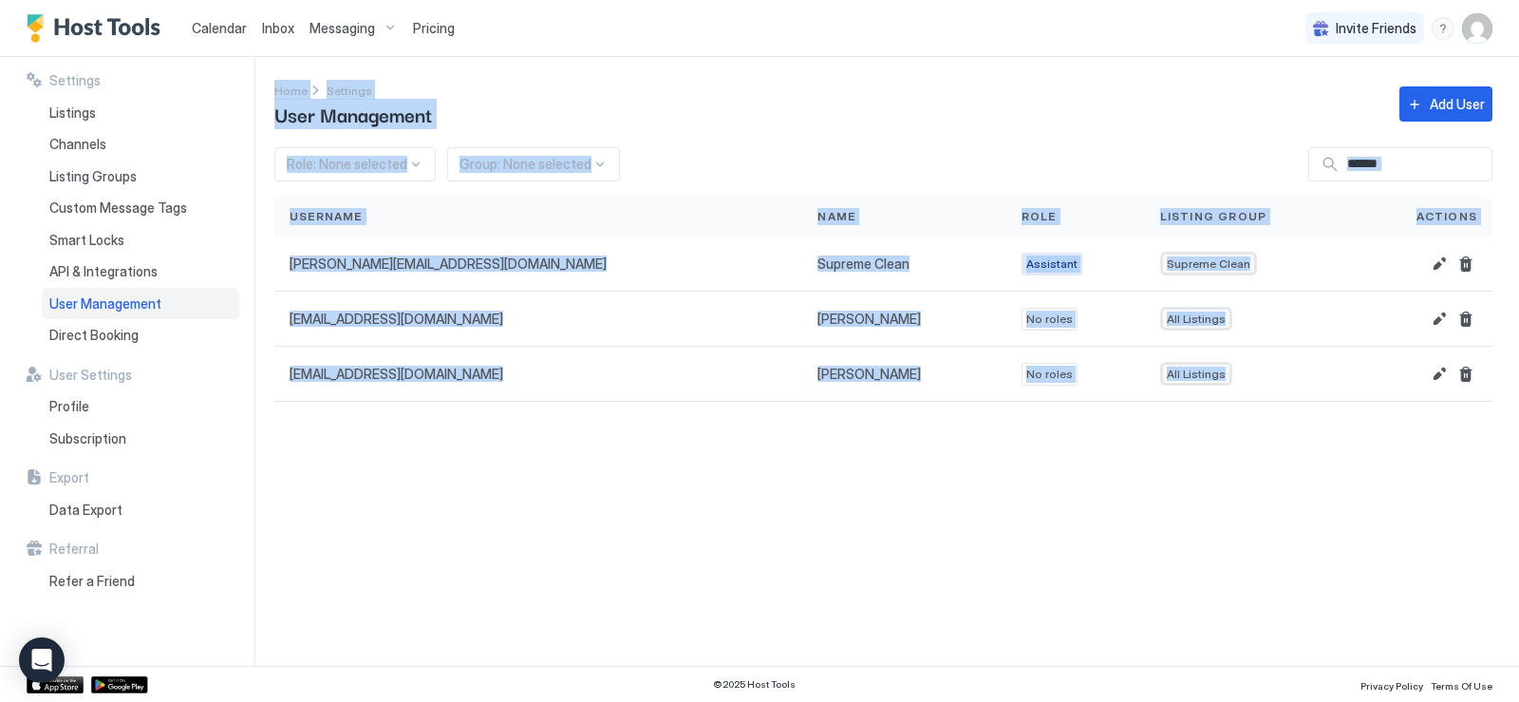
click at [710, 570] on div "Settings Home Settings User Management Add User Role: None selected Group: None…" at bounding box center [896, 361] width 1245 height 609
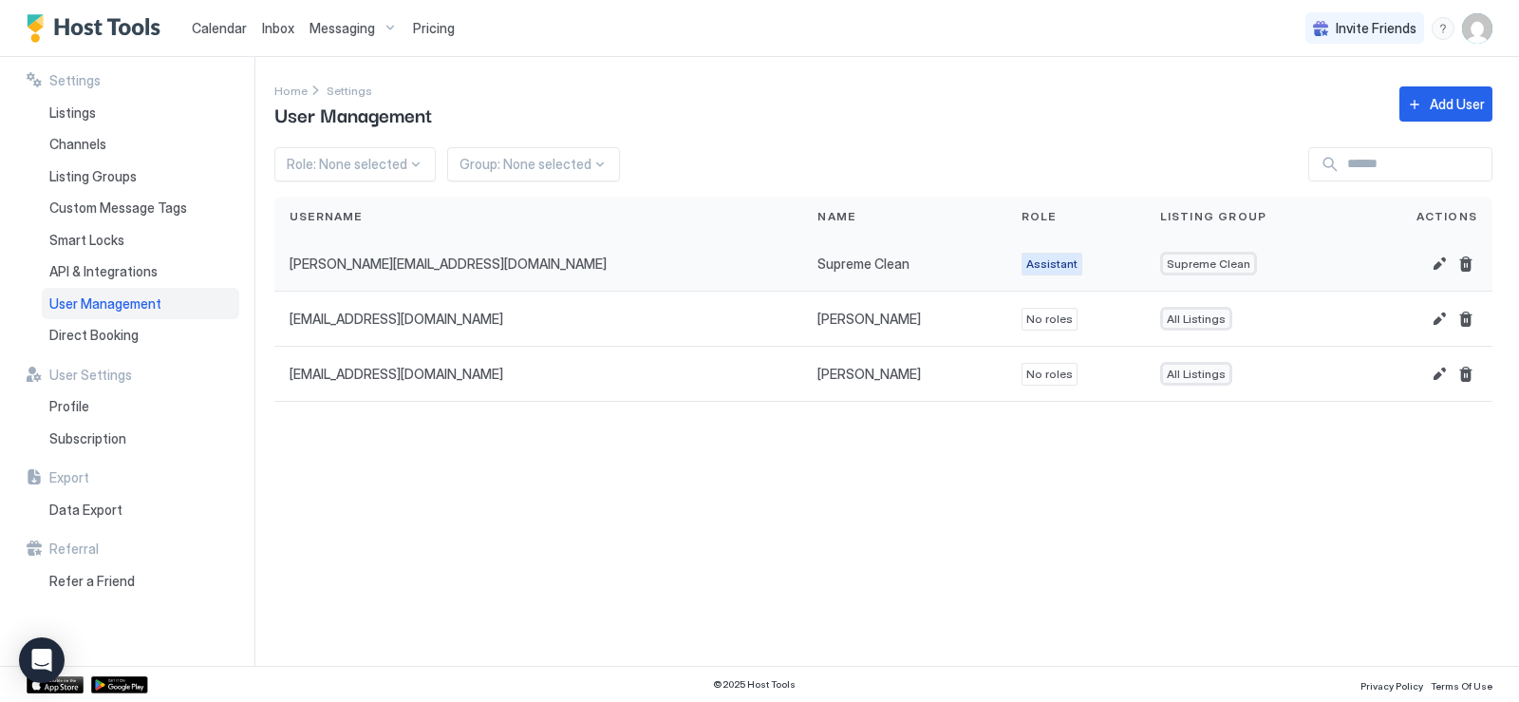
click at [1167, 270] on span "Supreme Clean" at bounding box center [1209, 263] width 84 height 14
click at [1441, 274] on button "Edit" at bounding box center [1439, 264] width 23 height 23
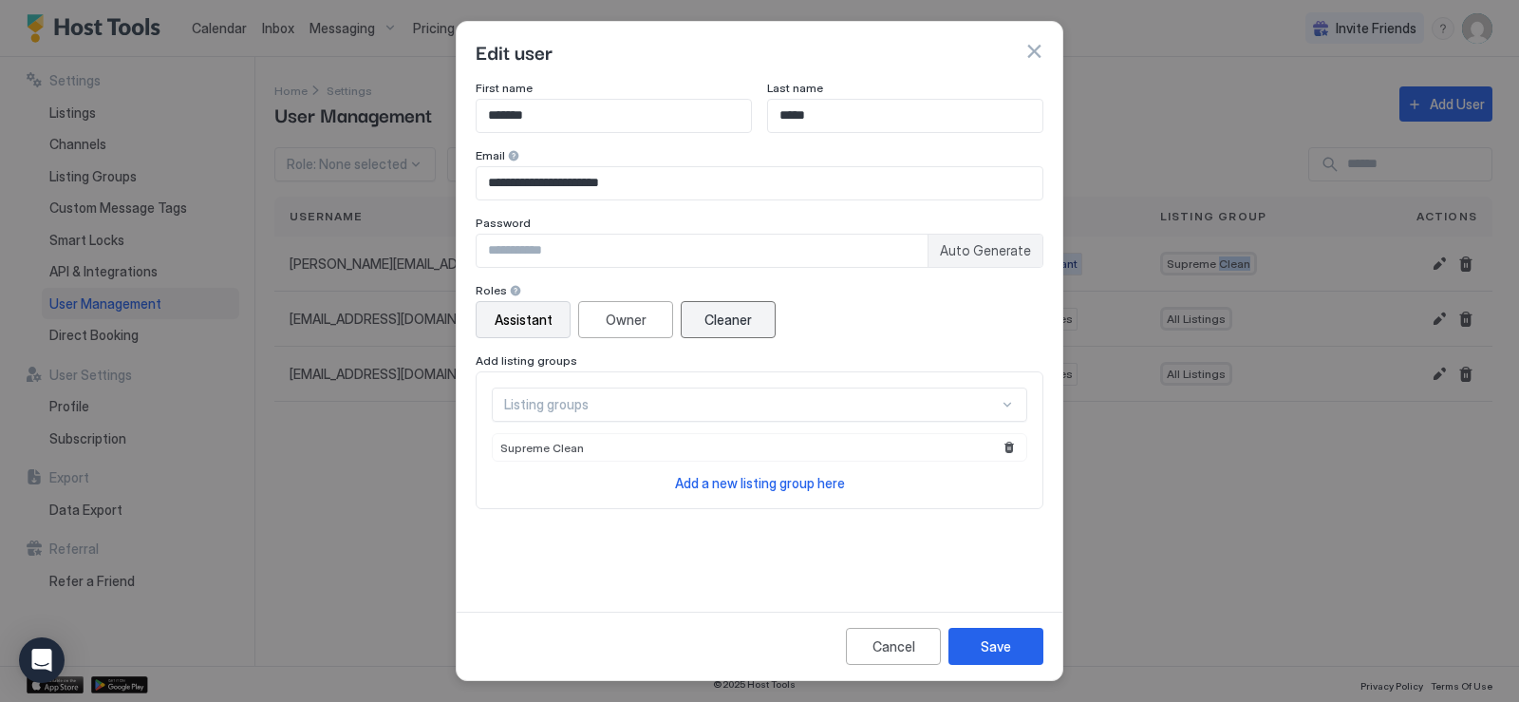
click at [729, 313] on div "Cleaner" at bounding box center [728, 320] width 47 height 20
click at [727, 322] on div "Cleaner" at bounding box center [728, 320] width 47 height 20
click at [1003, 656] on div "Save" at bounding box center [996, 646] width 30 height 20
